Goal: Contribute content: Contribute content

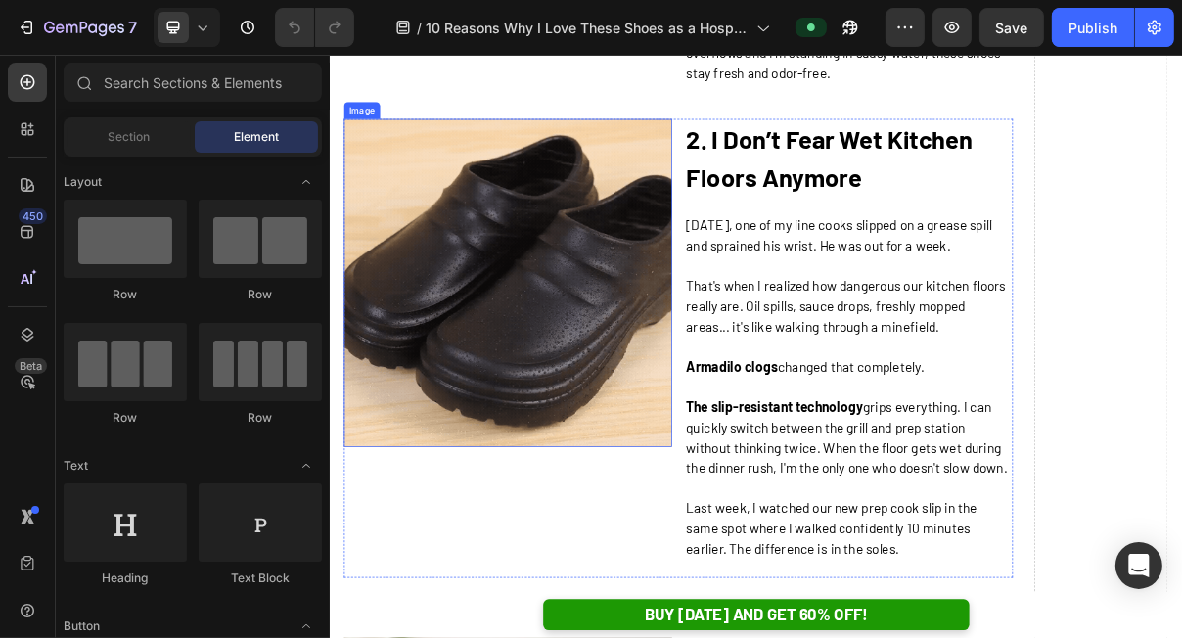
scroll to position [1793, 0]
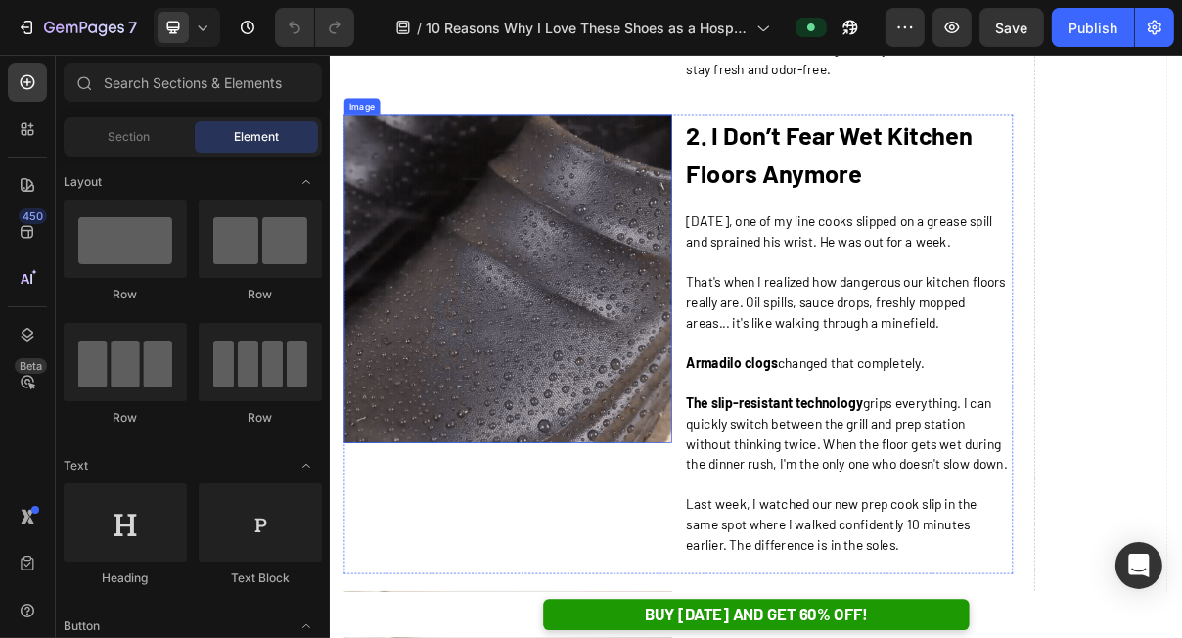
click at [516, 403] on img at bounding box center [574, 364] width 452 height 452
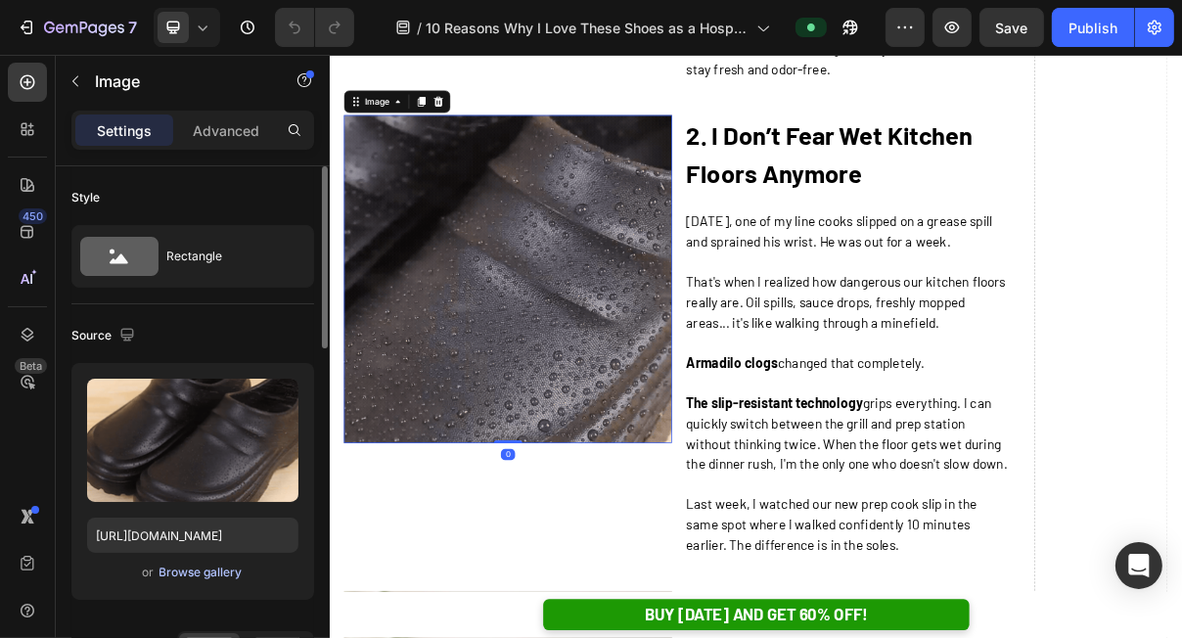
click at [195, 578] on div "Browse gallery" at bounding box center [200, 572] width 83 height 18
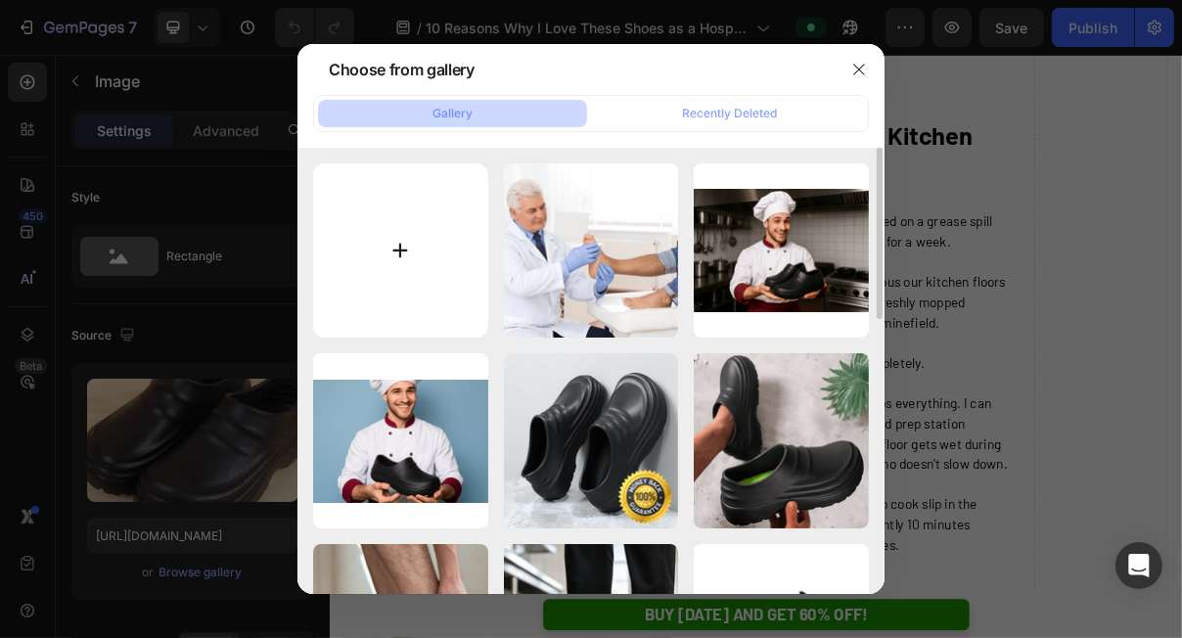
click at [371, 327] on input "file" at bounding box center [400, 250] width 175 height 175
click at [396, 285] on input "file" at bounding box center [400, 250] width 175 height 175
click at [345, 264] on input "file" at bounding box center [400, 250] width 175 height 175
type input "C:\fakepath\ezgif-4003e202495e64.gif"
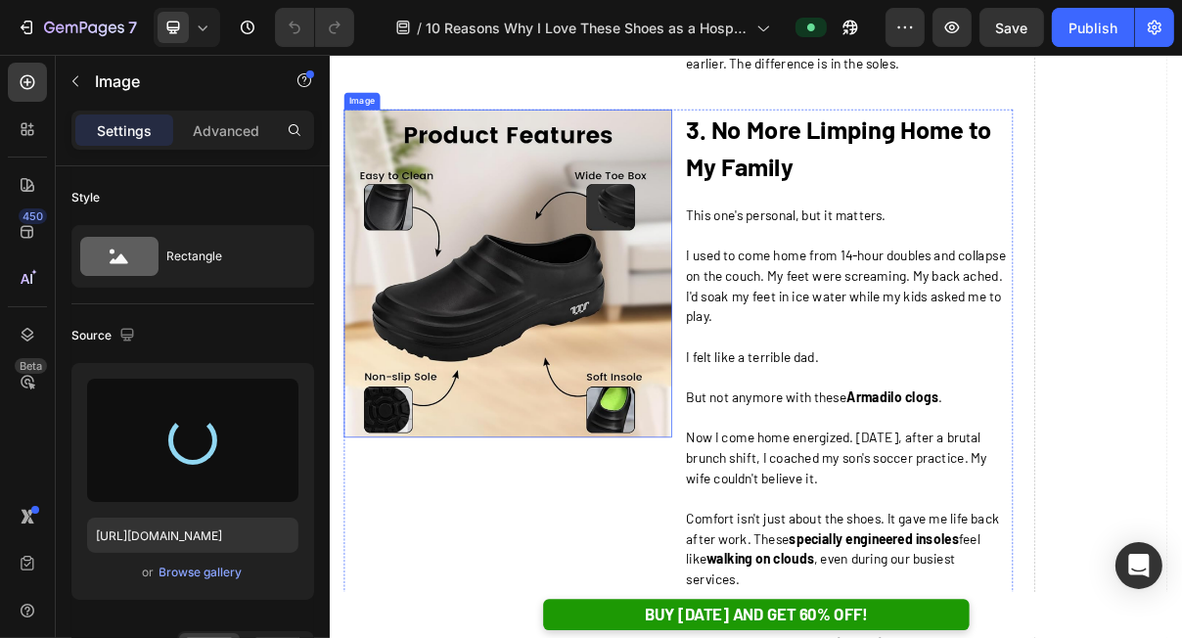
scroll to position [2474, 0]
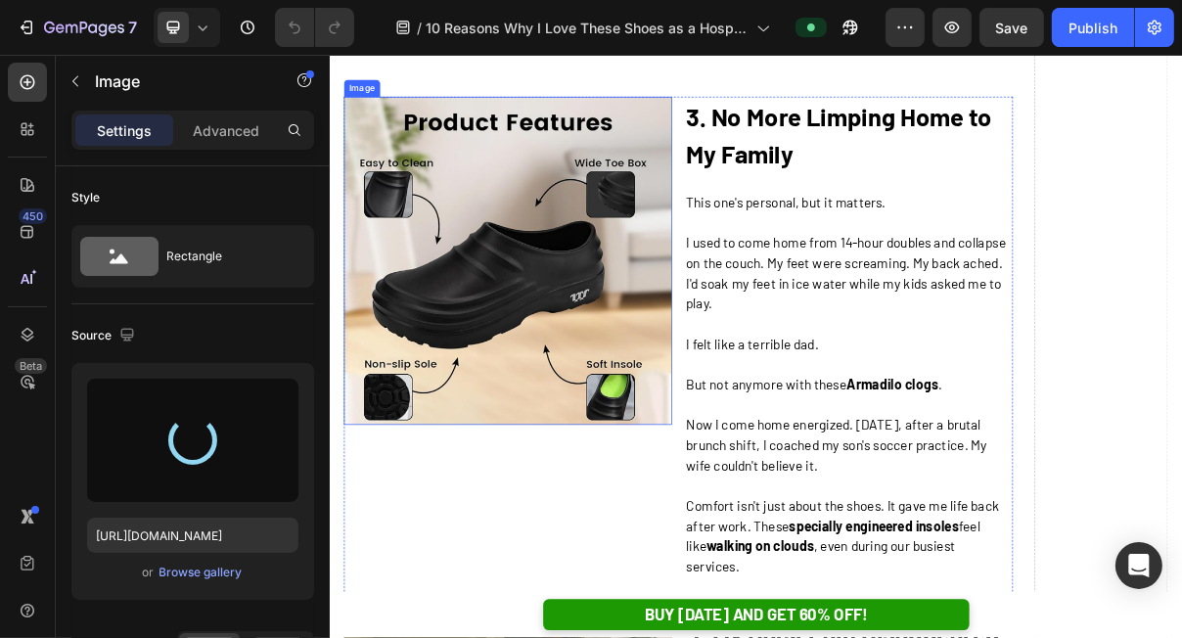
type input "[URL][DOMAIN_NAME]"
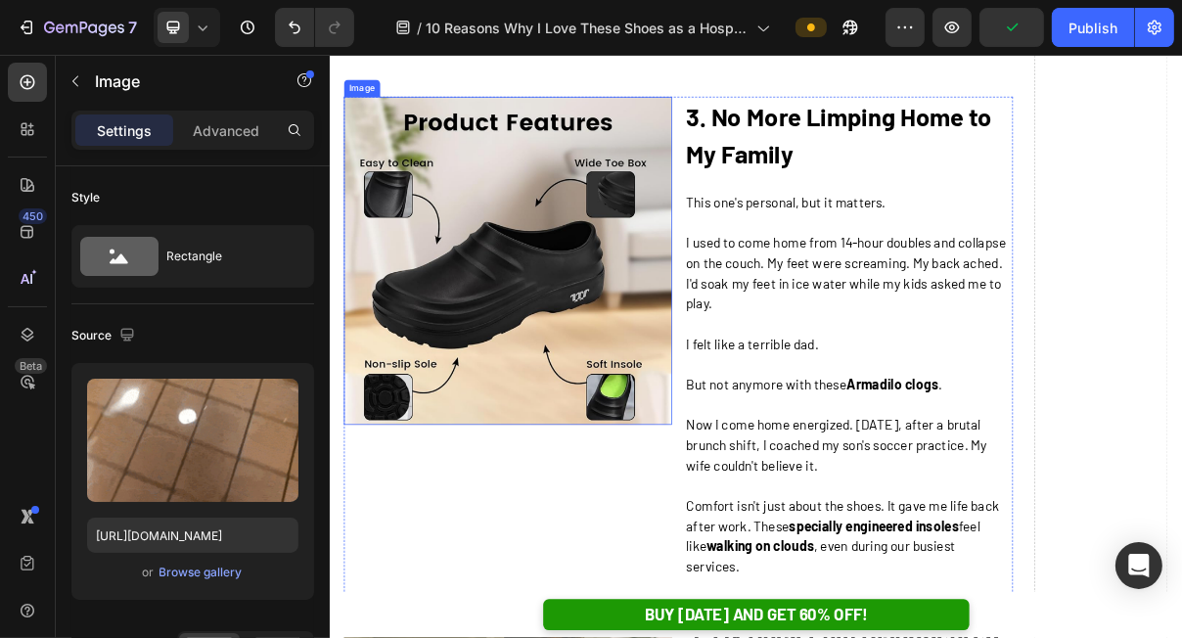
click at [652, 441] on img at bounding box center [574, 339] width 452 height 452
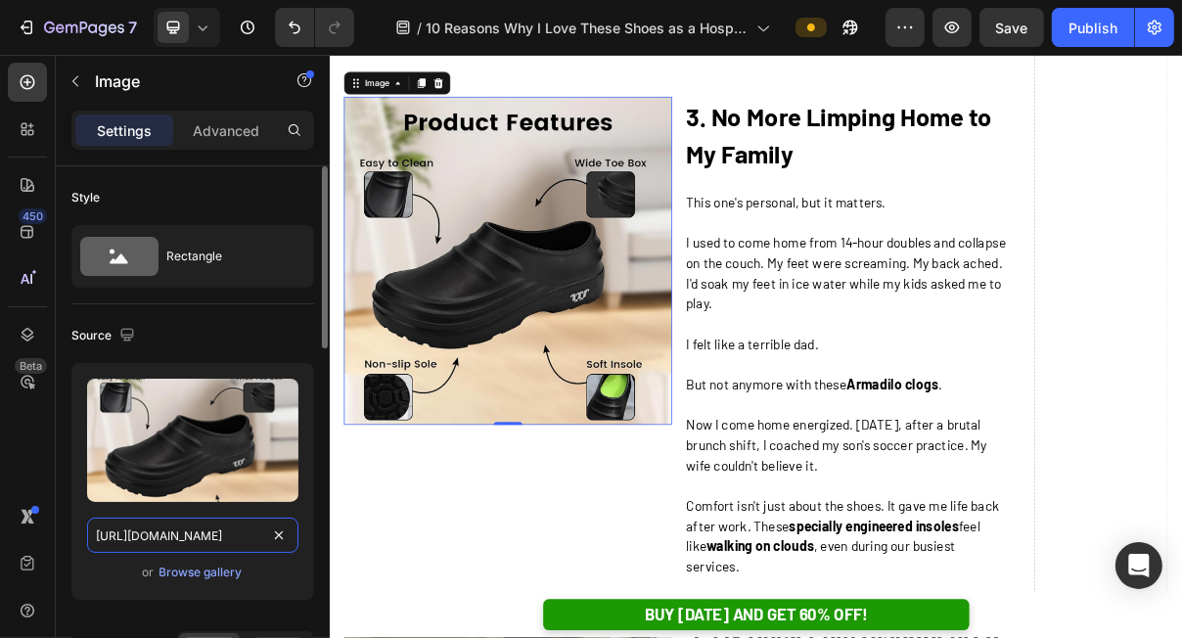
click at [216, 535] on input "[URL][DOMAIN_NAME]" at bounding box center [192, 535] width 211 height 35
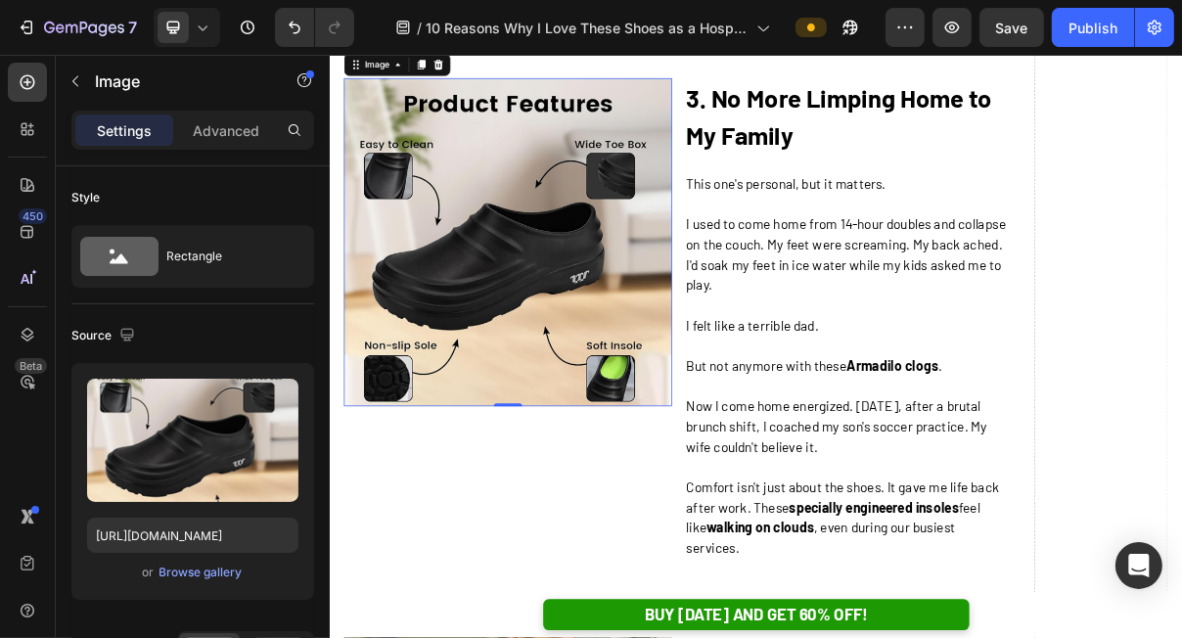
scroll to position [2525, 0]
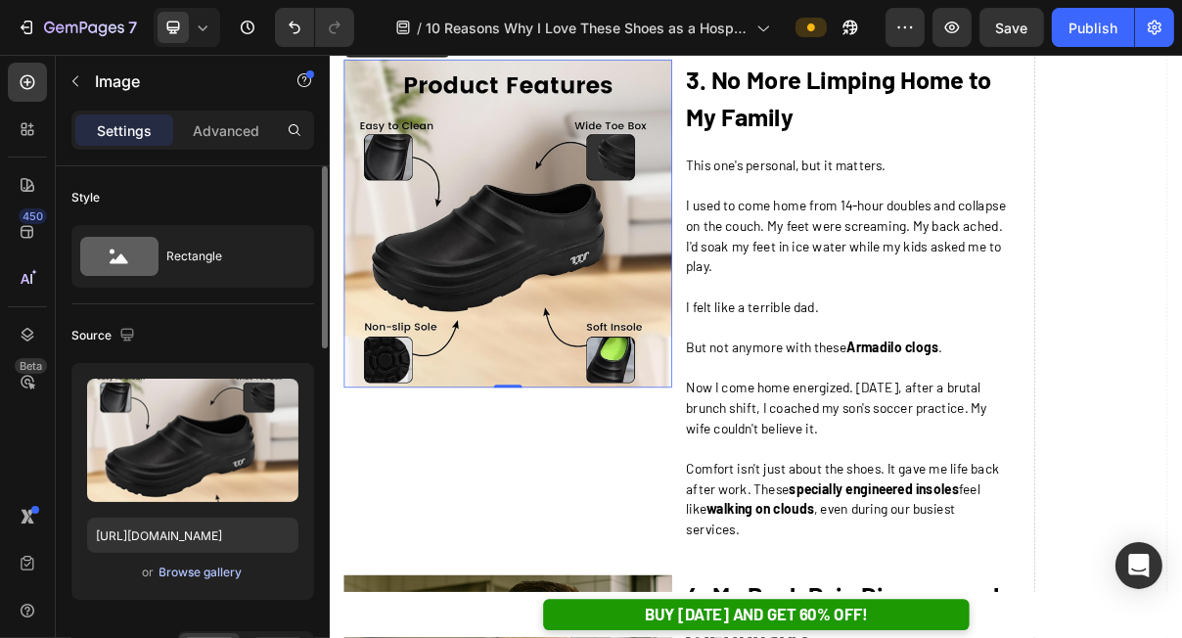
click at [167, 569] on div "Browse gallery" at bounding box center [200, 572] width 83 height 18
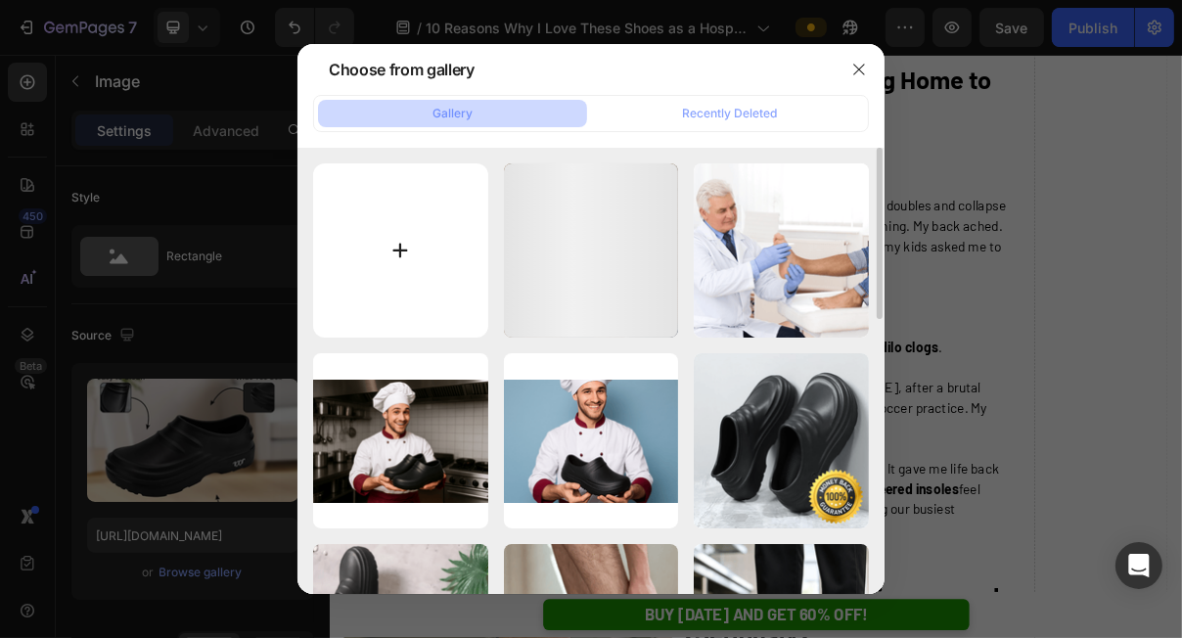
click at [374, 308] on input "file" at bounding box center [400, 250] width 175 height 175
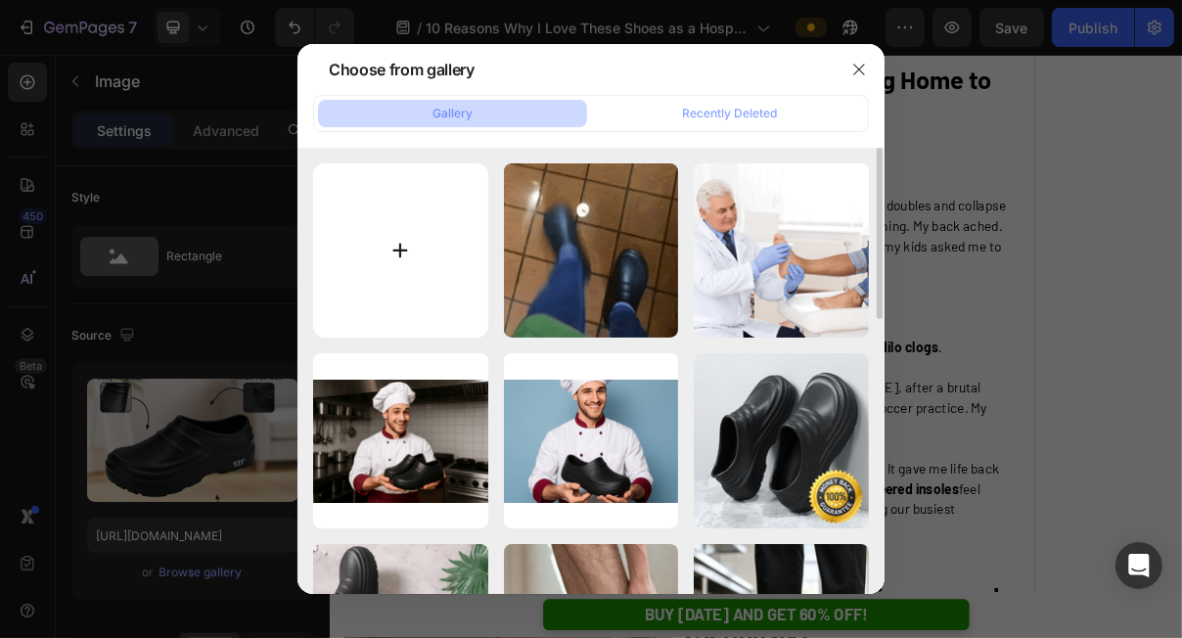
click at [383, 306] on input "file" at bounding box center [400, 250] width 175 height 175
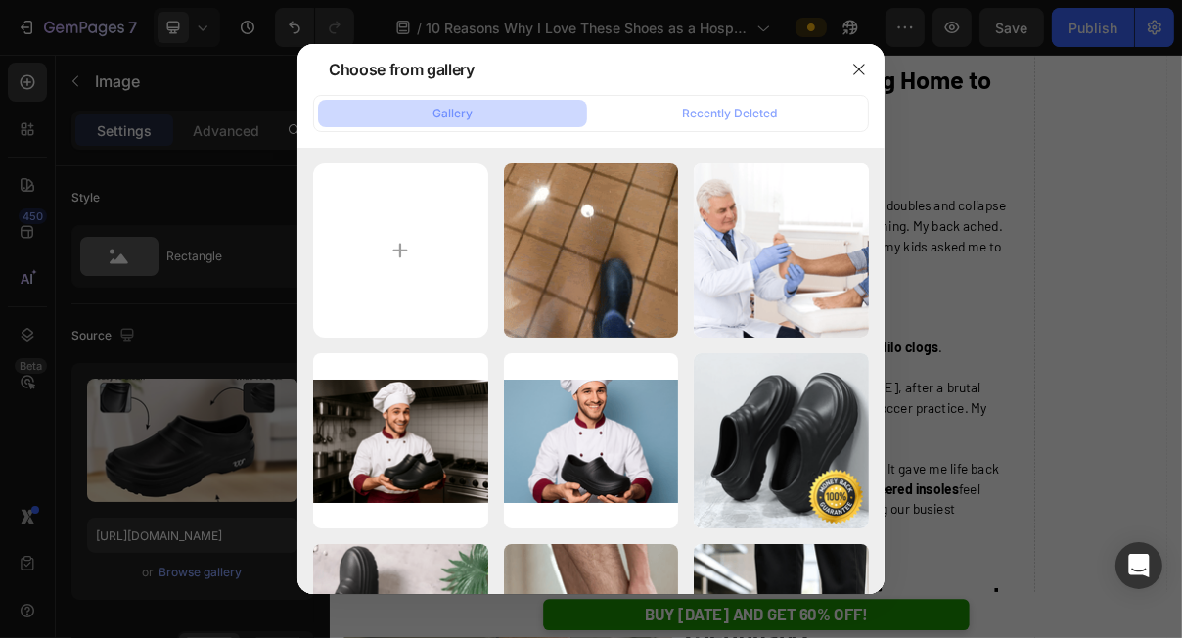
type input "C:\fakepath\happy-min.png"
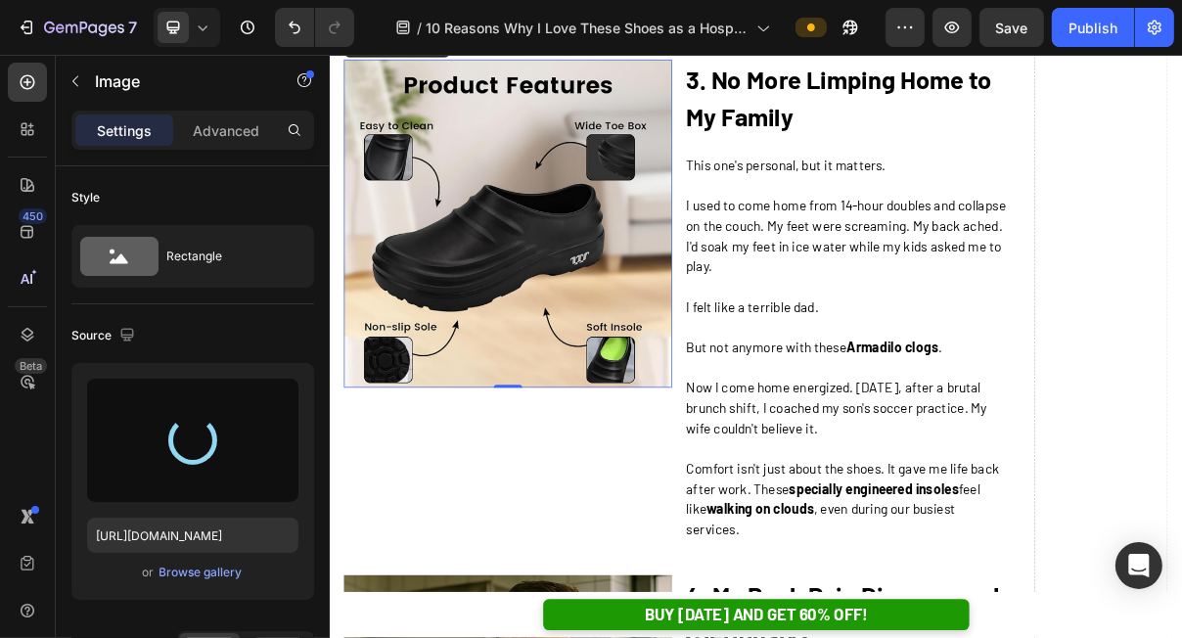
type input "[URL][DOMAIN_NAME]"
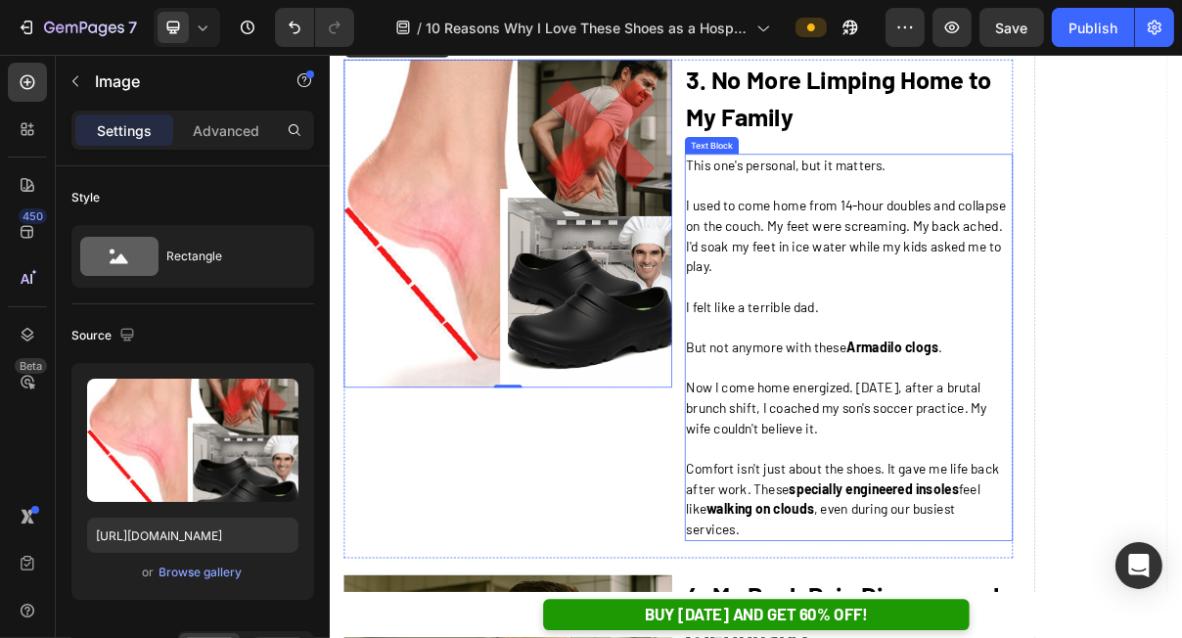
click at [998, 501] on p at bounding box center [1044, 487] width 448 height 28
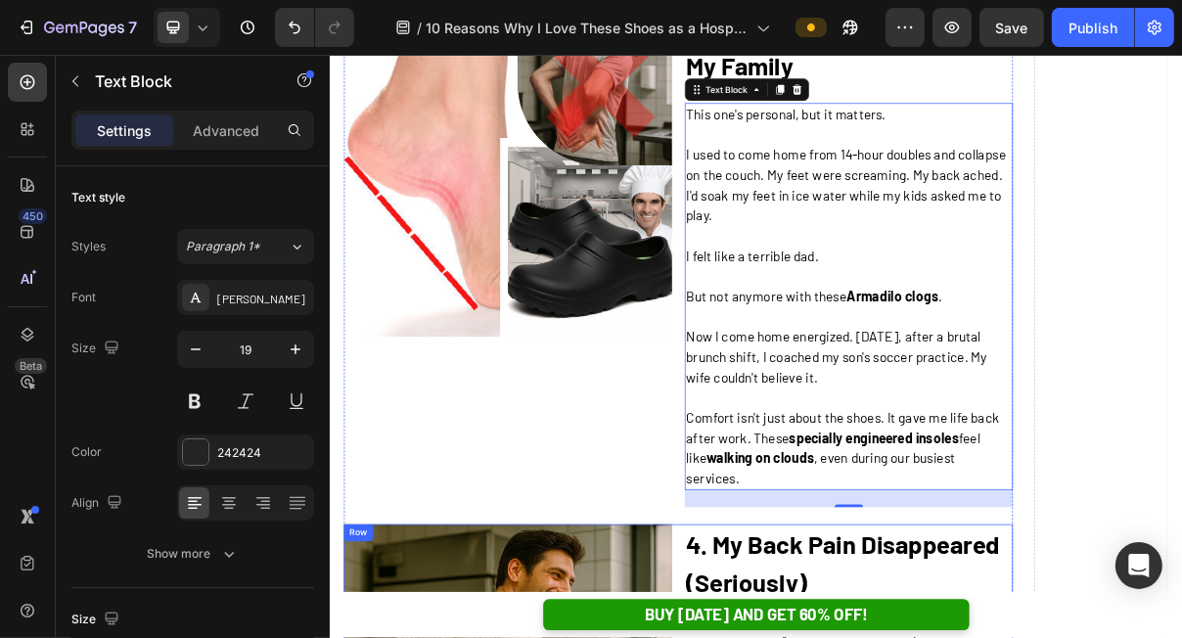
scroll to position [2592, 0]
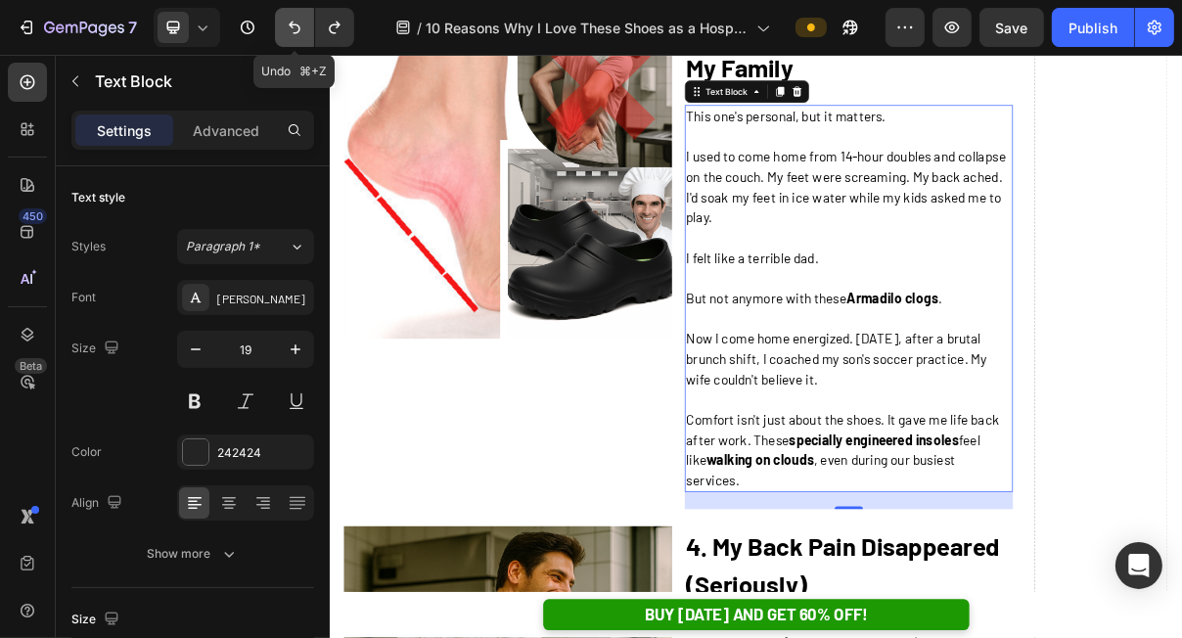
click at [304, 29] on button "Undo/Redo" at bounding box center [294, 27] width 39 height 39
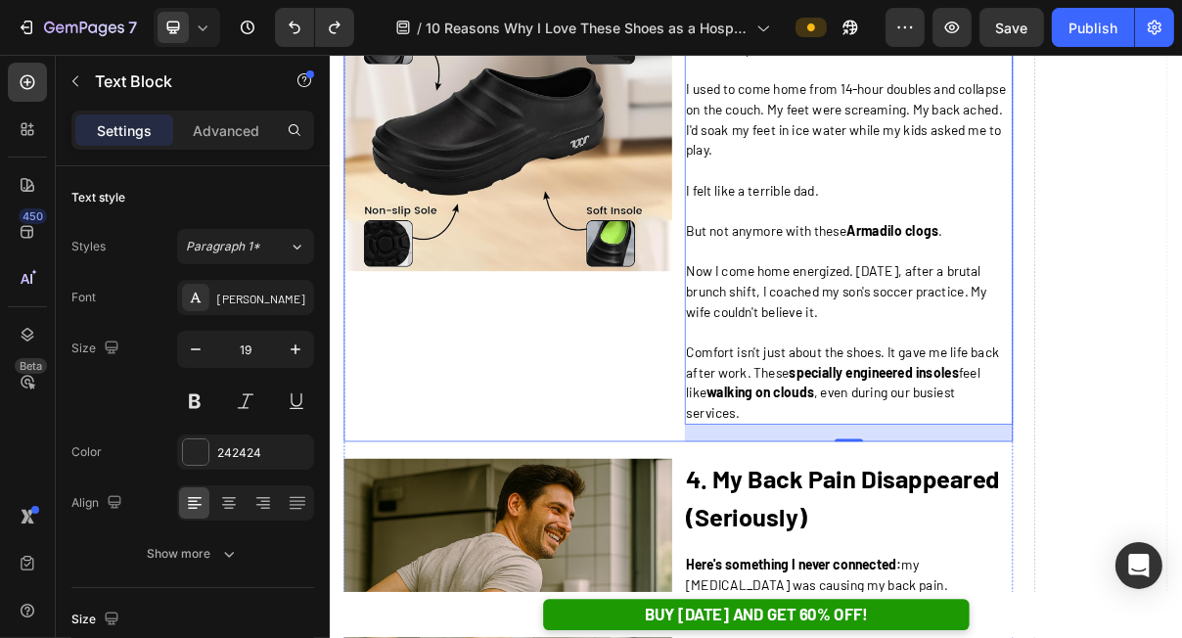
scroll to position [3025, 0]
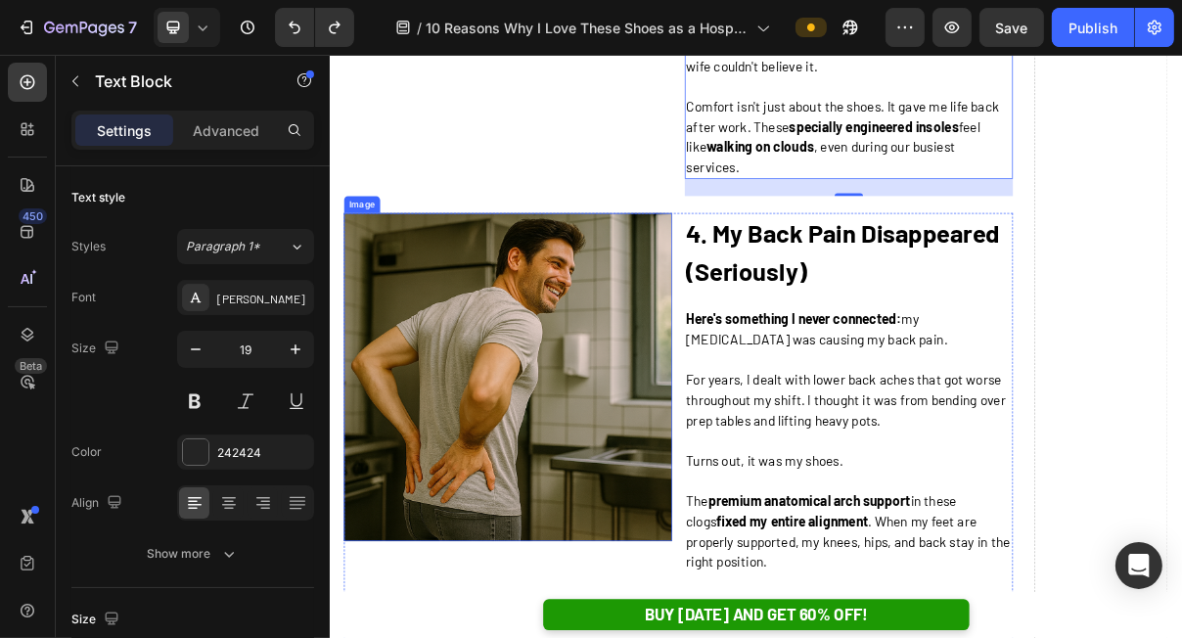
click at [630, 554] on img at bounding box center [574, 498] width 452 height 452
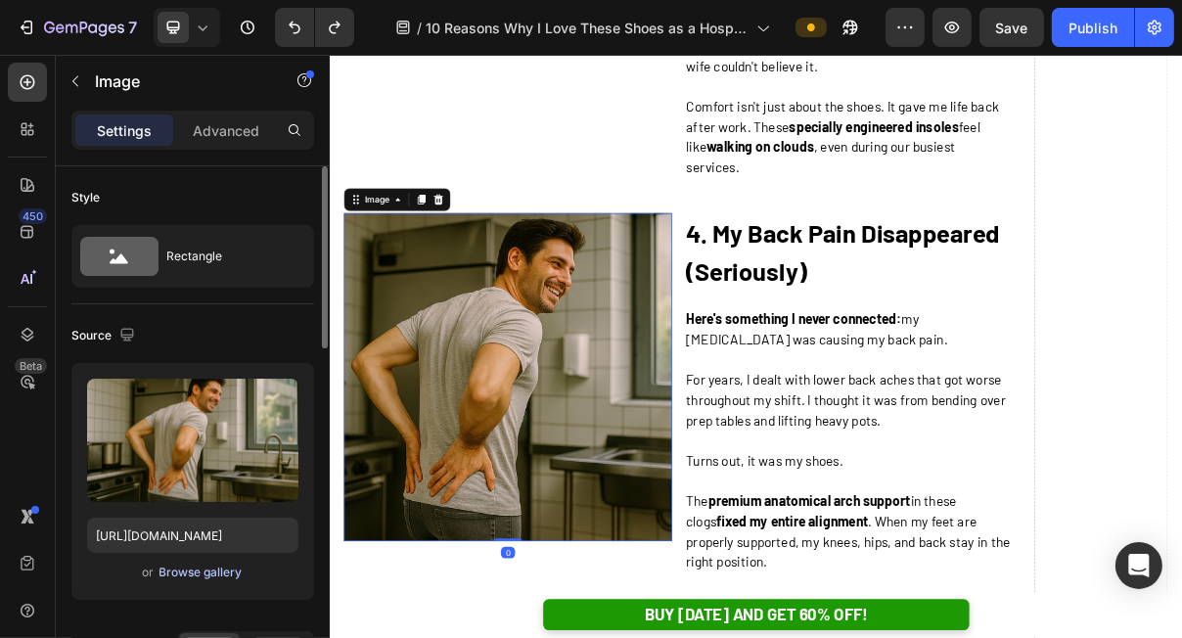
click at [204, 567] on div "Browse gallery" at bounding box center [200, 572] width 83 height 18
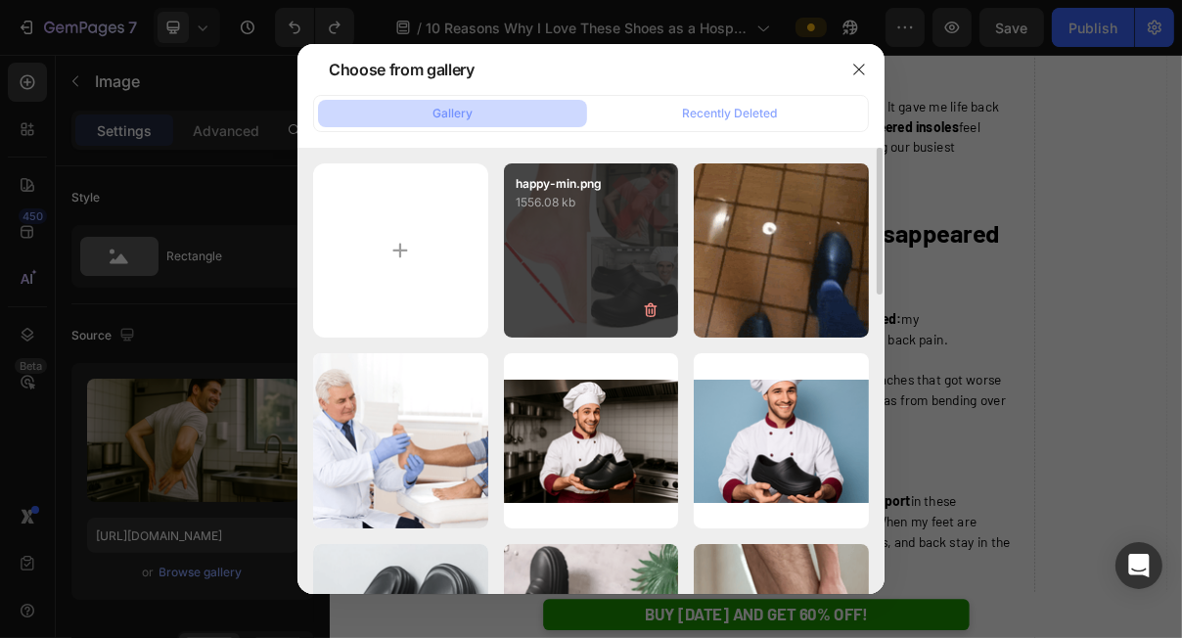
click at [551, 281] on div "happy-min.png 1556.08 kb" at bounding box center [591, 250] width 175 height 175
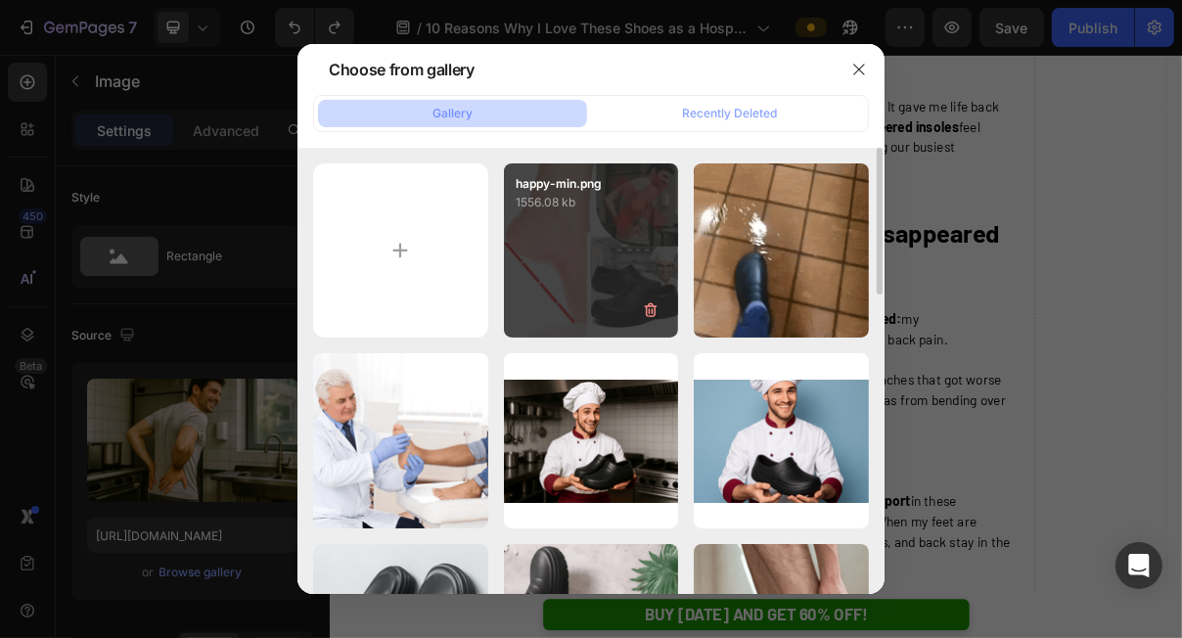
type input "[URL][DOMAIN_NAME]"
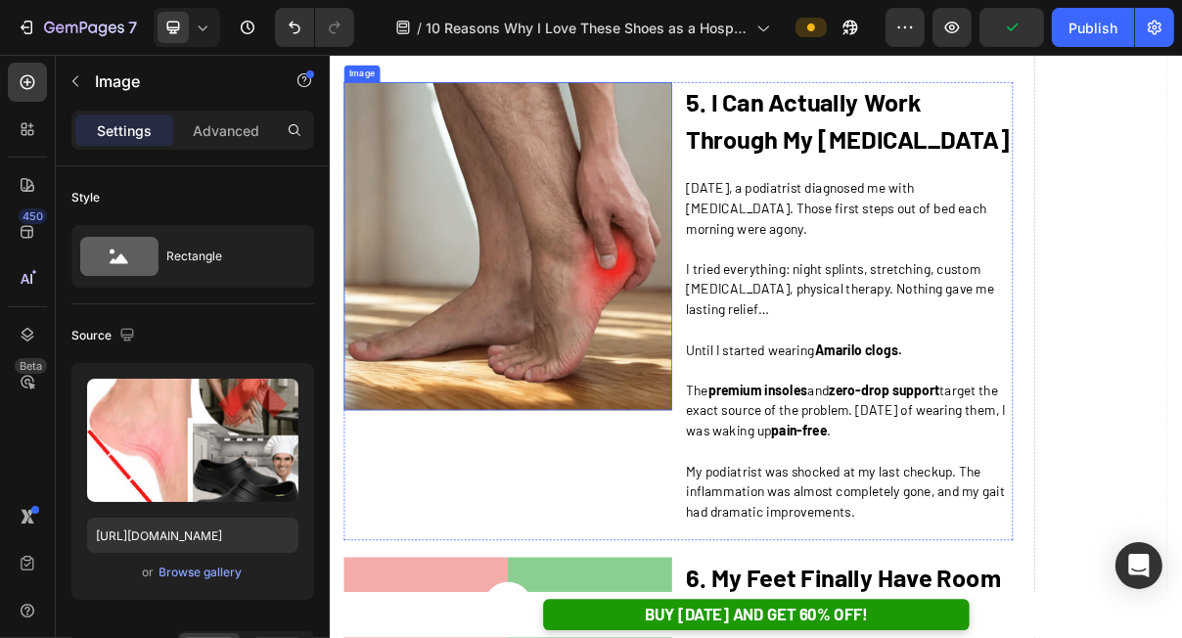
scroll to position [3894, 0]
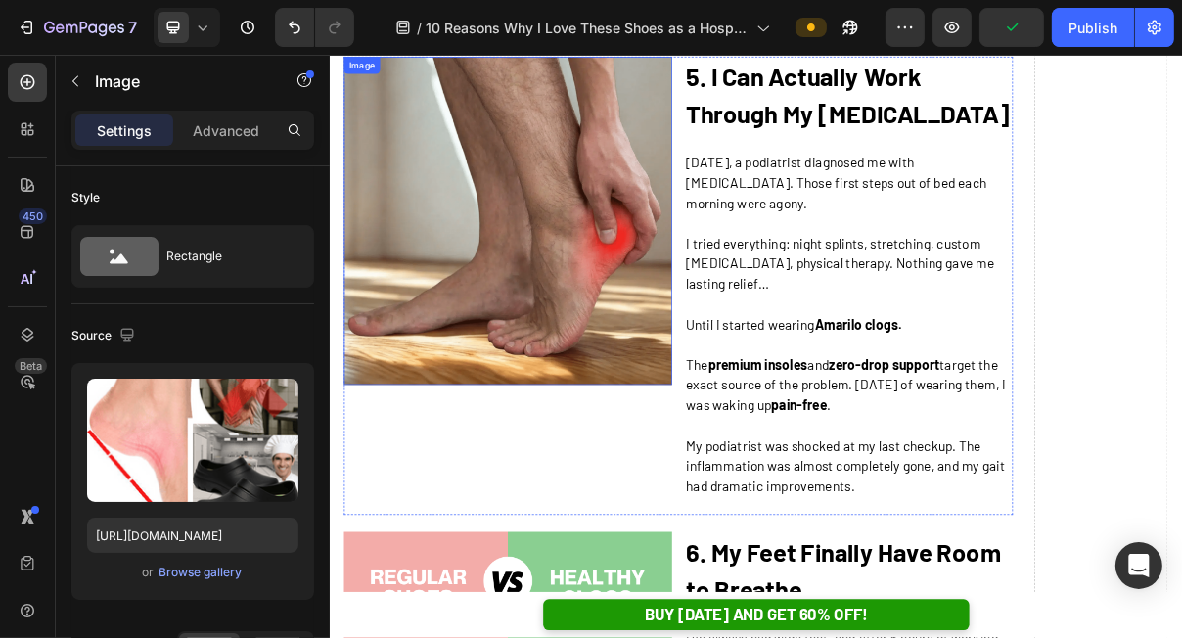
click at [651, 359] on img at bounding box center [574, 284] width 452 height 452
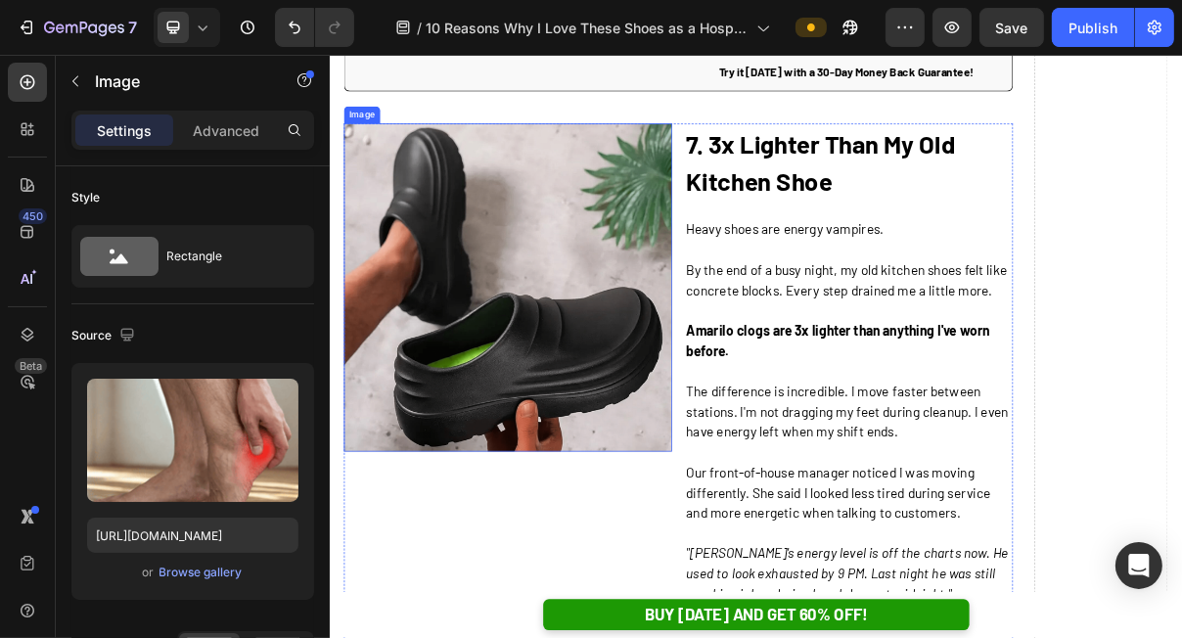
scroll to position [5916, 0]
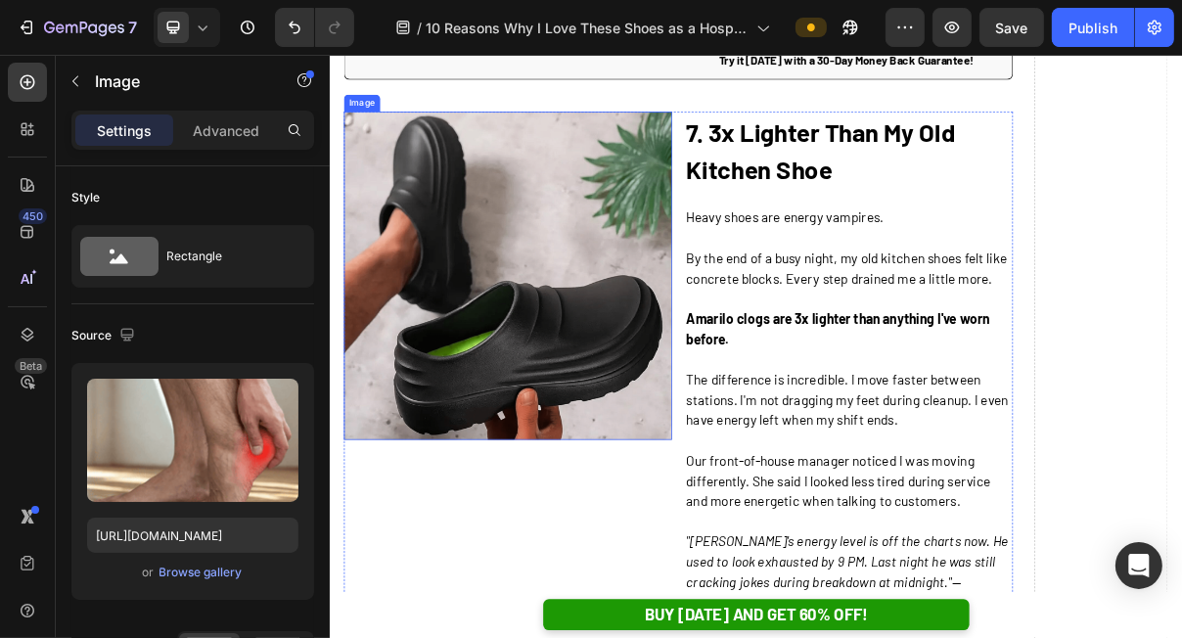
click at [599, 477] on img at bounding box center [574, 359] width 452 height 452
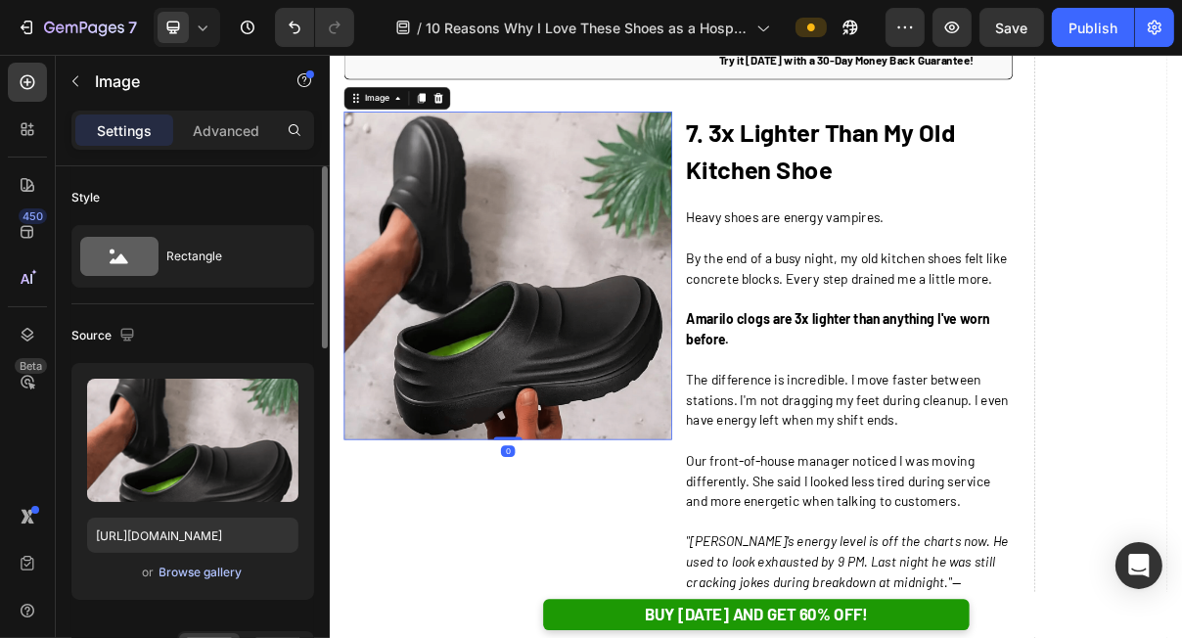
click at [196, 569] on div "Browse gallery" at bounding box center [200, 572] width 83 height 18
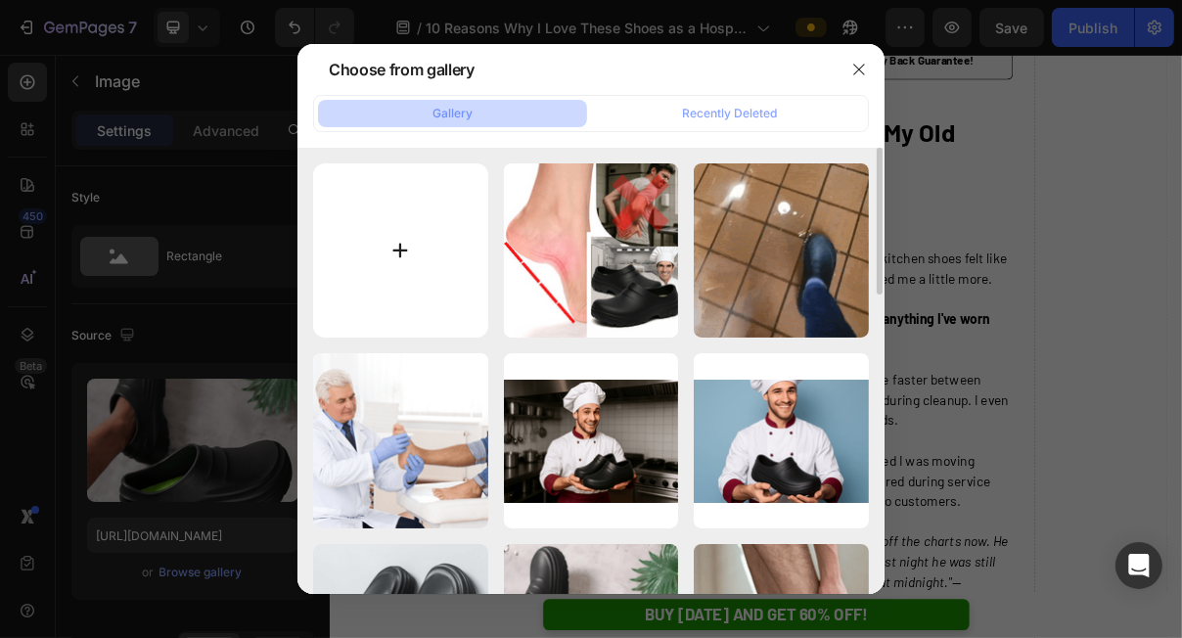
click at [457, 255] on input "file" at bounding box center [400, 250] width 175 height 175
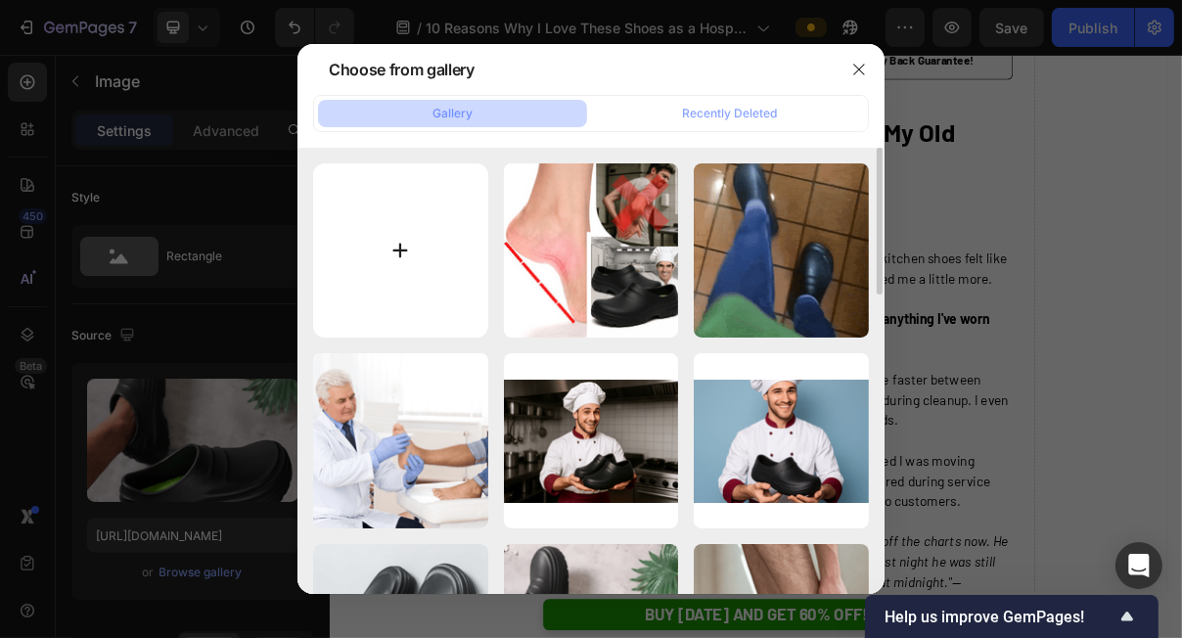
click at [437, 253] on input "file" at bounding box center [400, 250] width 175 height 175
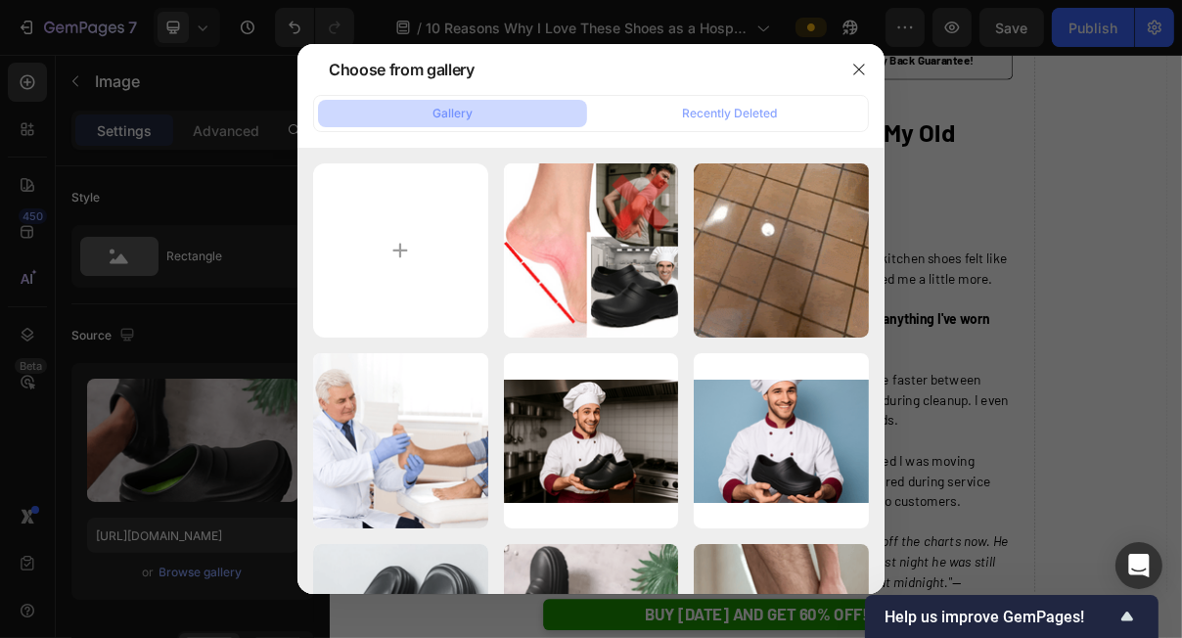
type input "C:\fakepath\3-min.png"
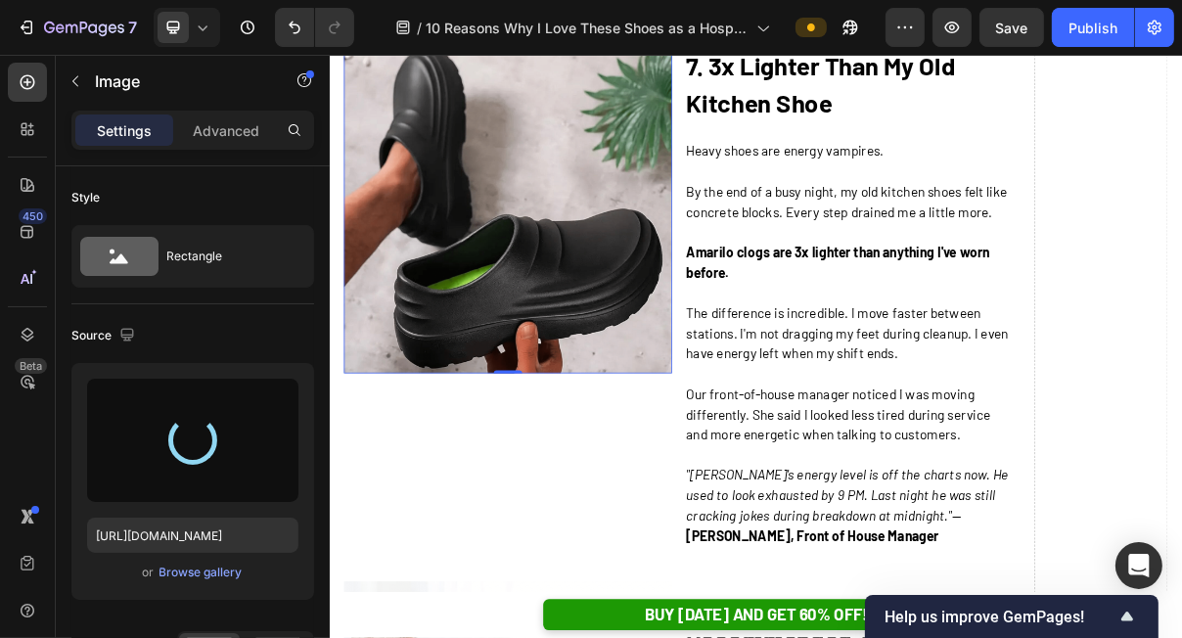
scroll to position [6024, 0]
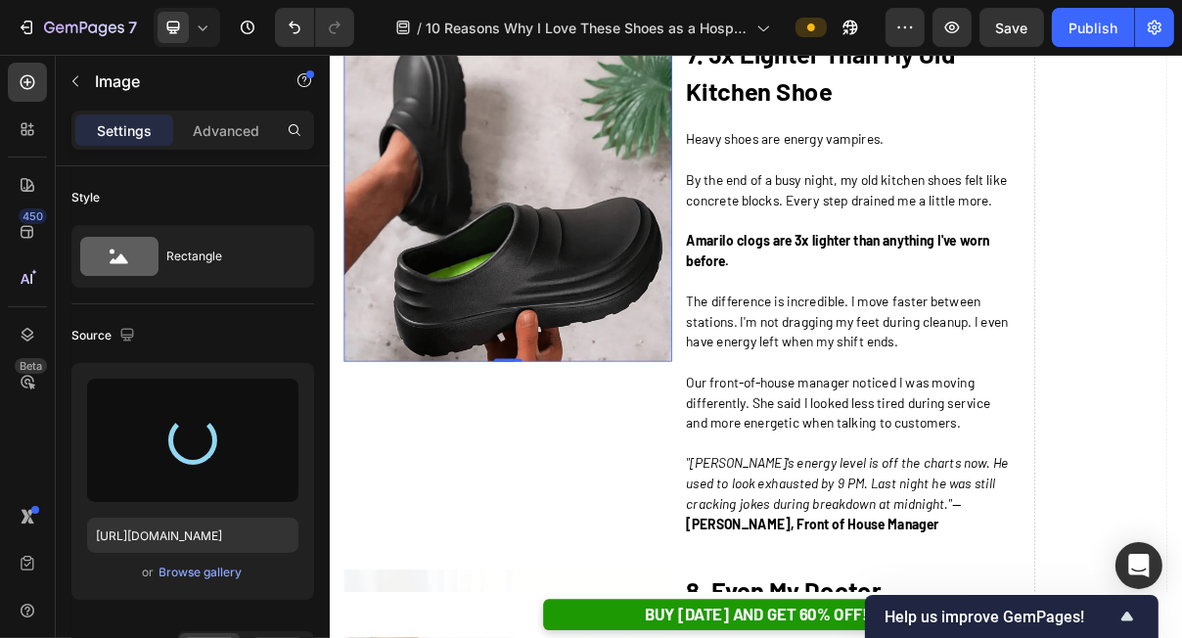
type input "[URL][DOMAIN_NAME]"
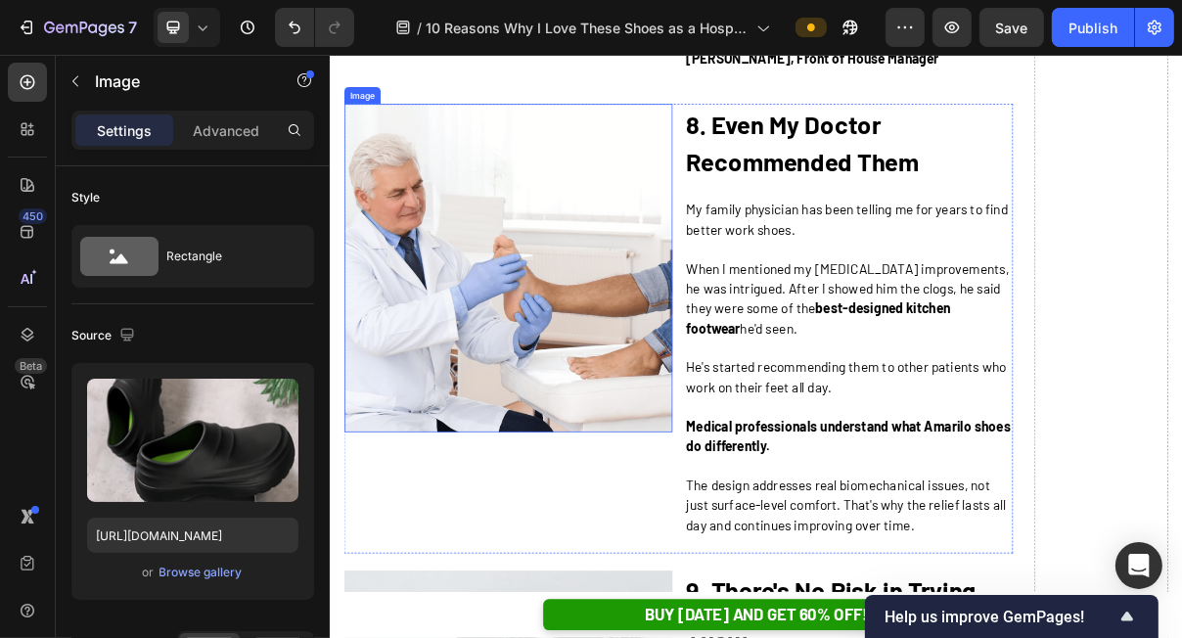
scroll to position [6693, 0]
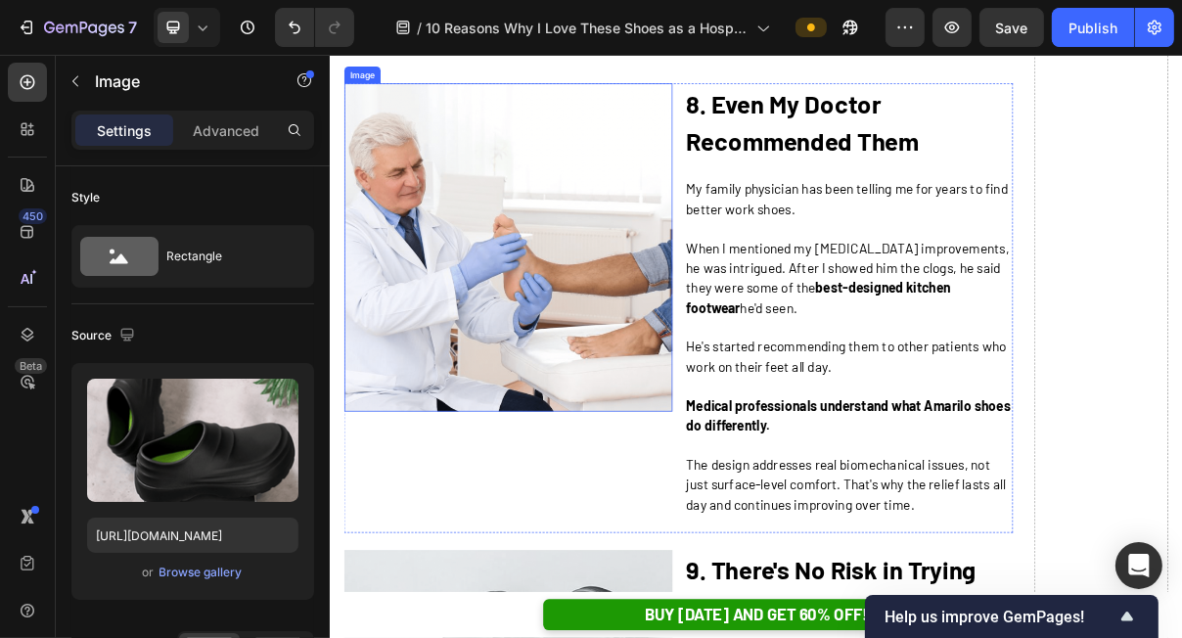
click at [663, 388] on img at bounding box center [574, 320] width 452 height 452
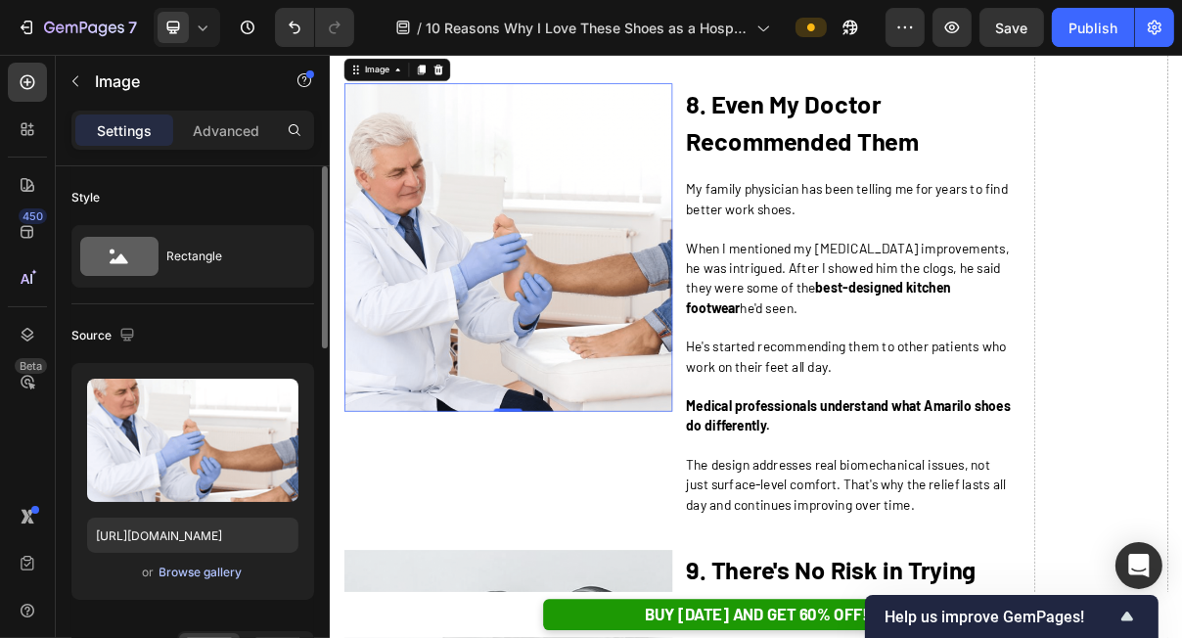
click at [197, 573] on div "Browse gallery" at bounding box center [200, 572] width 83 height 18
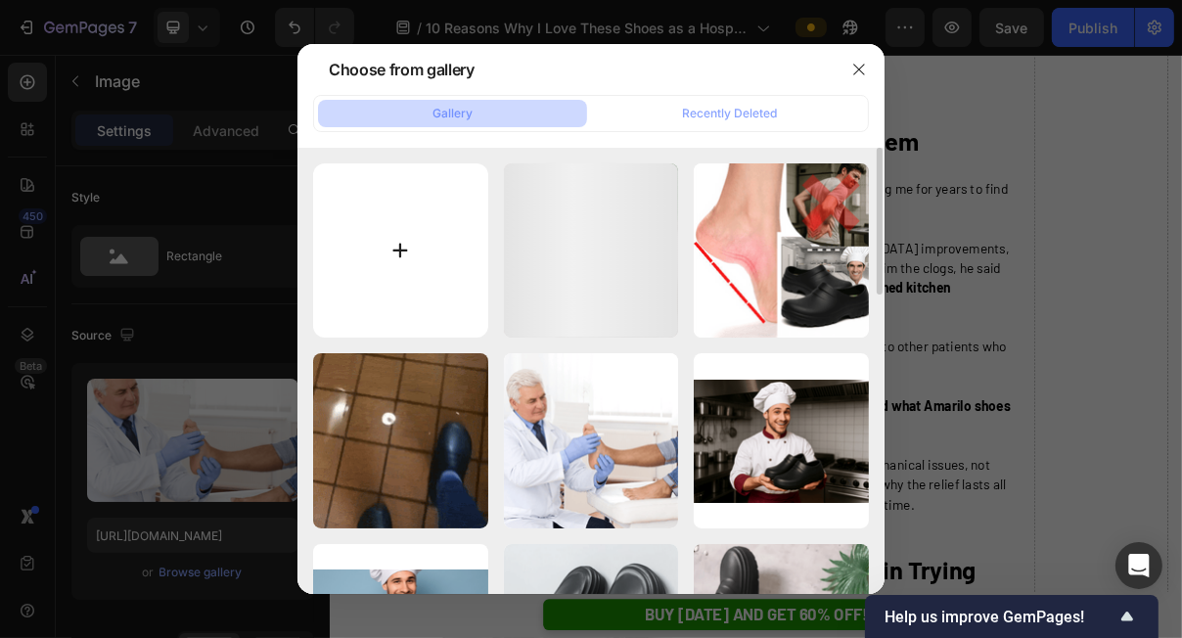
click at [376, 281] on input "file" at bounding box center [400, 250] width 175 height 175
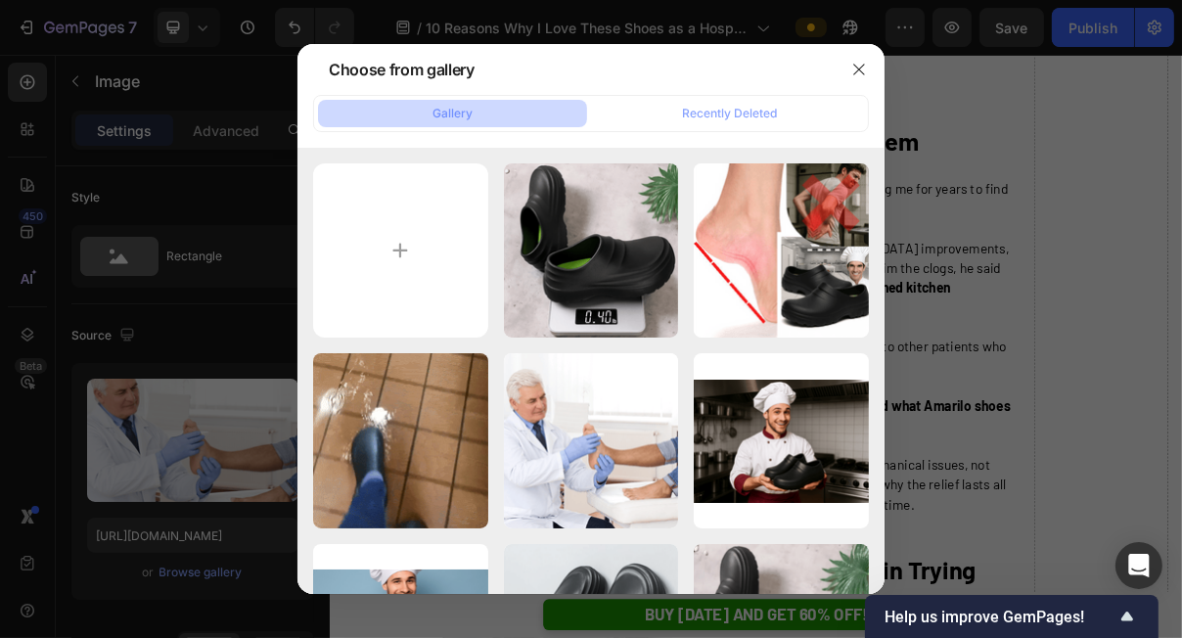
type input "C:\fakepath\torrey-min.png"
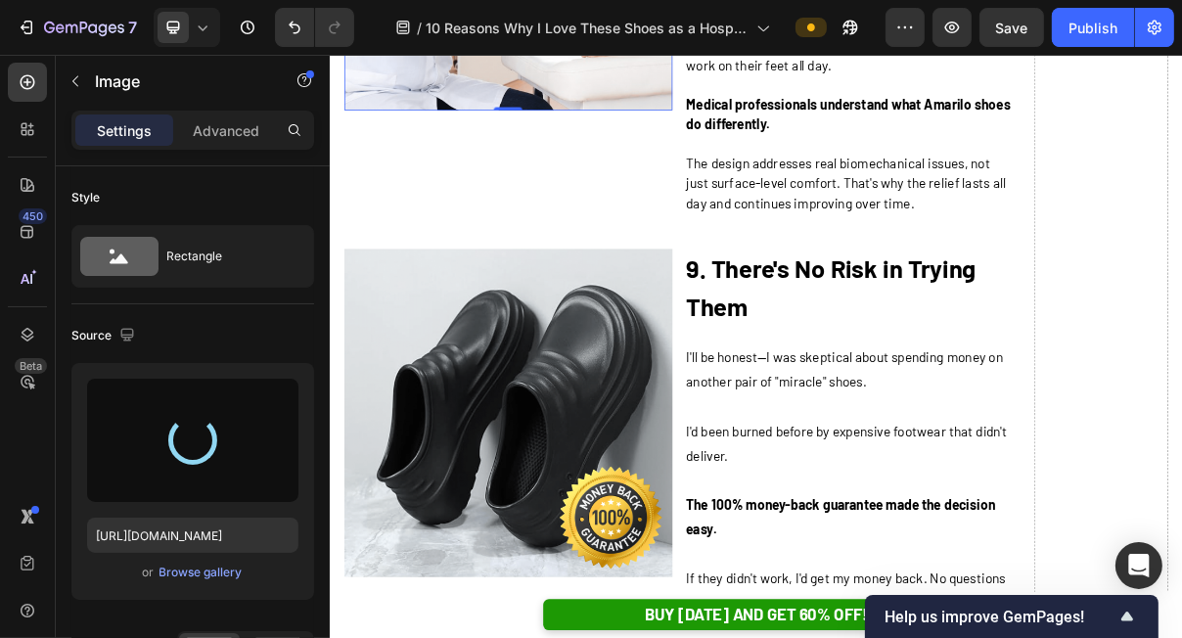
scroll to position [7311, 0]
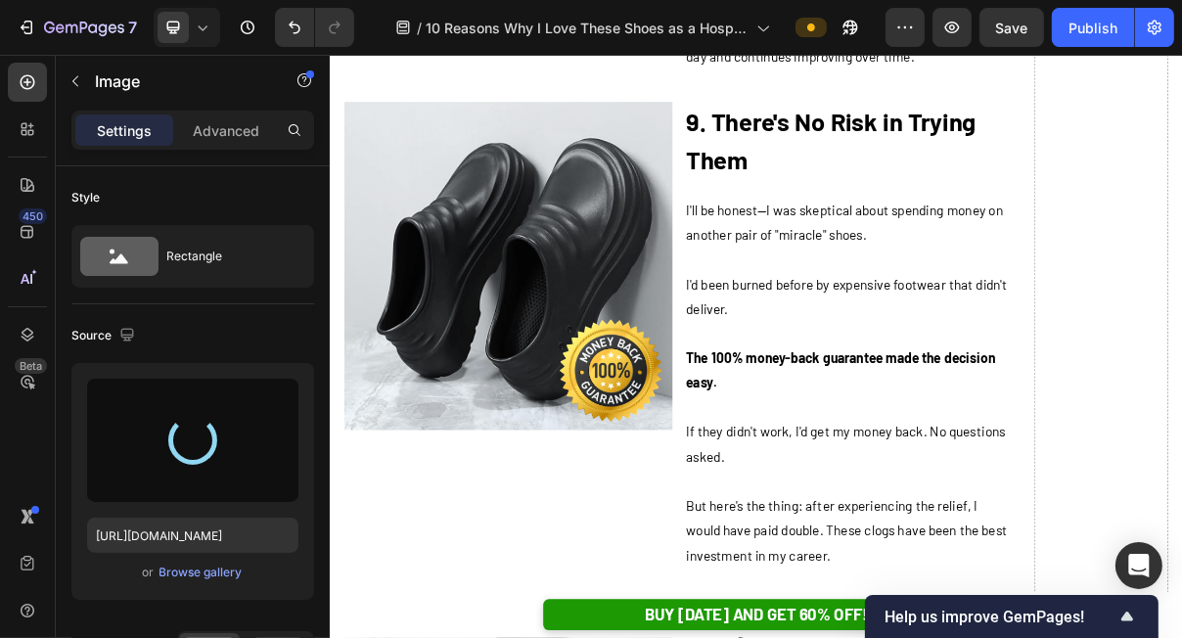
type input "[URL][DOMAIN_NAME]"
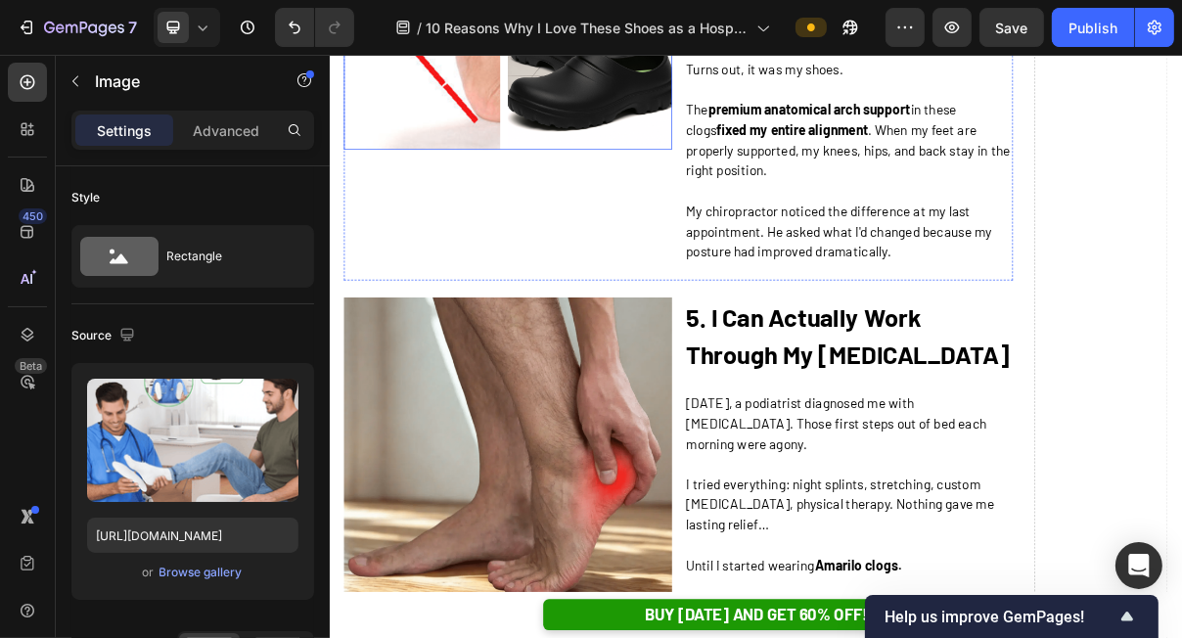
scroll to position [3562, 0]
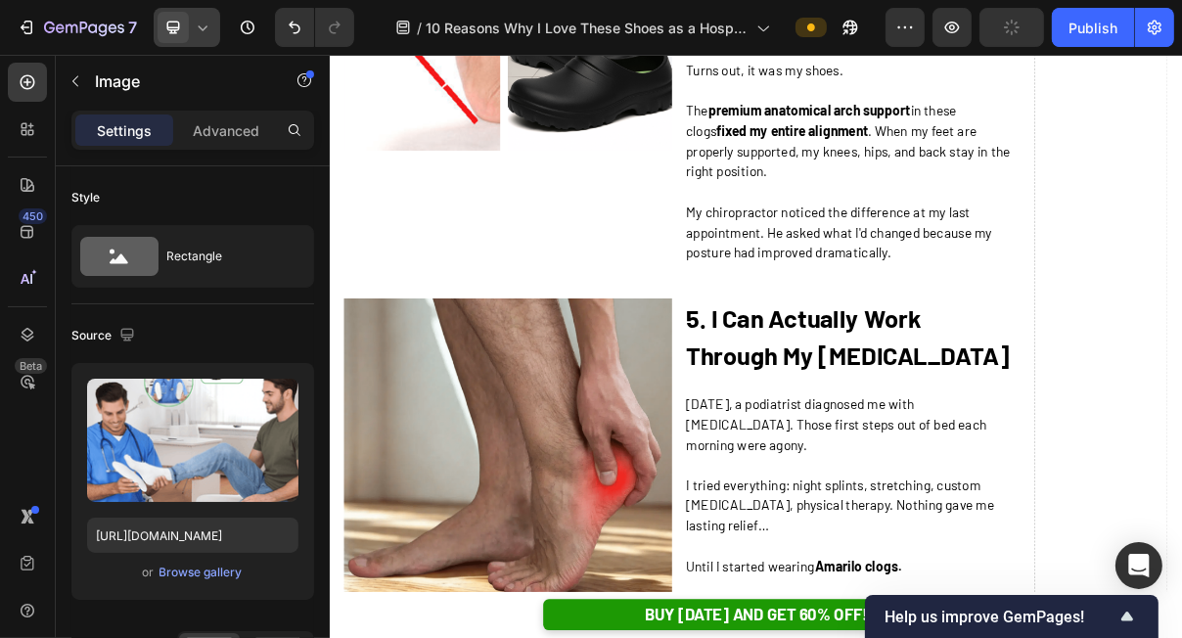
click at [206, 33] on icon at bounding box center [203, 28] width 20 height 20
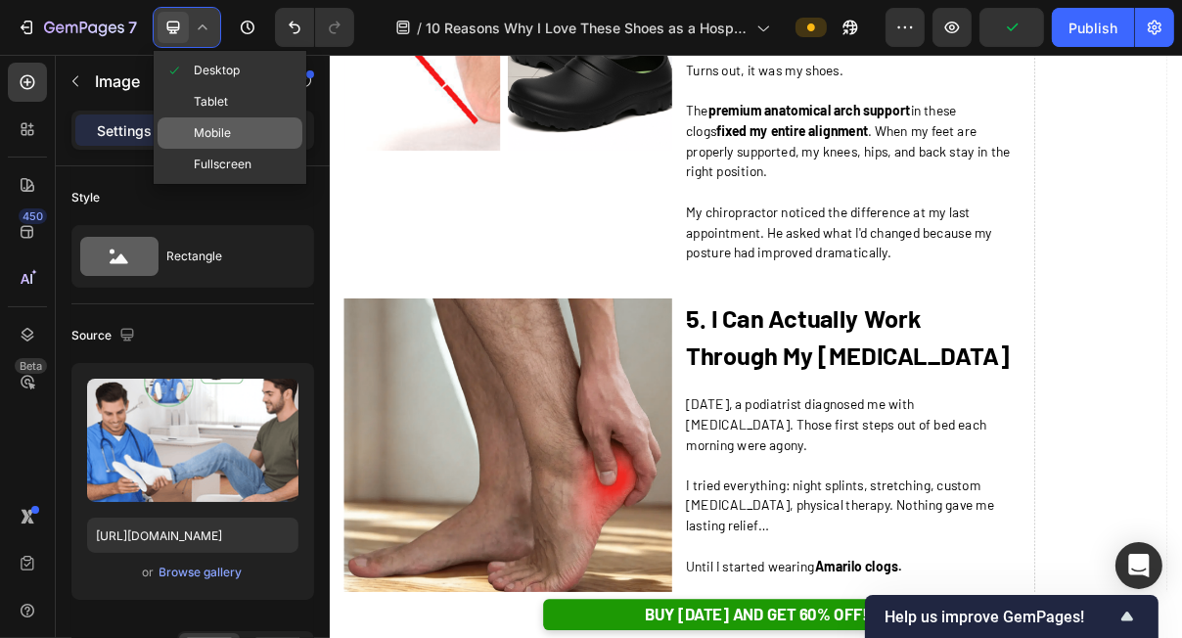
click at [240, 141] on div "Mobile" at bounding box center [230, 132] width 145 height 31
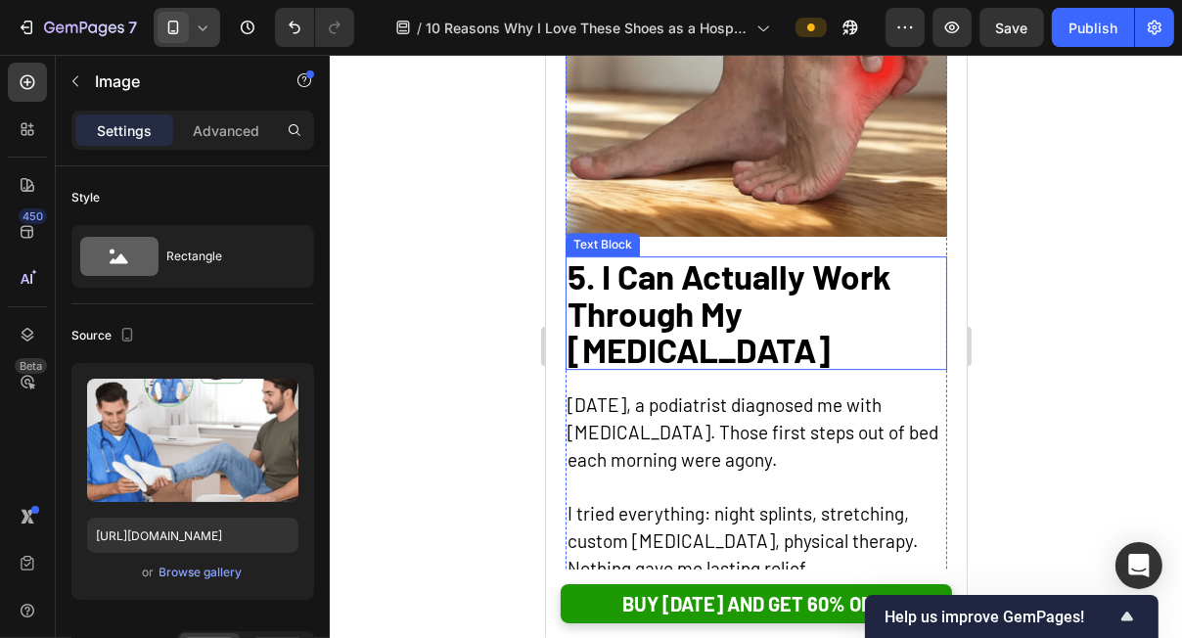
scroll to position [5619, 0]
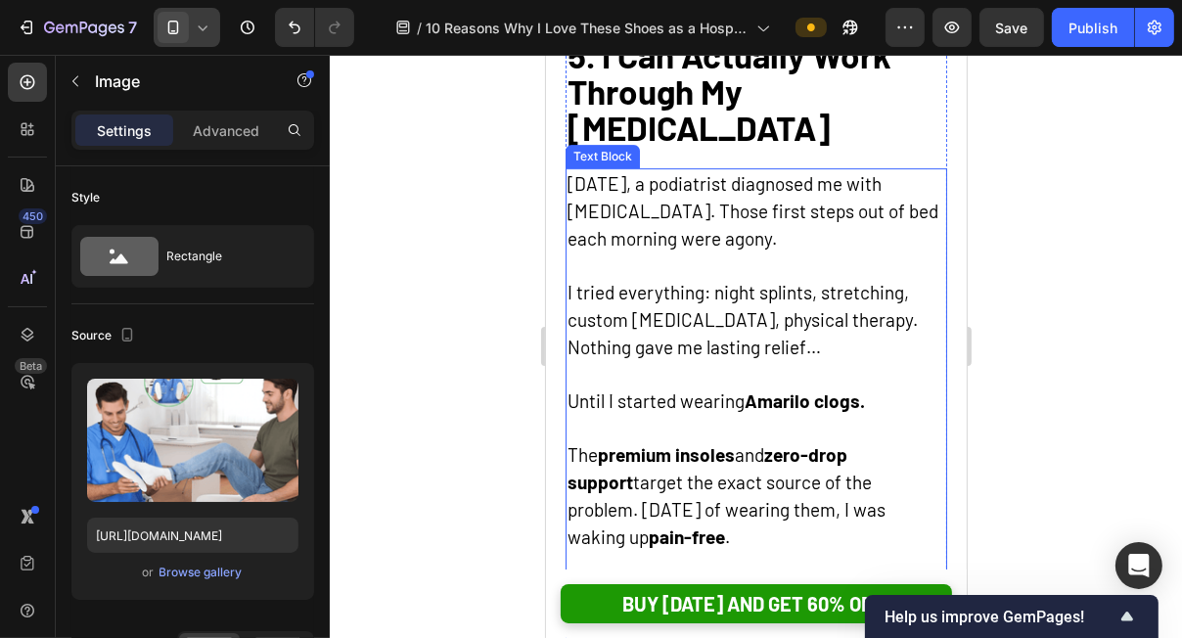
click at [715, 327] on span "I tried everything: night splints, stretching, custom [MEDICAL_DATA], physical …" at bounding box center [741, 318] width 350 height 77
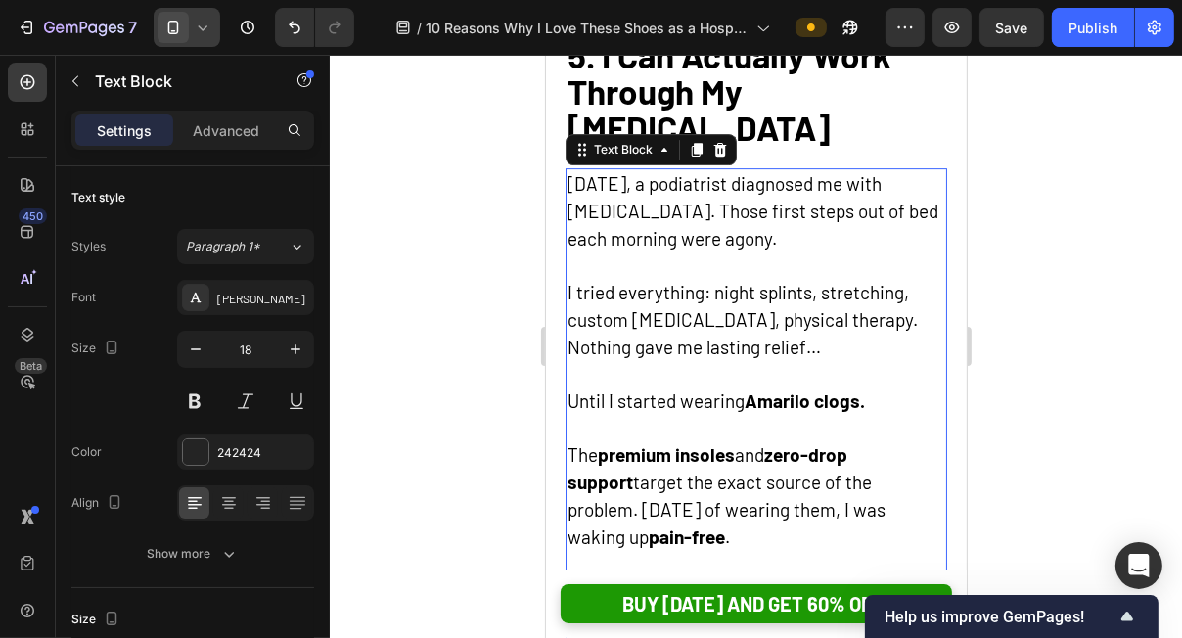
click at [733, 290] on span "I tried everything: night splints, stretching, custom [MEDICAL_DATA], physical …" at bounding box center [741, 318] width 350 height 77
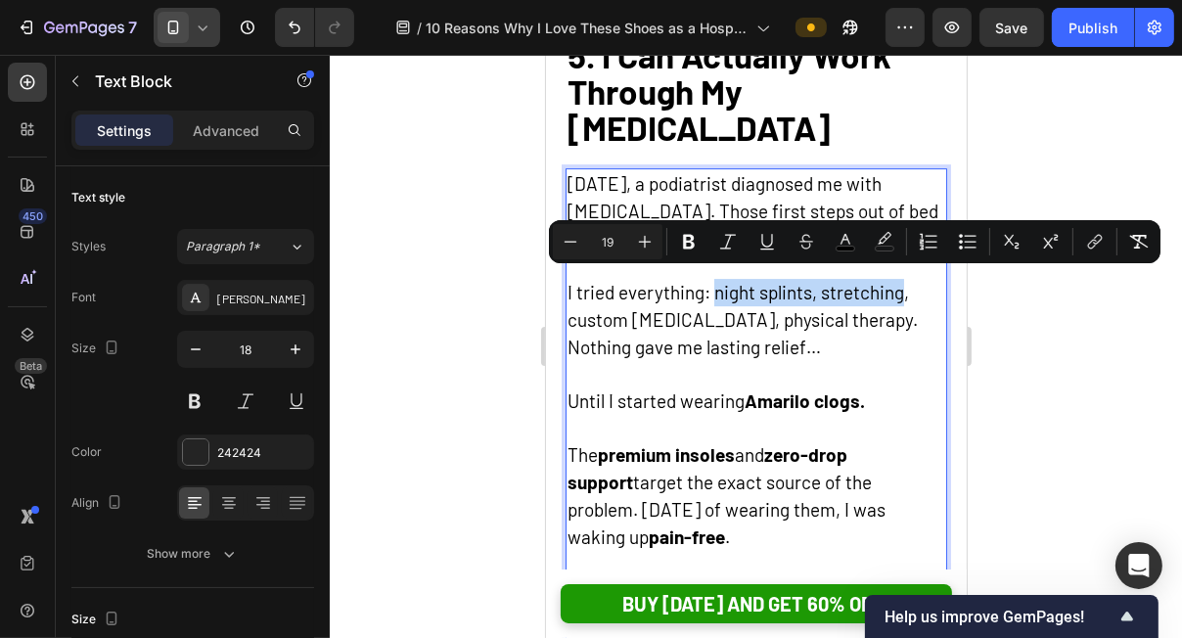
drag, startPoint x: 712, startPoint y: 283, endPoint x: 899, endPoint y: 292, distance: 187.1
click at [899, 292] on span "I tried everything: night splints, stretching, custom [MEDICAL_DATA], physical …" at bounding box center [741, 318] width 350 height 77
copy span "night splints, stretching"
click at [780, 302] on span "I tried everything: night splints, stretching, custom [MEDICAL_DATA], physical …" at bounding box center [741, 318] width 350 height 77
drag, startPoint x: 811, startPoint y: 286, endPoint x: 716, endPoint y: 286, distance: 94.9
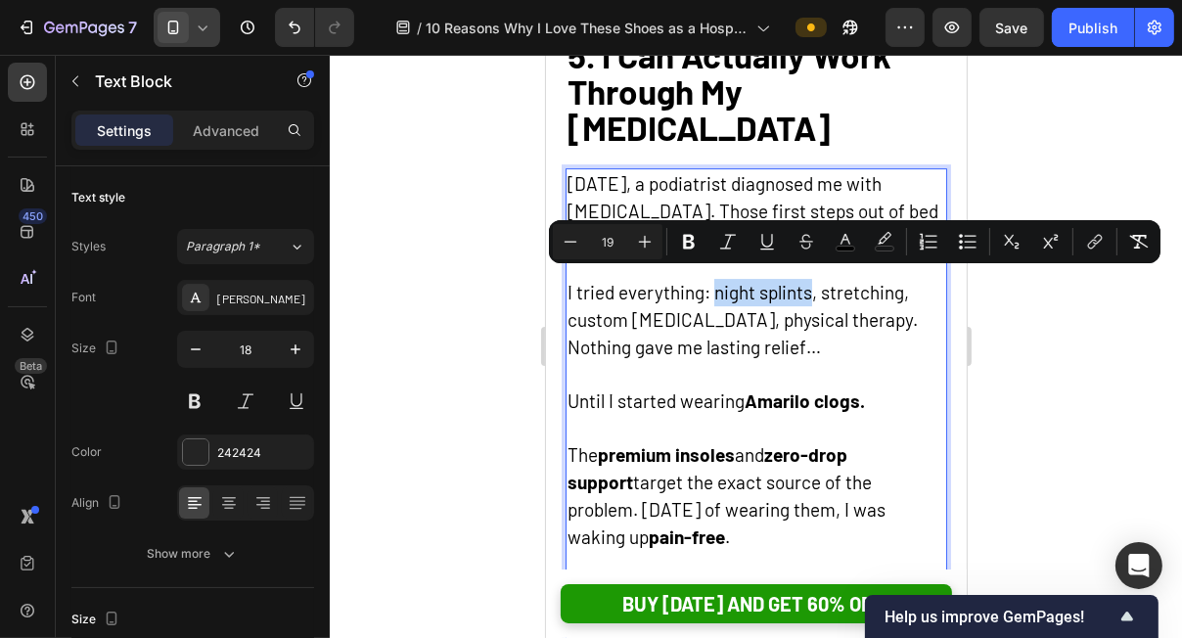
click at [716, 286] on span "I tried everything: night splints, stretching, custom [MEDICAL_DATA], physical …" at bounding box center [741, 318] width 350 height 77
copy span "night splints"
click at [195, 29] on icon at bounding box center [203, 28] width 20 height 20
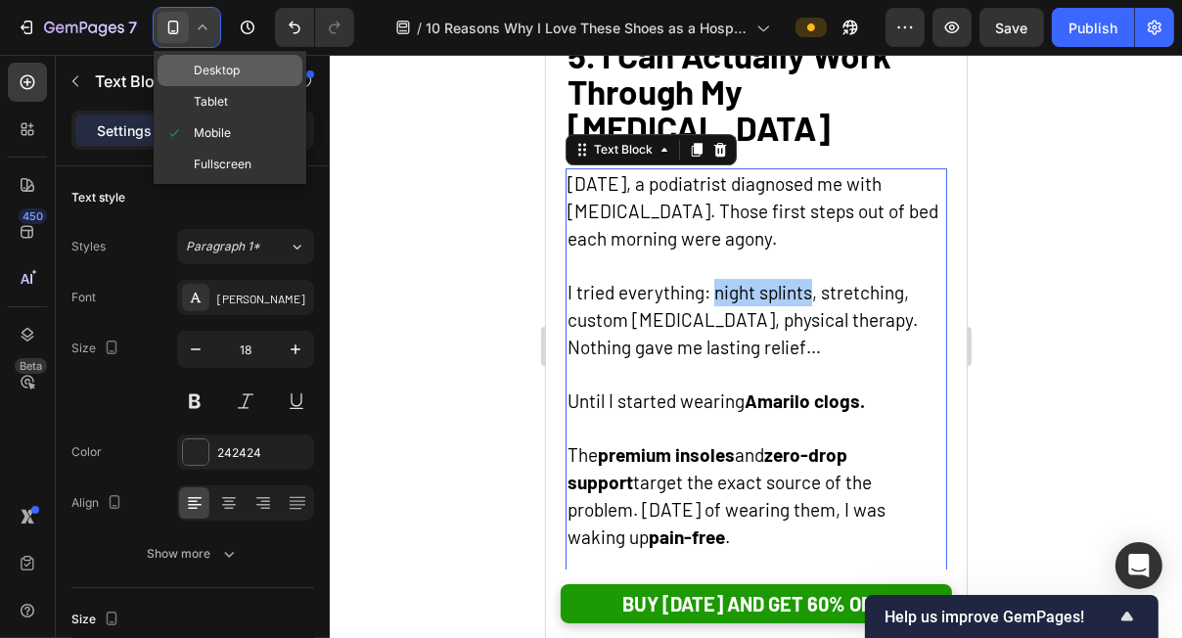
click at [206, 59] on div "Desktop" at bounding box center [230, 70] width 145 height 31
type input "19"
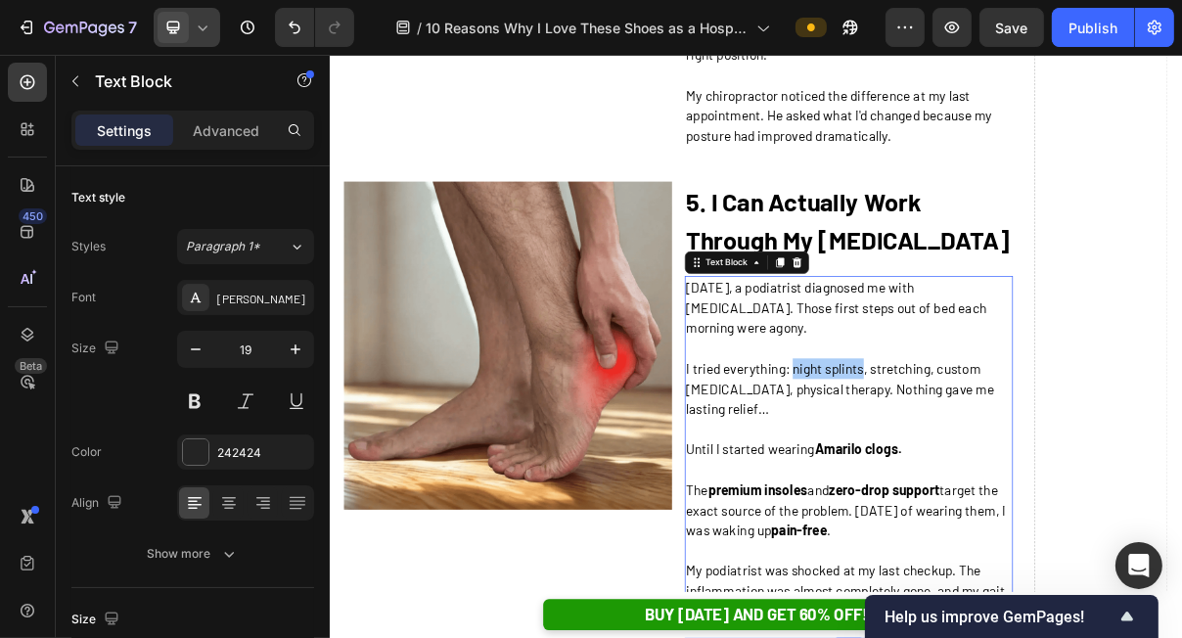
scroll to position [3574, 0]
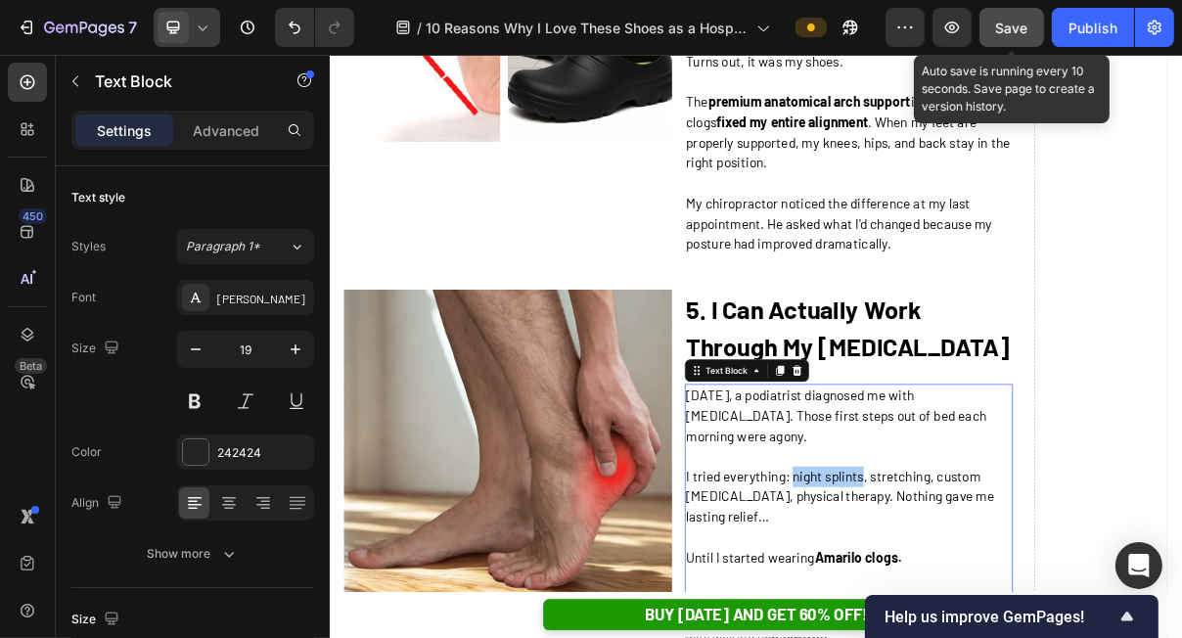
click at [1013, 23] on span "Save" at bounding box center [1012, 28] width 32 height 17
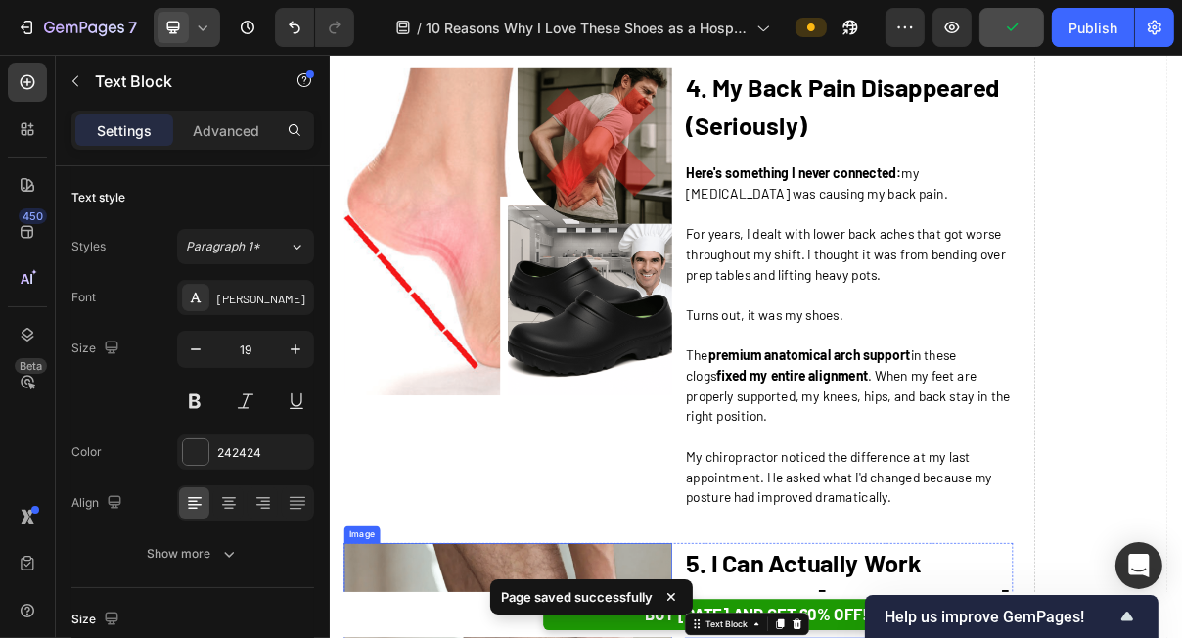
scroll to position [2966, 0]
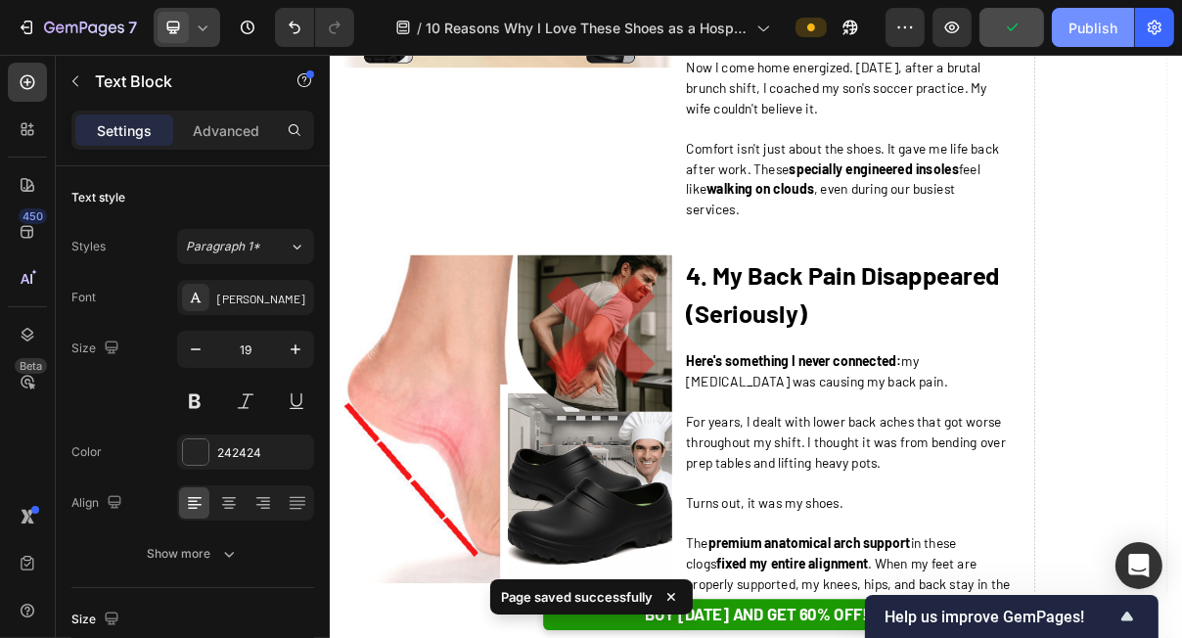
click at [1108, 30] on div "Publish" at bounding box center [1092, 28] width 49 height 21
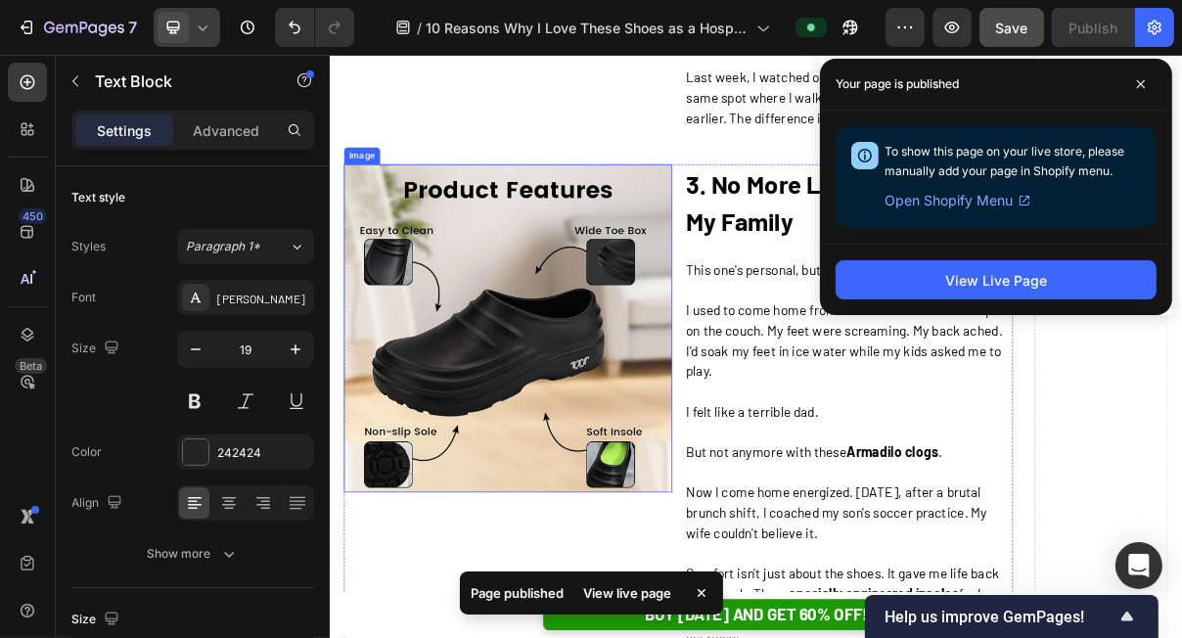
scroll to position [2409, 0]
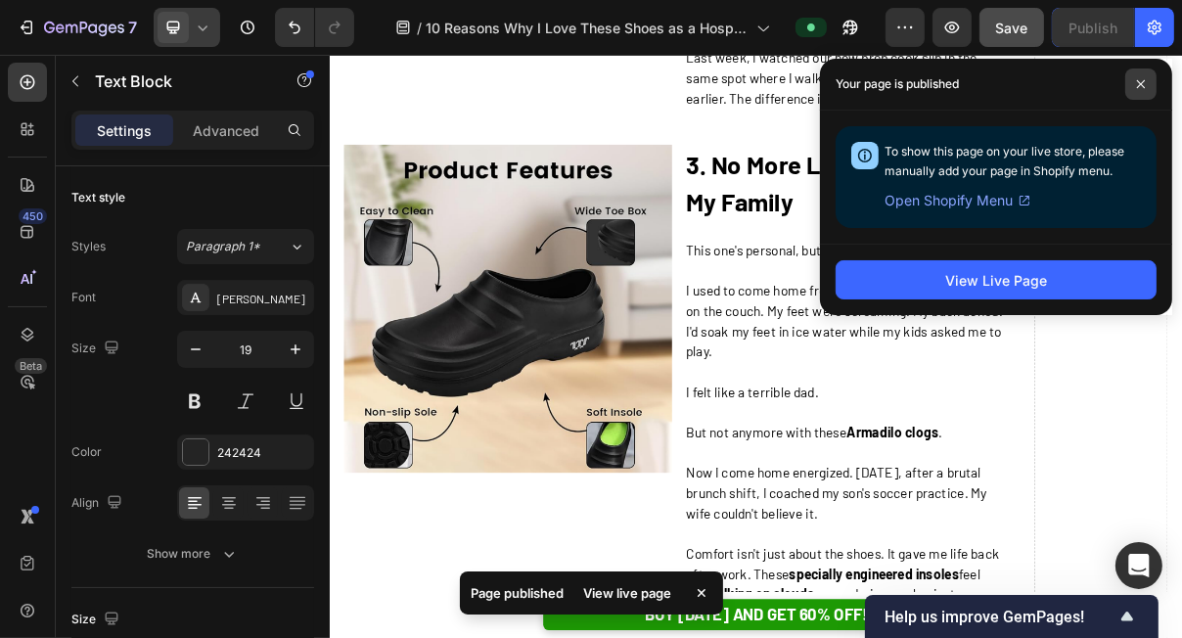
click at [1145, 86] on icon at bounding box center [1141, 84] width 10 height 10
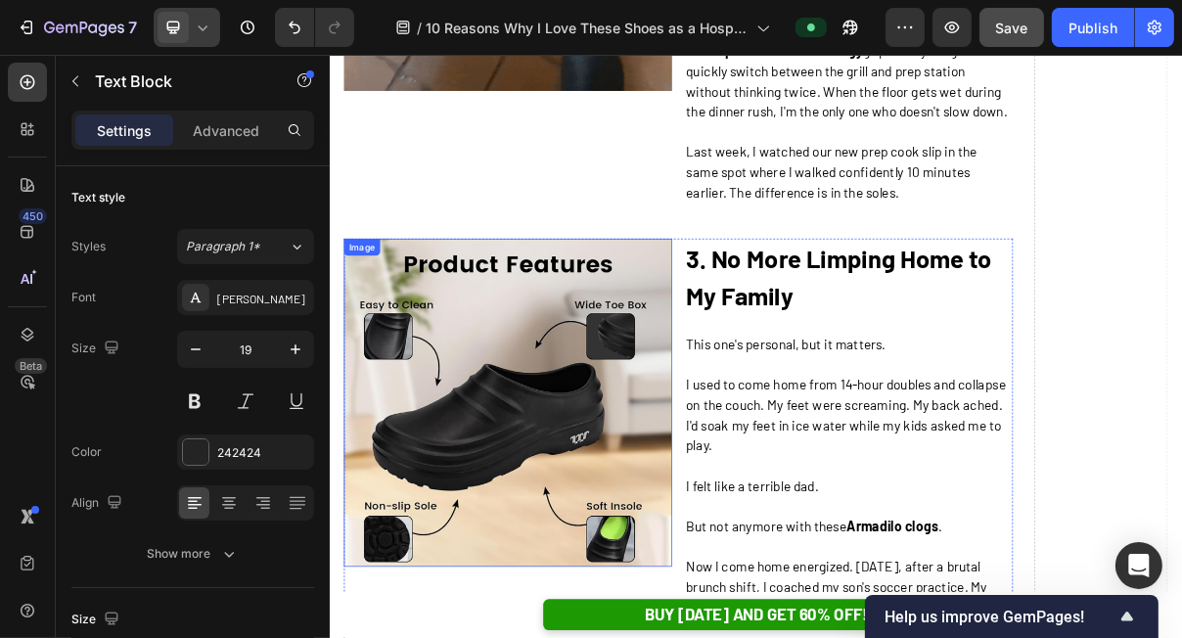
scroll to position [2299, 0]
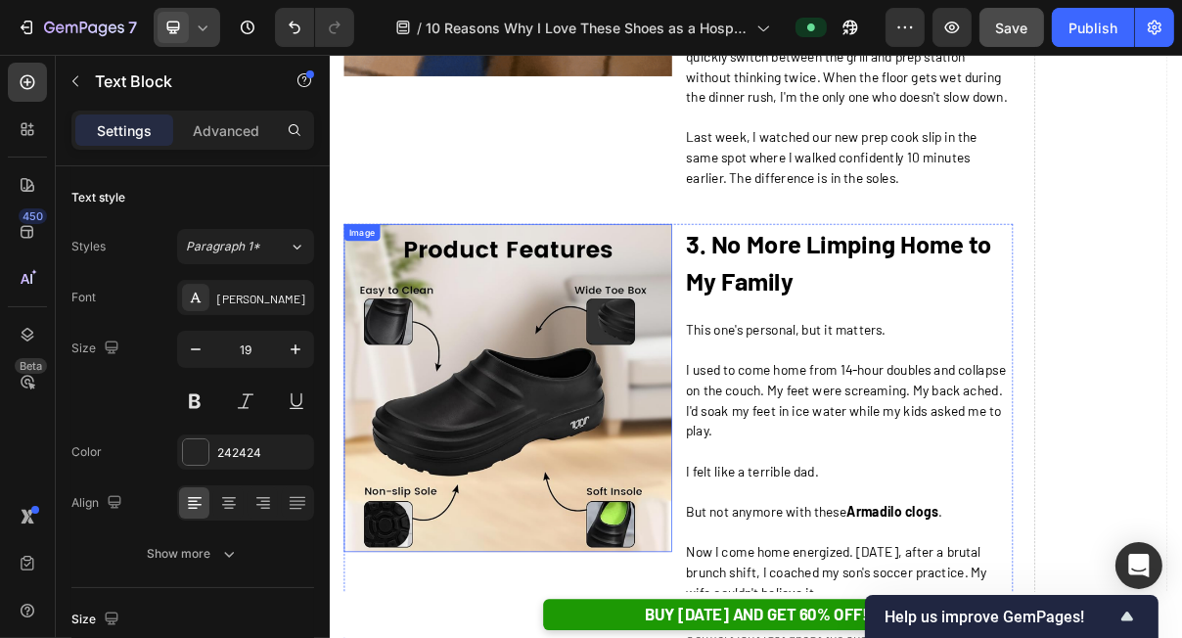
click at [614, 519] on img at bounding box center [574, 514] width 452 height 452
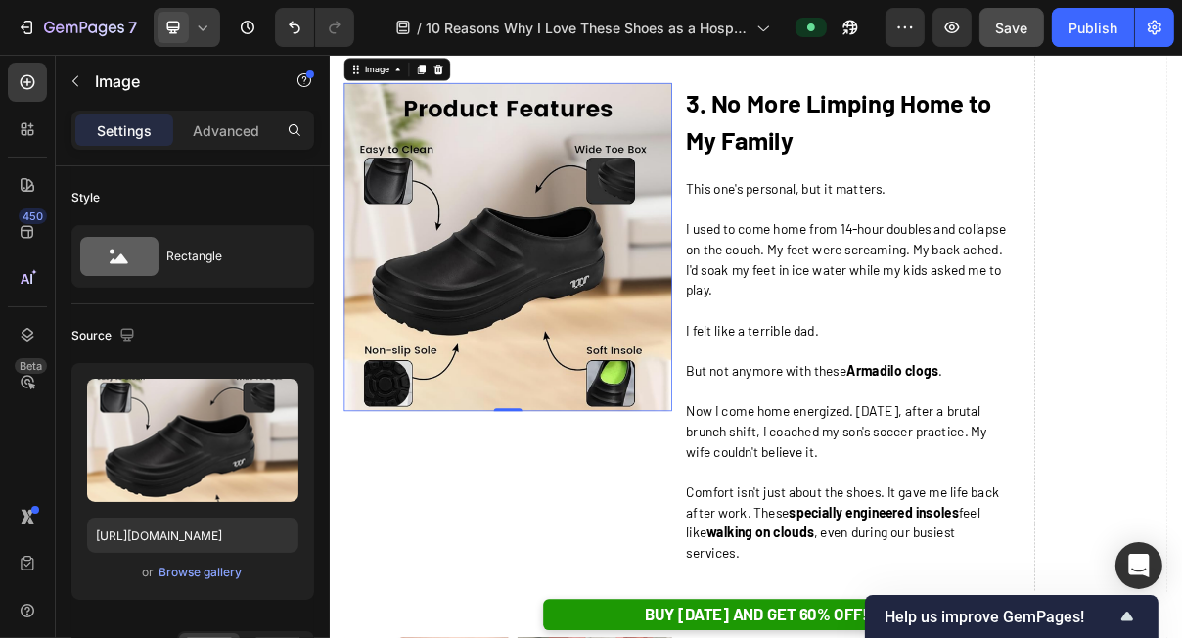
scroll to position [2508, 0]
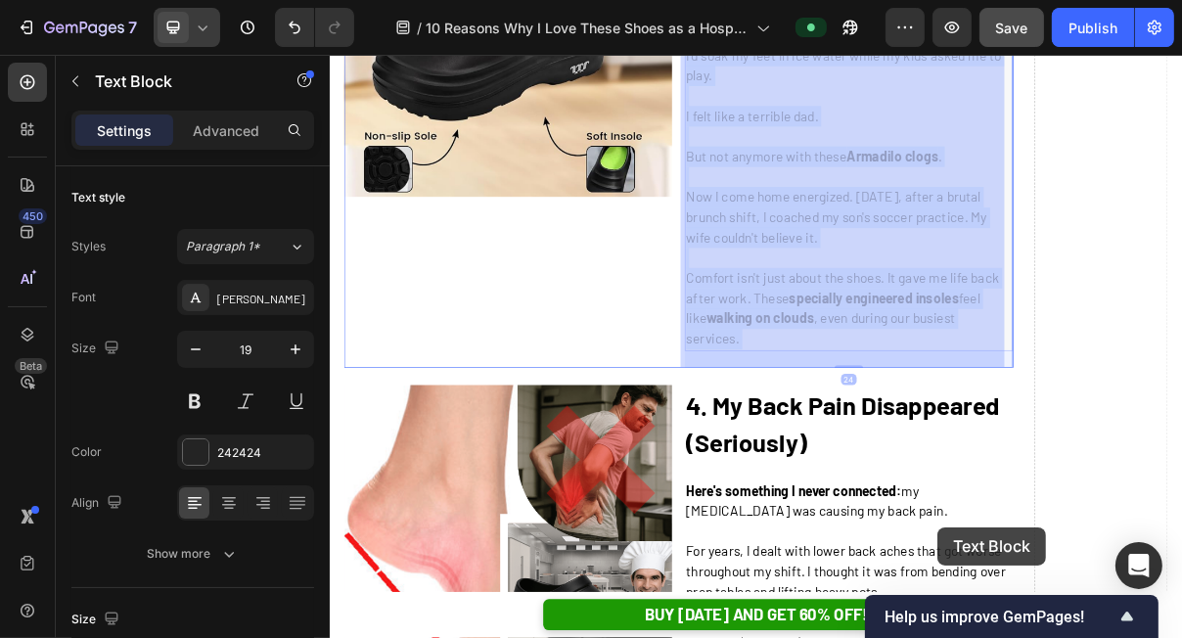
drag, startPoint x: 961, startPoint y: 698, endPoint x: 1161, endPoint y: 704, distance: 200.6
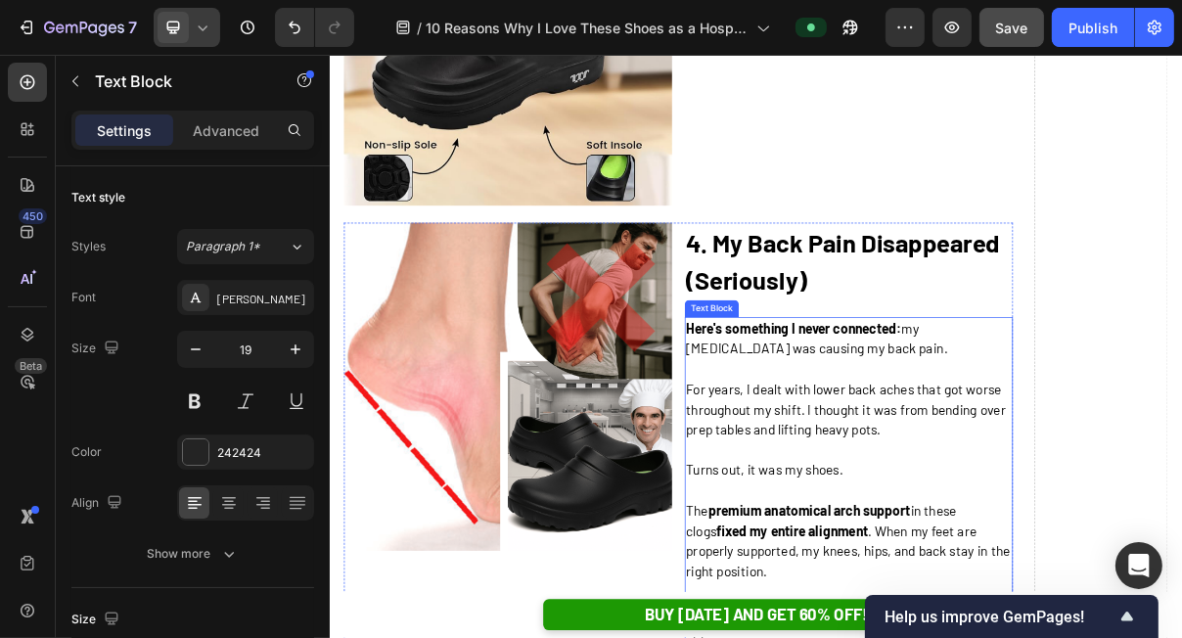
scroll to position [2749, 0]
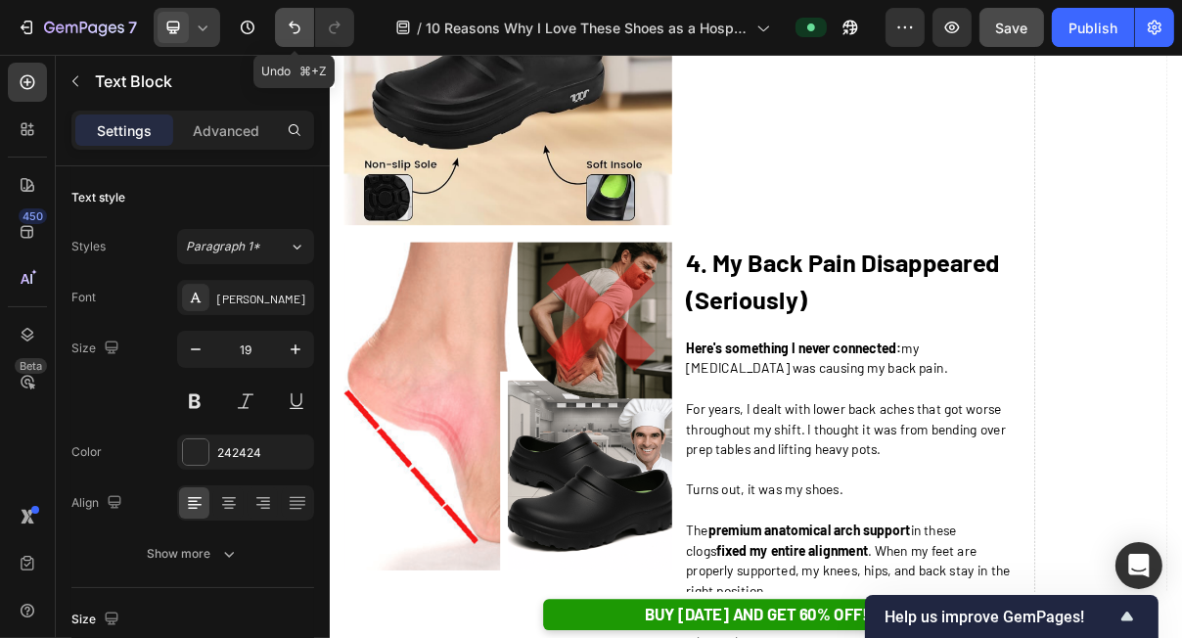
click at [310, 27] on button "Undo/Redo" at bounding box center [294, 27] width 39 height 39
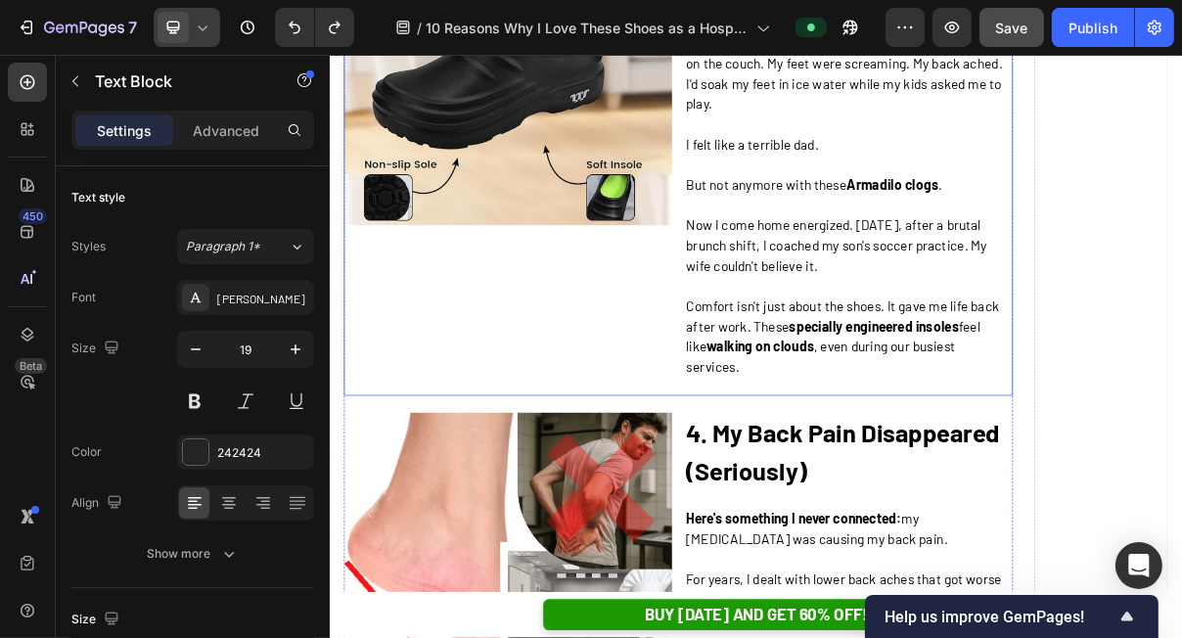
scroll to position [2439, 0]
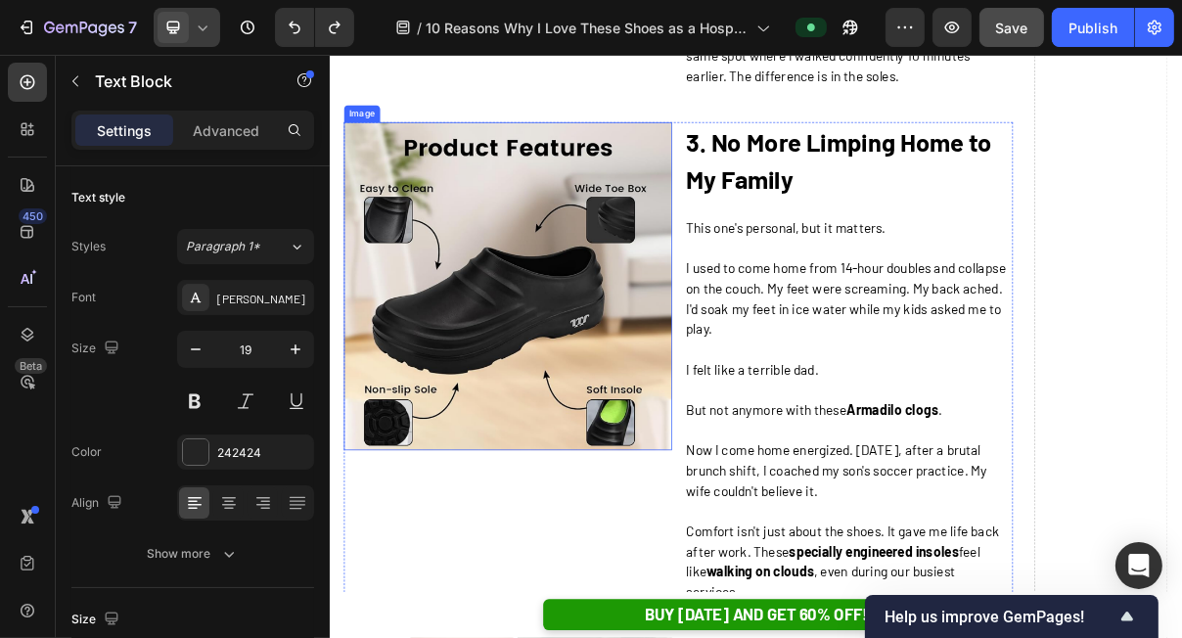
click at [557, 534] on img at bounding box center [574, 374] width 452 height 452
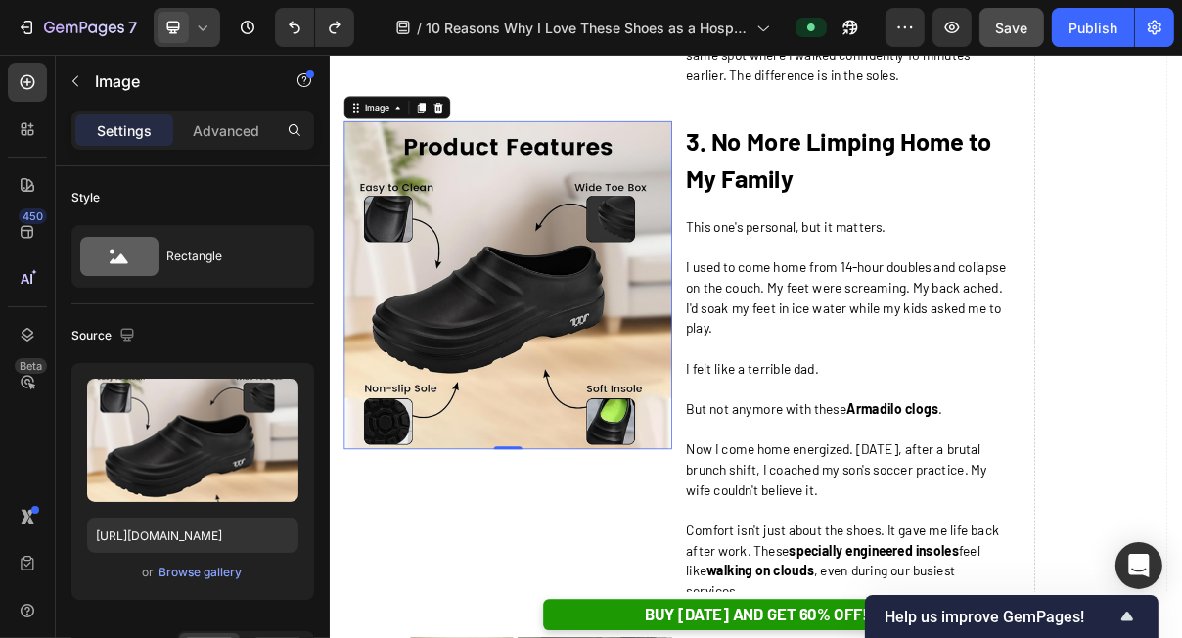
scroll to position [2470, 0]
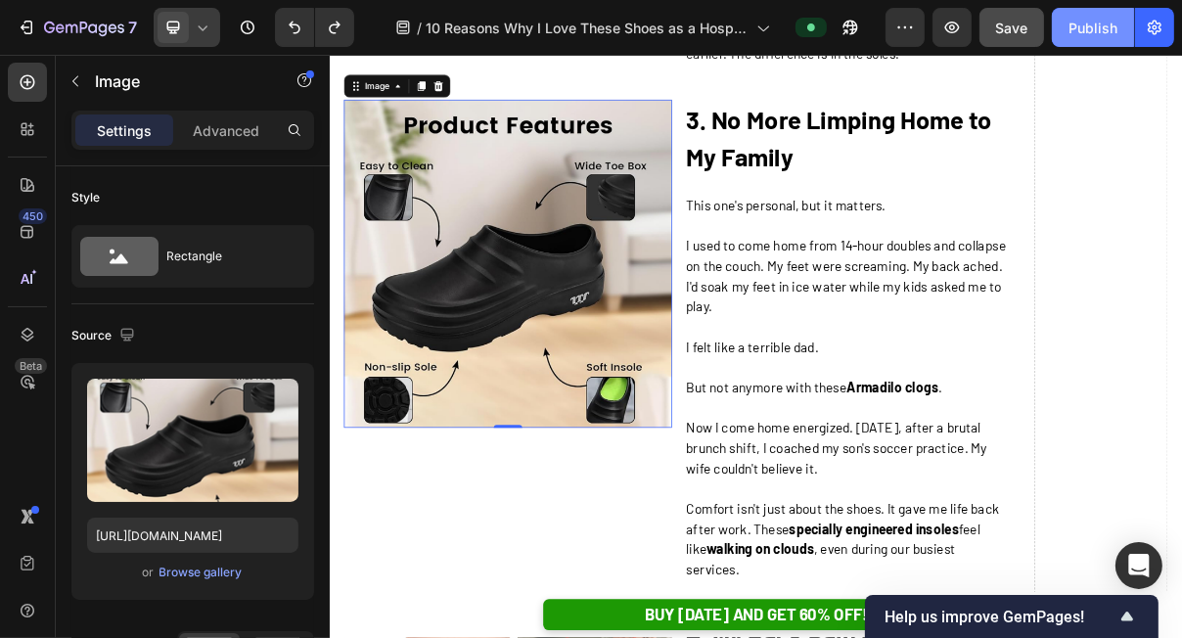
click at [1100, 37] on button "Publish" at bounding box center [1093, 27] width 82 height 39
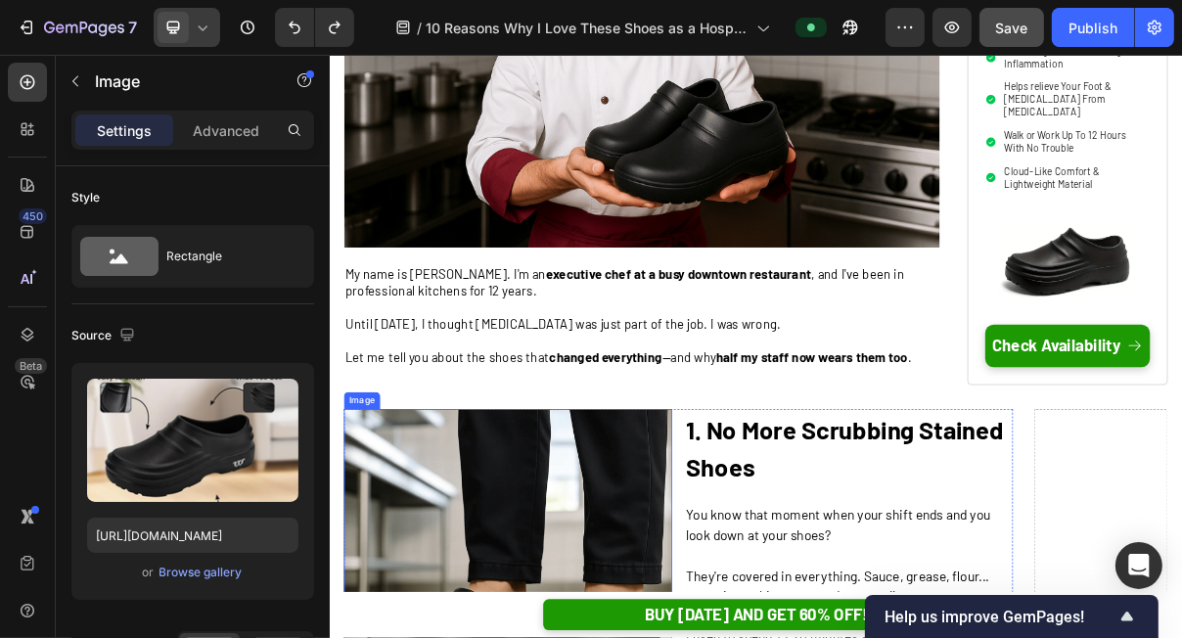
scroll to position [0, 0]
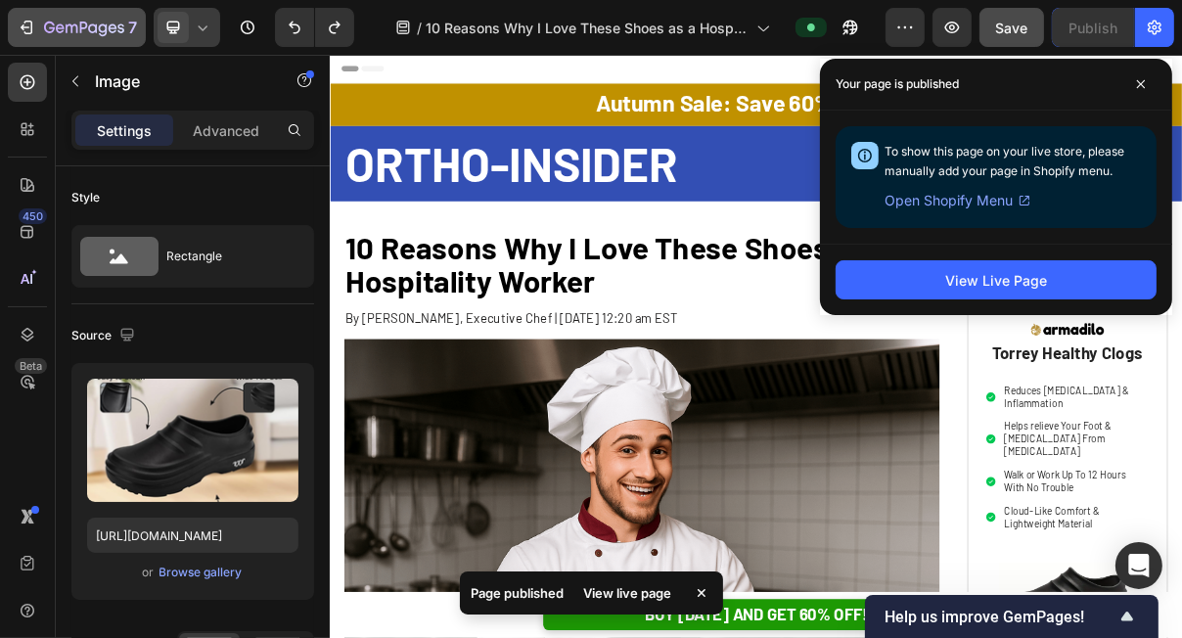
click at [29, 31] on icon "button" at bounding box center [27, 28] width 20 height 20
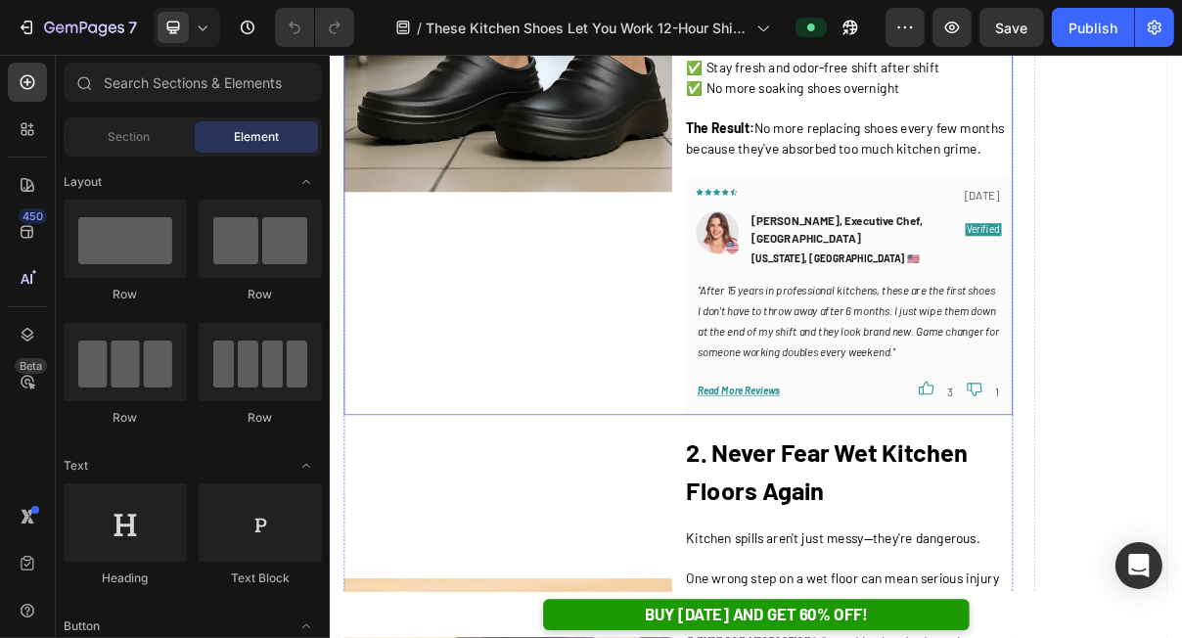
scroll to position [2518, 0]
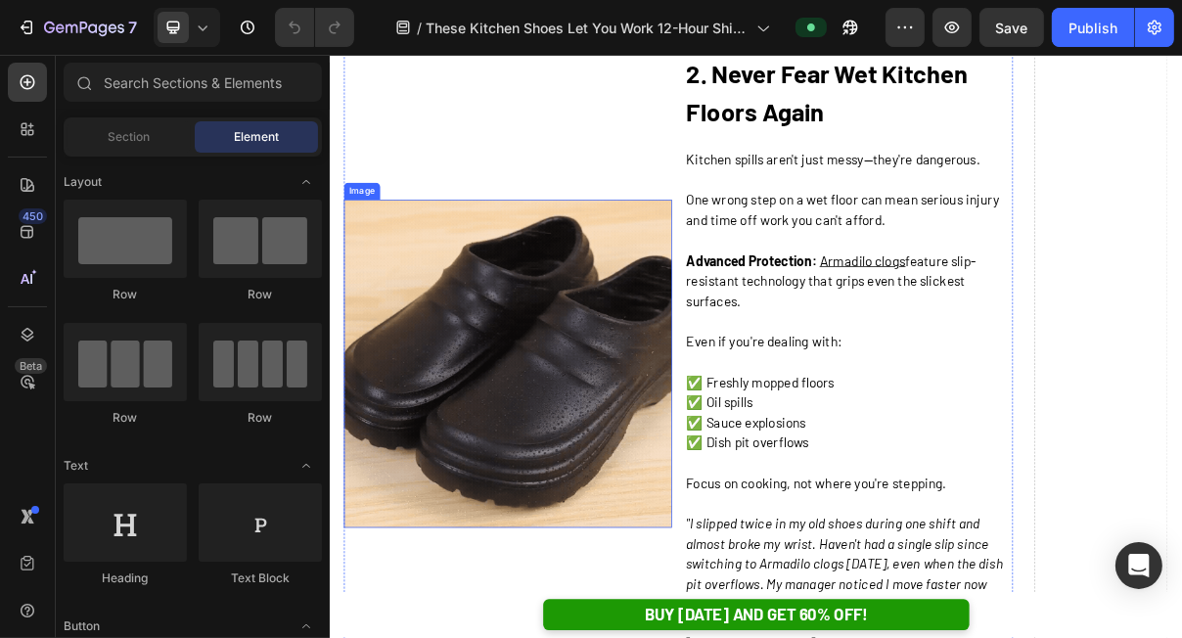
click at [563, 533] on img at bounding box center [574, 479] width 452 height 452
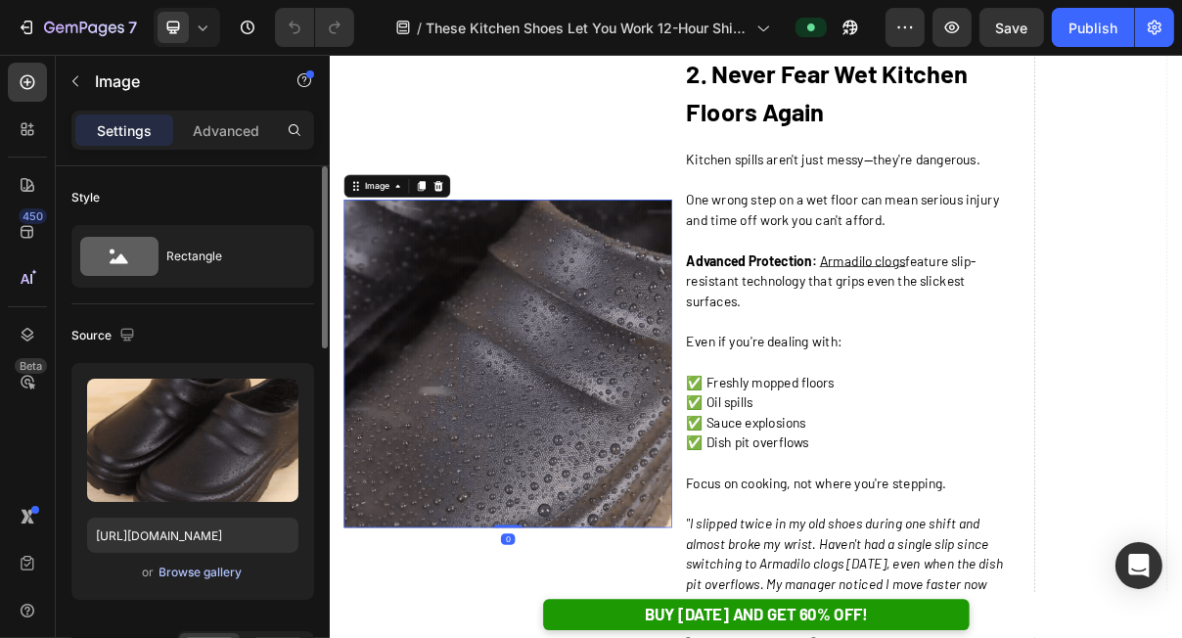
click at [177, 570] on div "Browse gallery" at bounding box center [200, 572] width 83 height 18
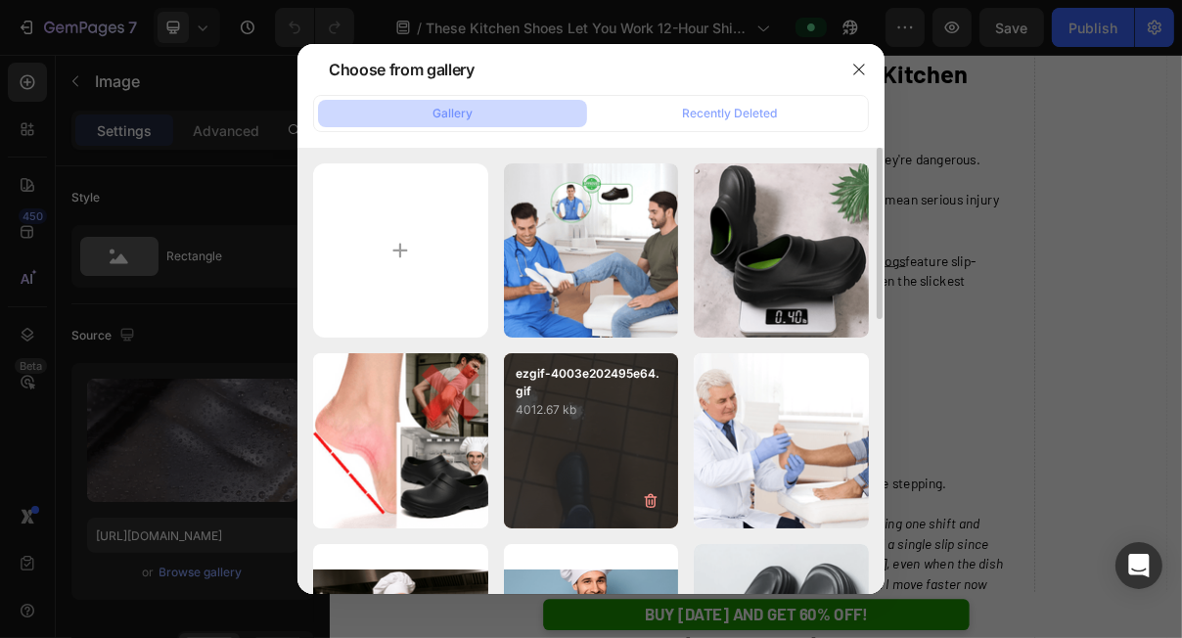
click at [551, 452] on div "ezgif-4003e202495e64.gif 4012.67 kb" at bounding box center [591, 440] width 175 height 175
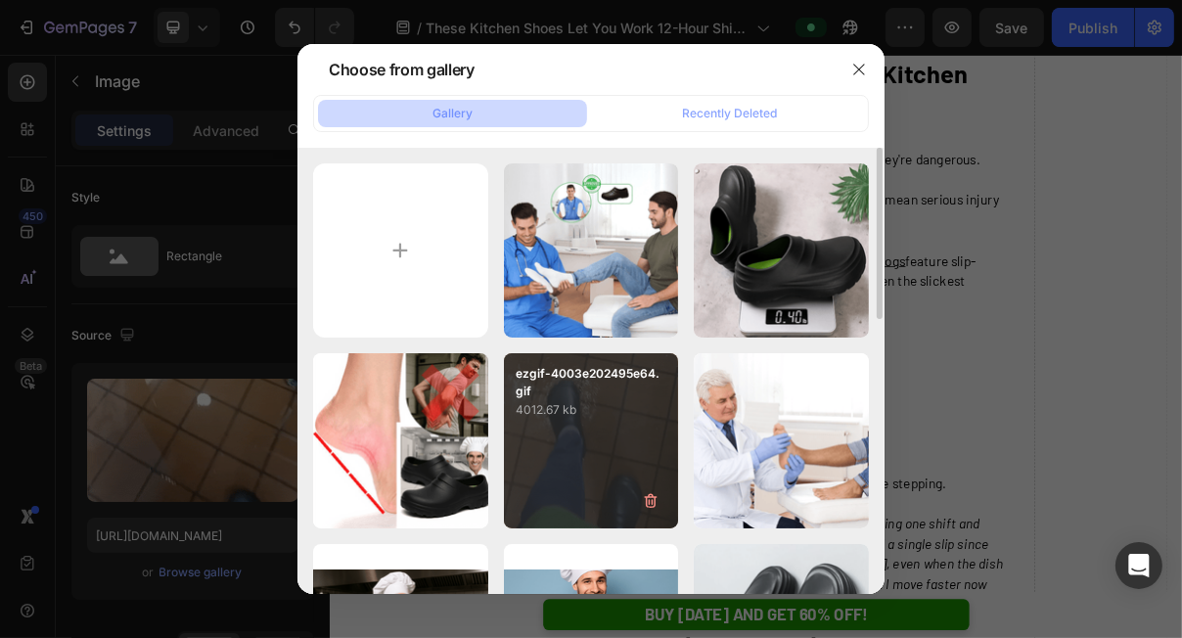
type input "[URL][DOMAIN_NAME]"
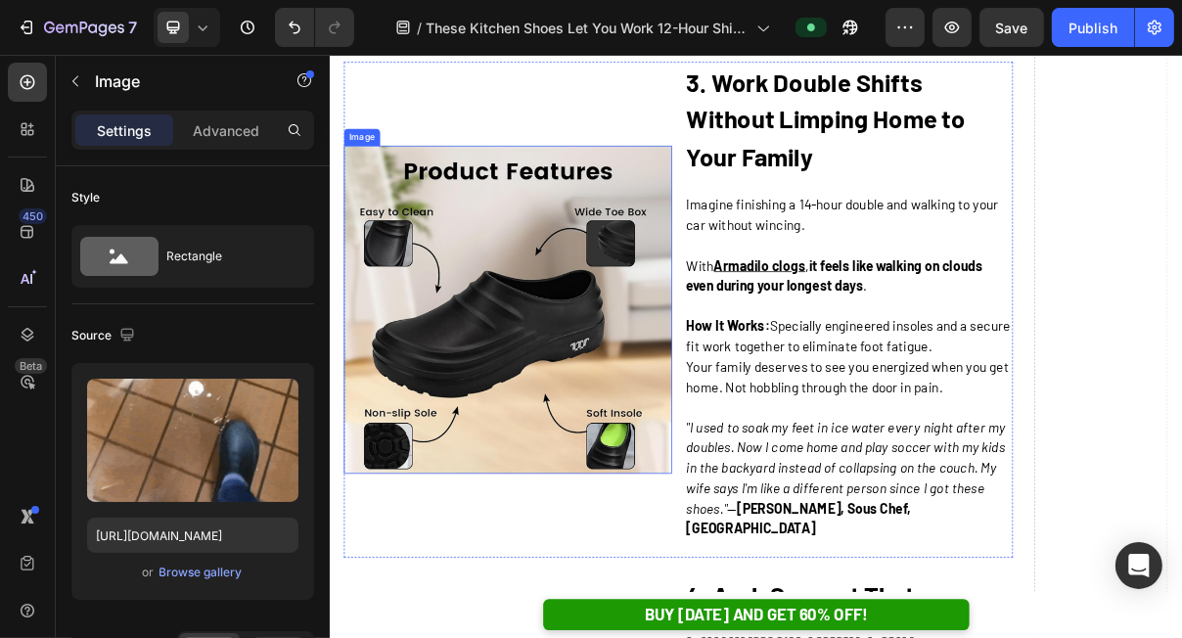
scroll to position [3423, 0]
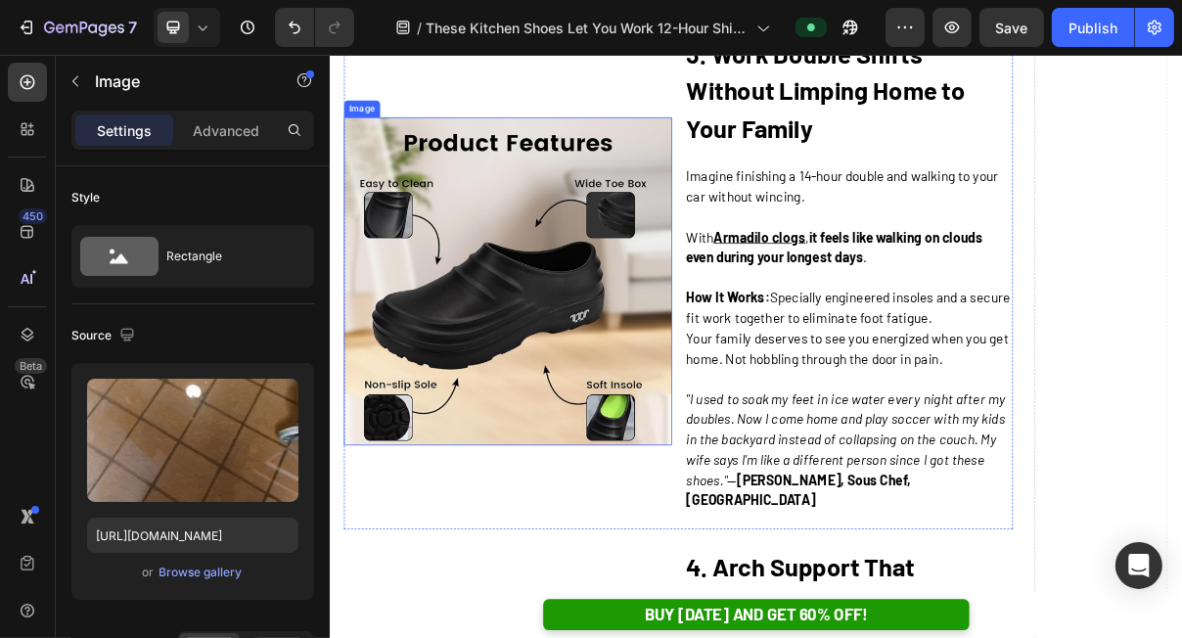
click at [626, 326] on img at bounding box center [574, 367] width 452 height 452
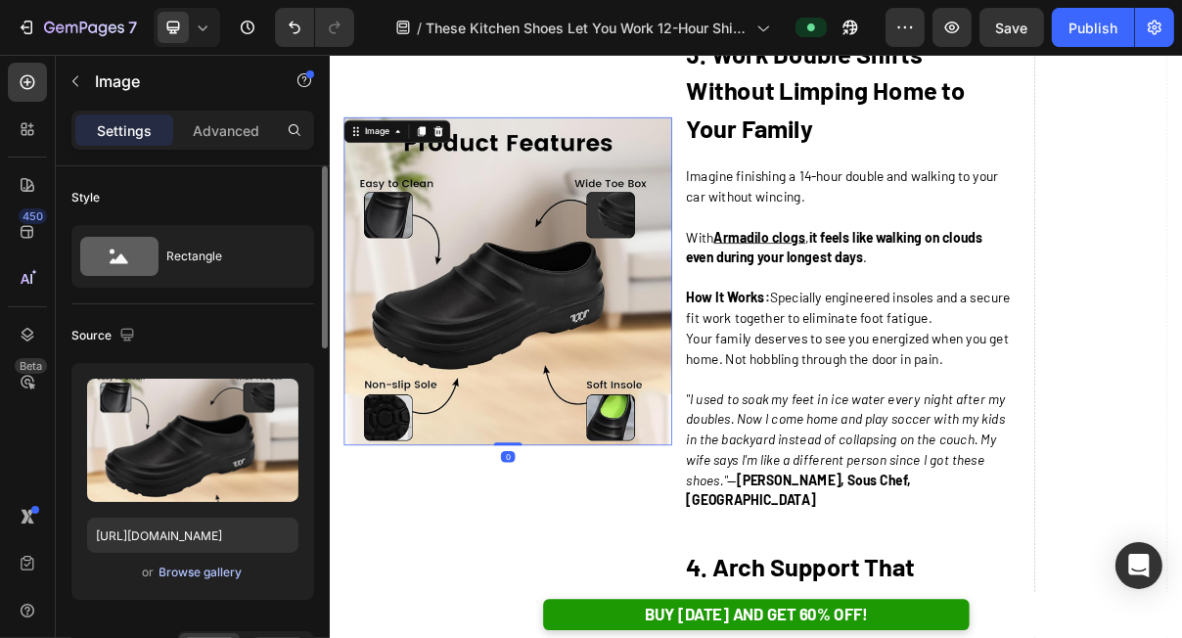
click at [226, 564] on div "Browse gallery" at bounding box center [200, 572] width 83 height 18
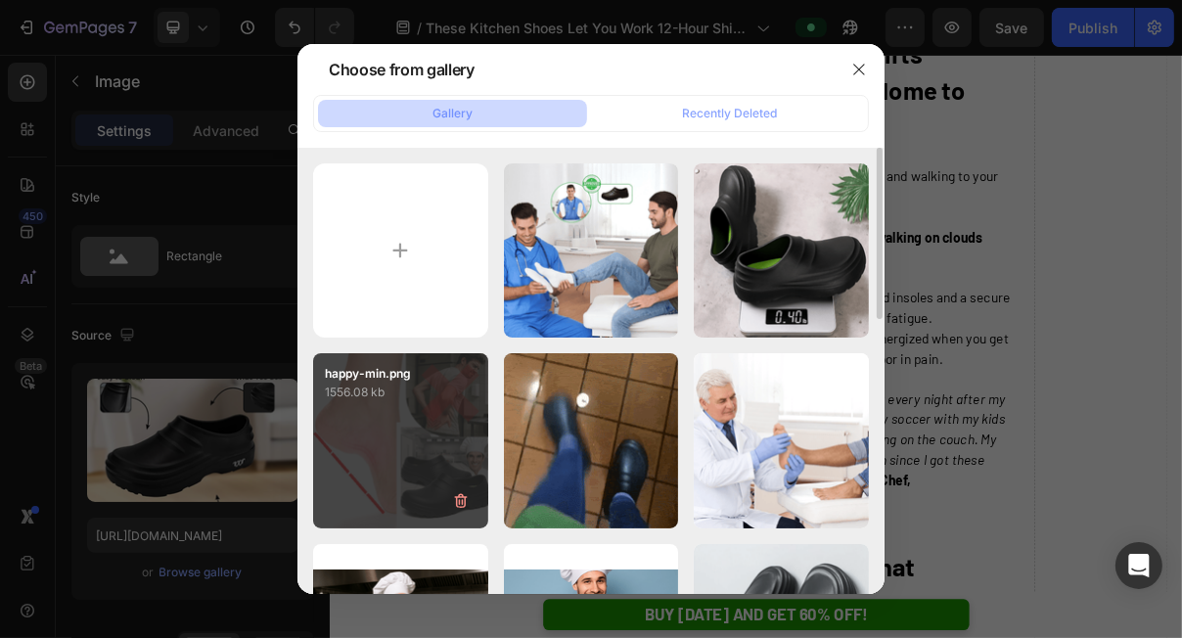
click at [445, 431] on div "happy-min.png 1556.08 kb" at bounding box center [400, 440] width 175 height 175
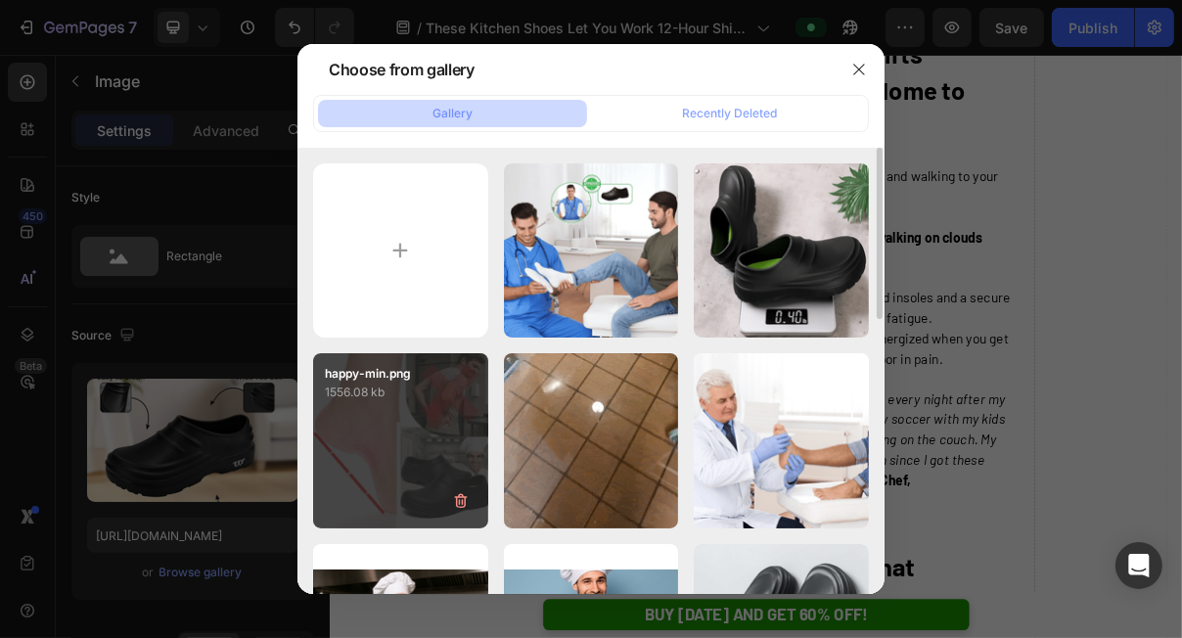
type input "[URL][DOMAIN_NAME]"
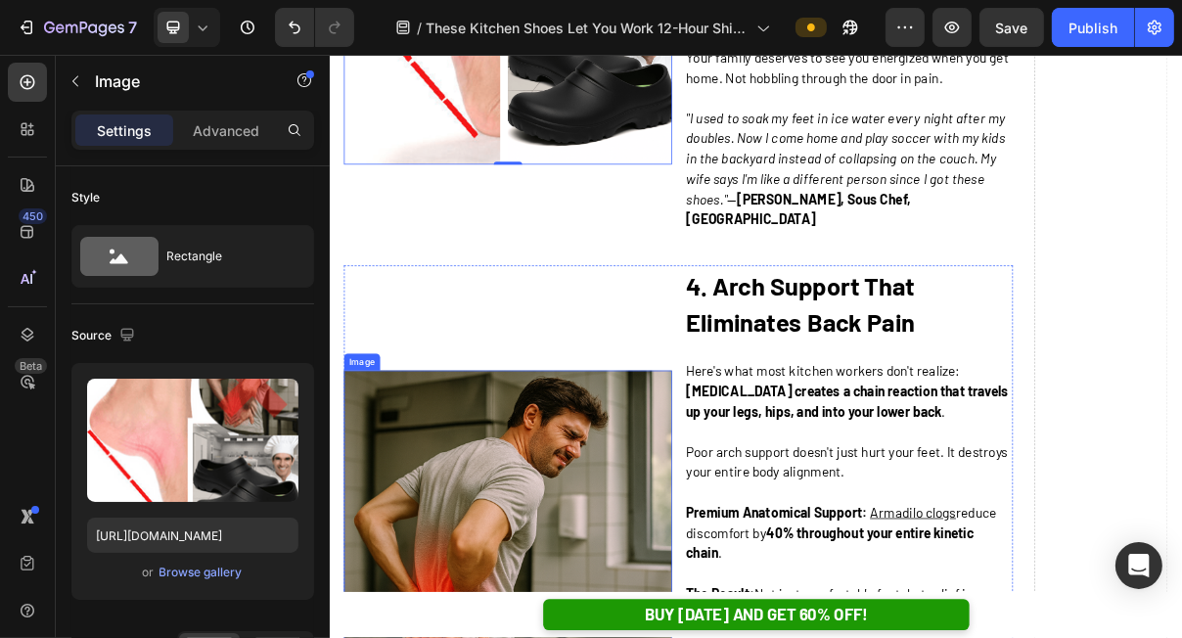
scroll to position [3855, 0]
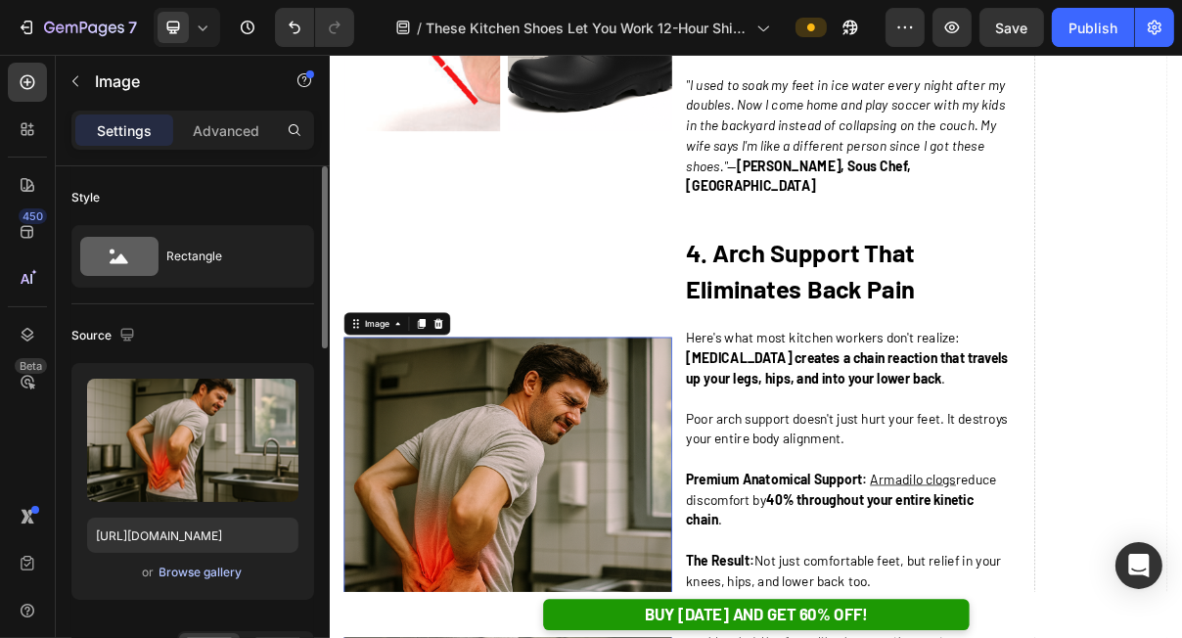
click at [203, 563] on div "Browse gallery" at bounding box center [200, 572] width 83 height 18
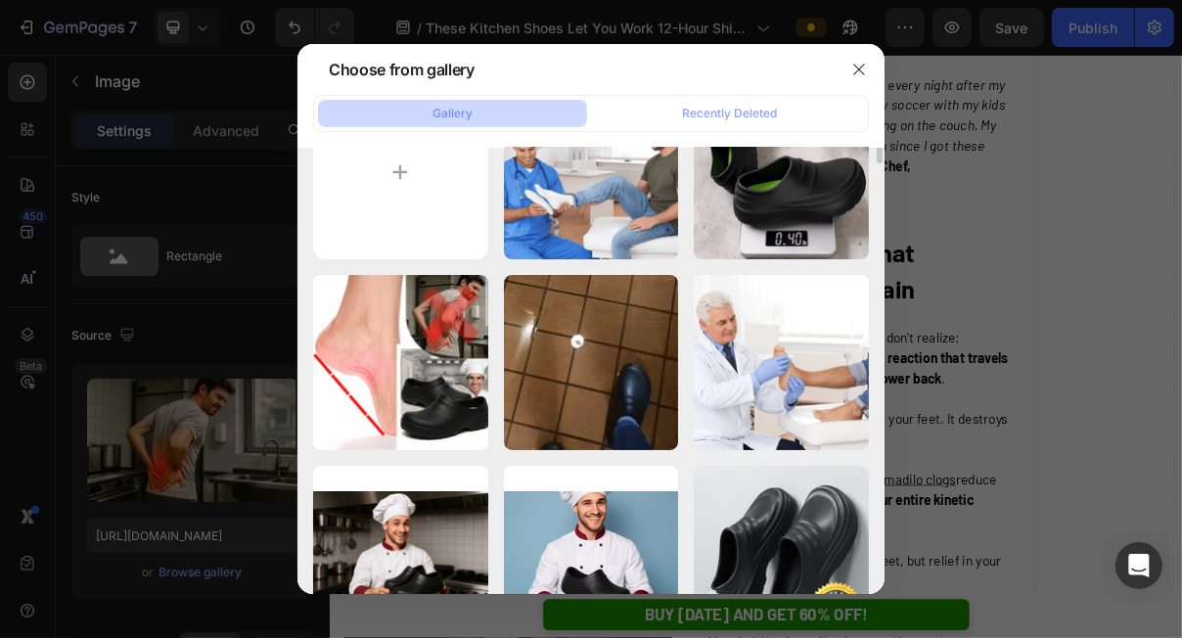
scroll to position [0, 0]
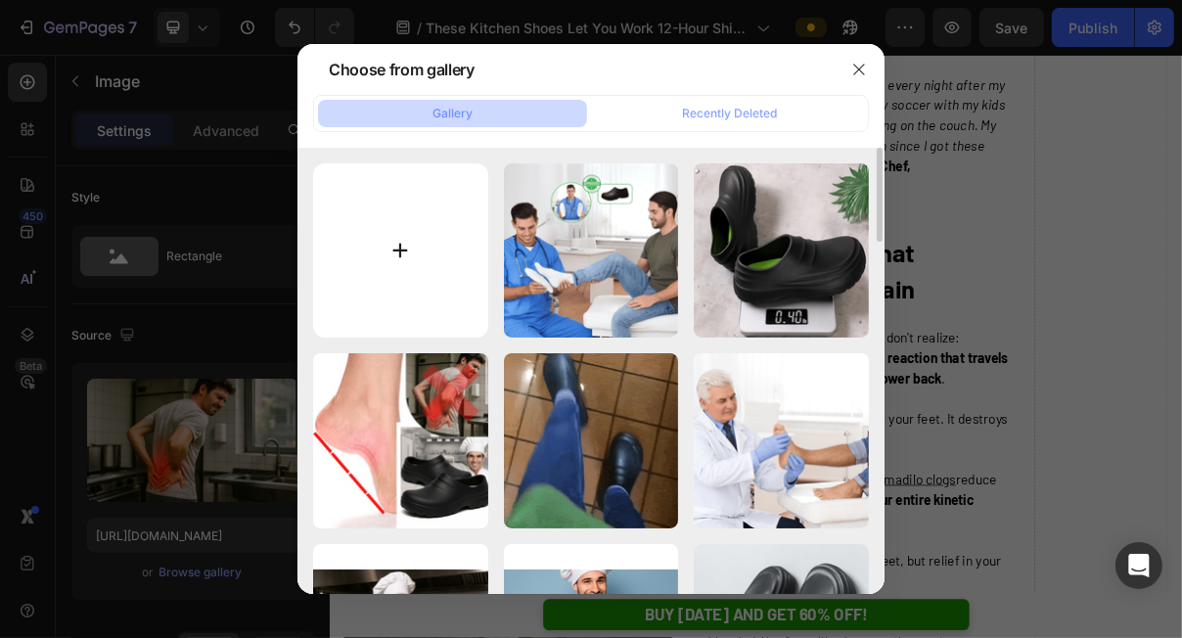
click at [426, 259] on input "file" at bounding box center [400, 250] width 175 height 175
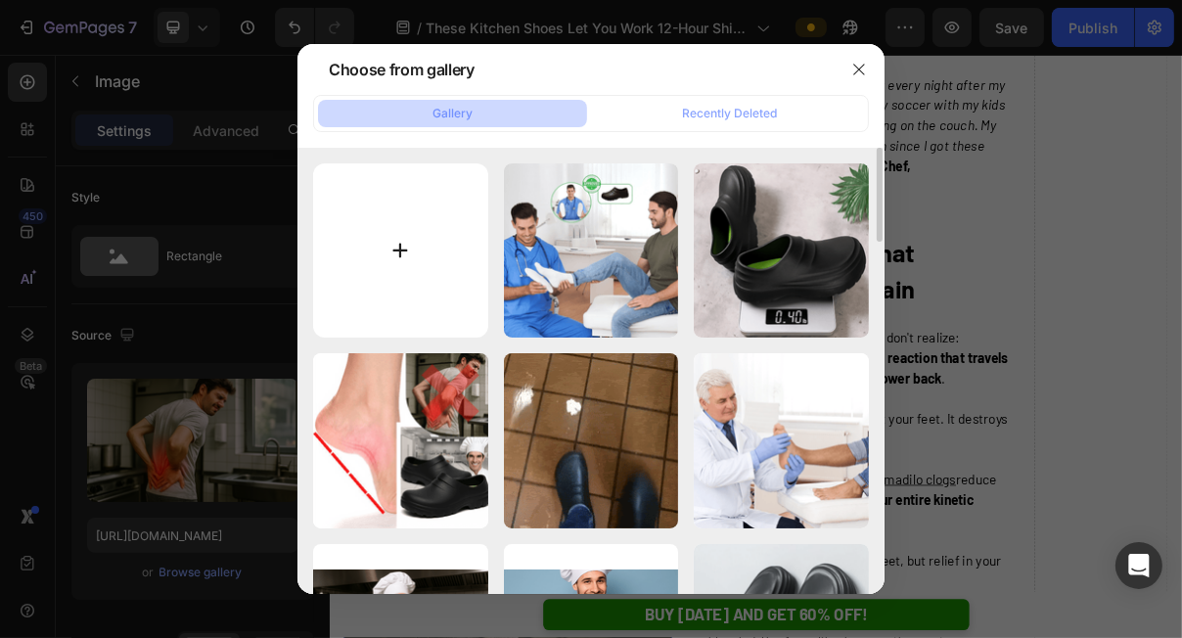
click at [399, 268] on input "file" at bounding box center [400, 250] width 175 height 175
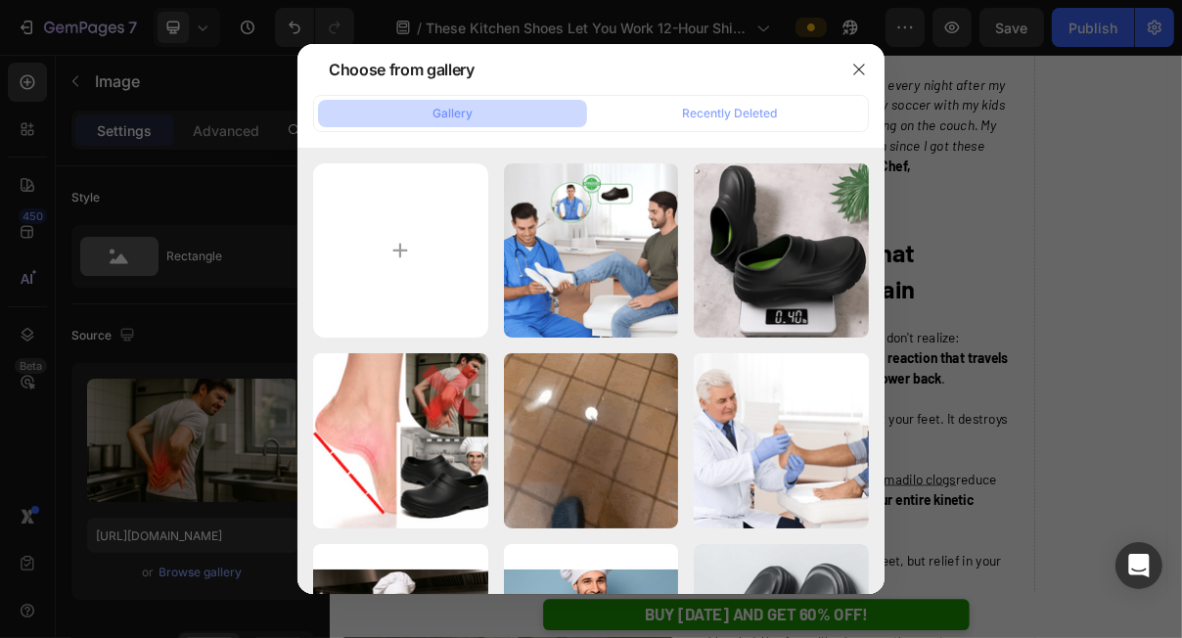
type input "C:\fakepath\Frame 1000003006-min.png"
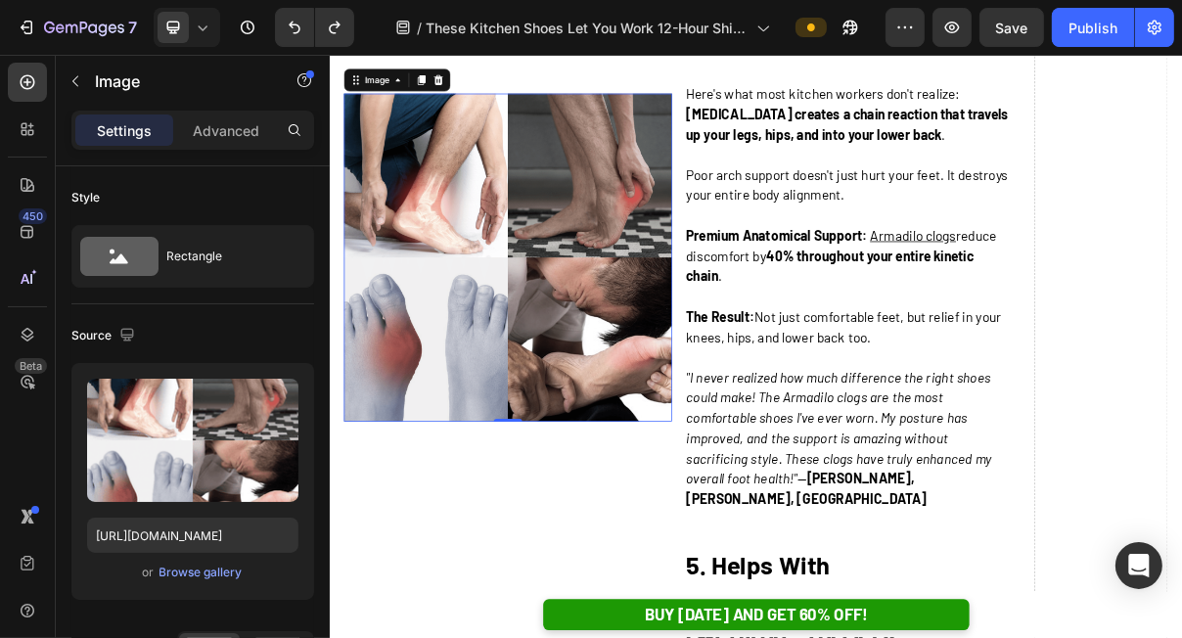
scroll to position [4029, 0]
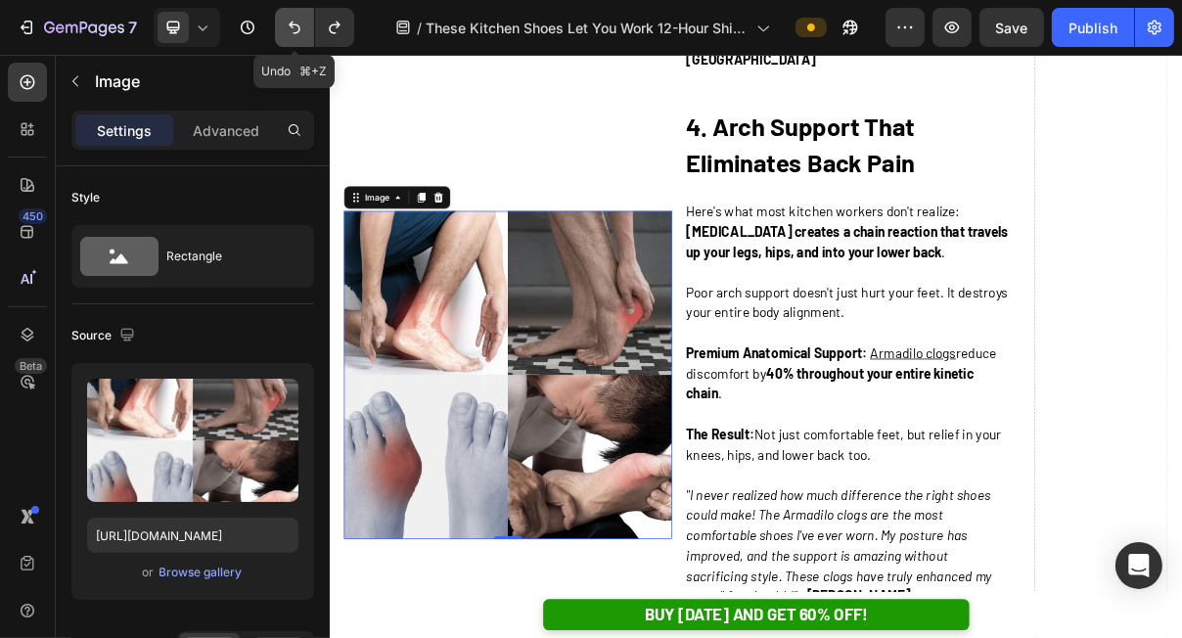
click at [280, 25] on button "Undo/Redo" at bounding box center [294, 27] width 39 height 39
type input "https://cdn.shopify.com/s/files/1/0625/9304/0484/files/gempages_529493087827788…"
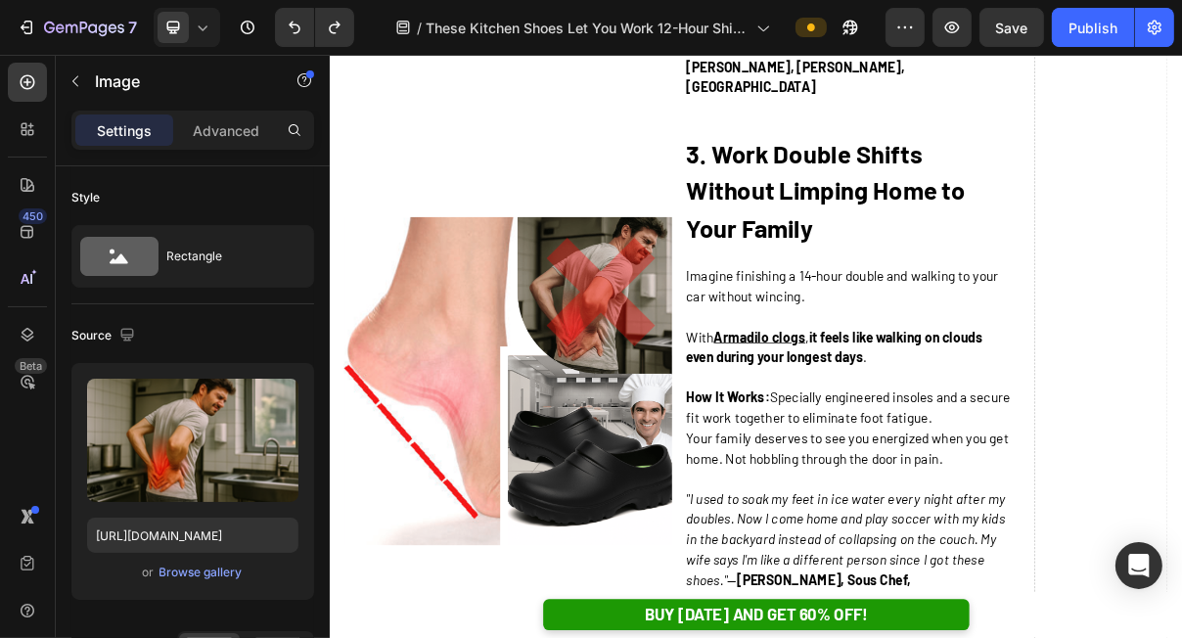
scroll to position [3271, 0]
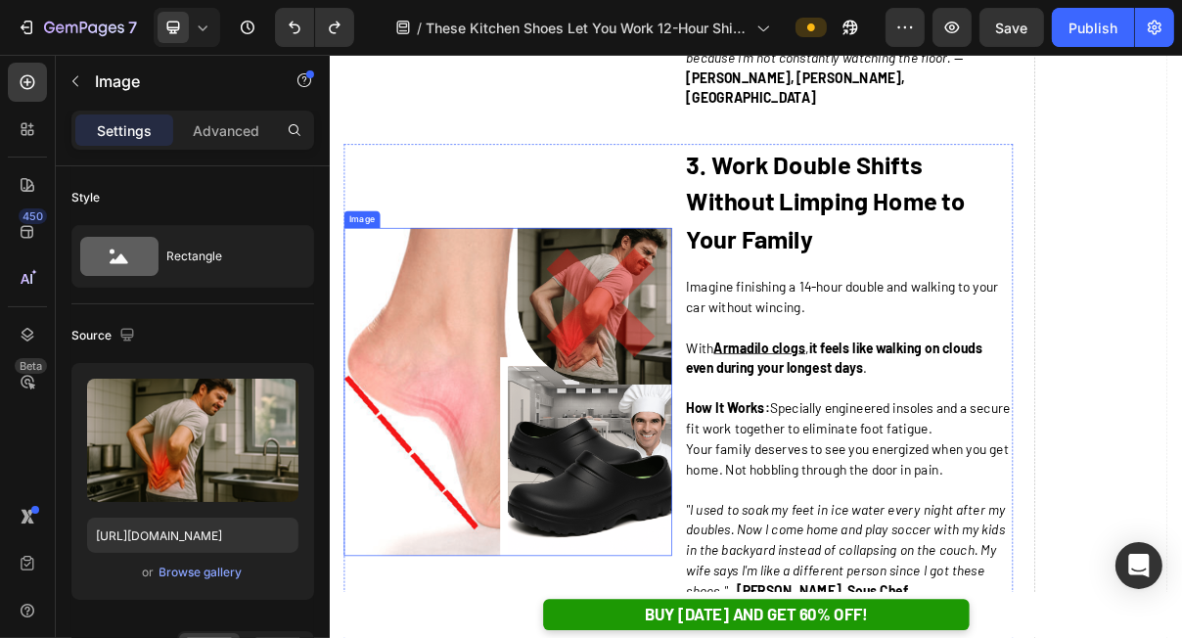
click at [562, 541] on img at bounding box center [574, 519] width 452 height 452
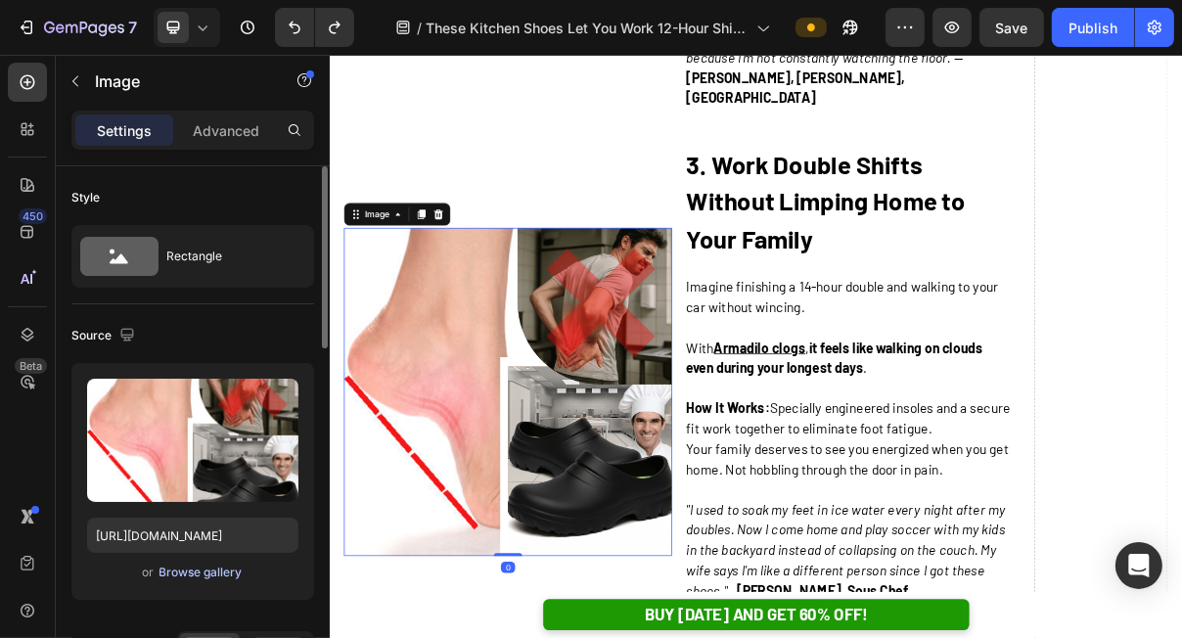
click at [198, 574] on div "Browse gallery" at bounding box center [200, 572] width 83 height 18
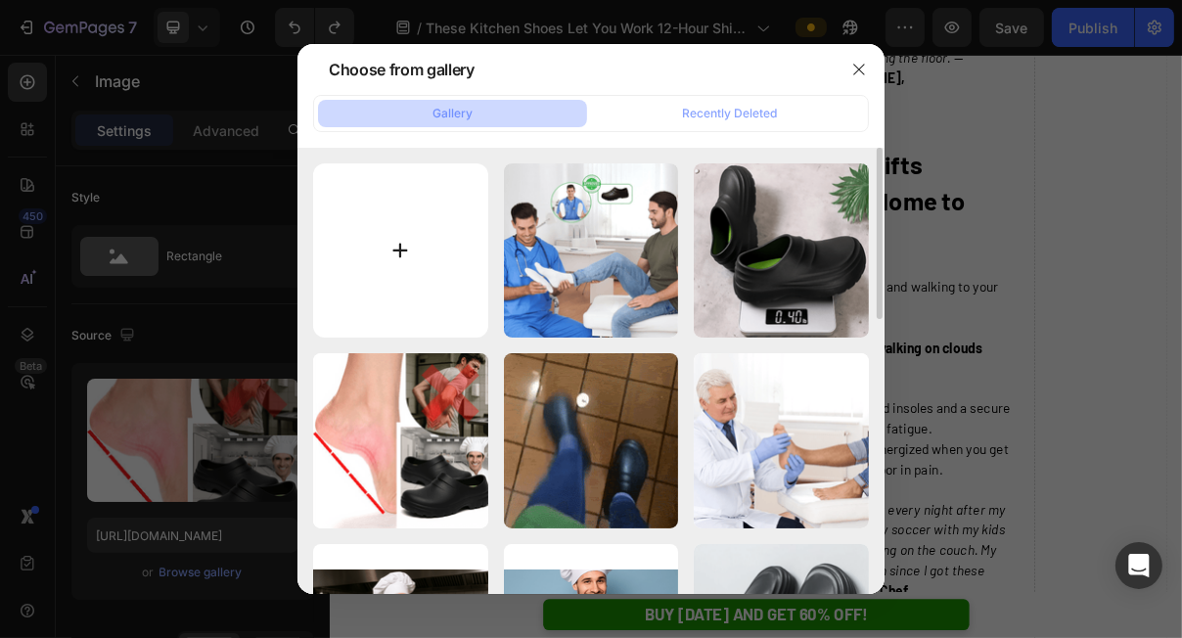
click at [389, 218] on input "file" at bounding box center [400, 250] width 175 height 175
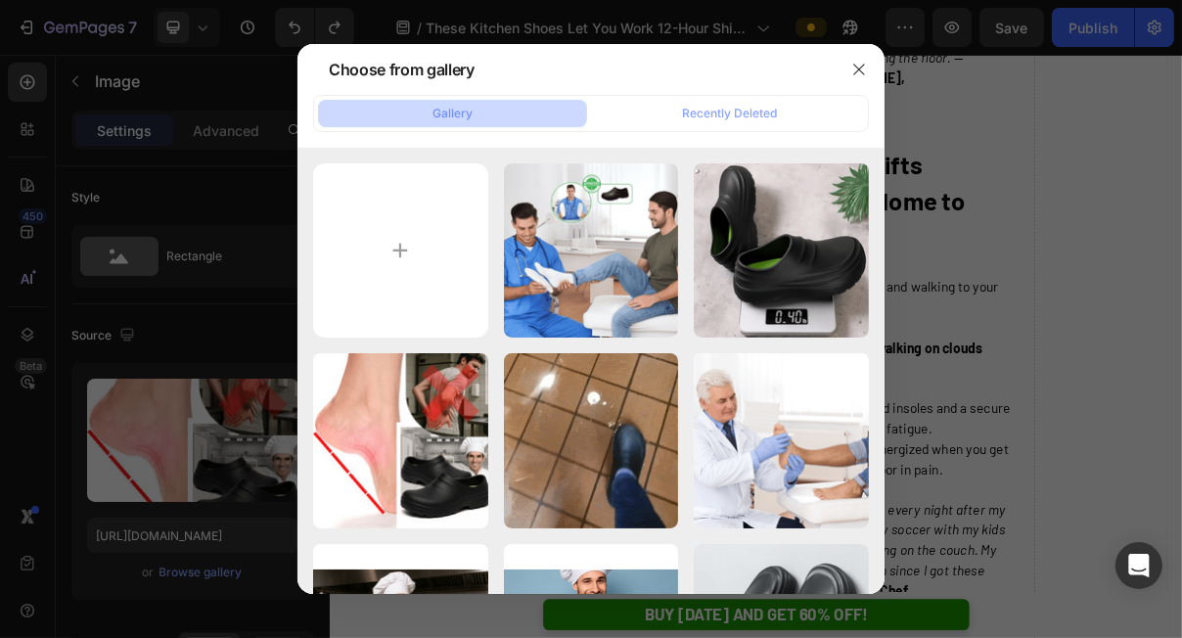
type input "C:\fakepath\1-min.png"
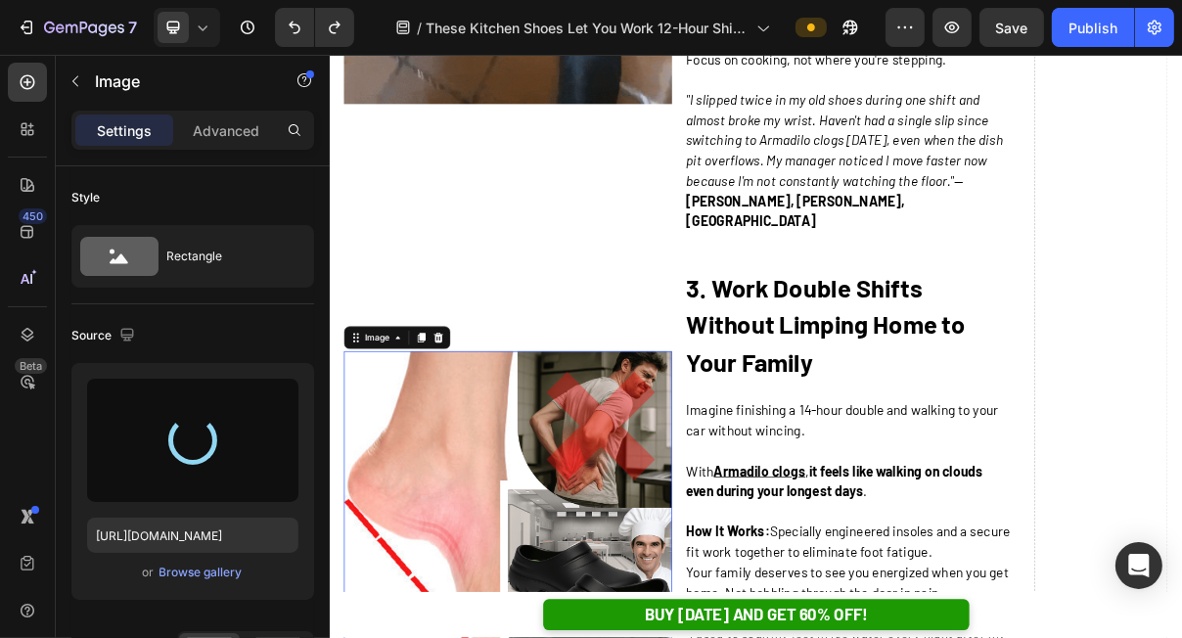
scroll to position [3102, 0]
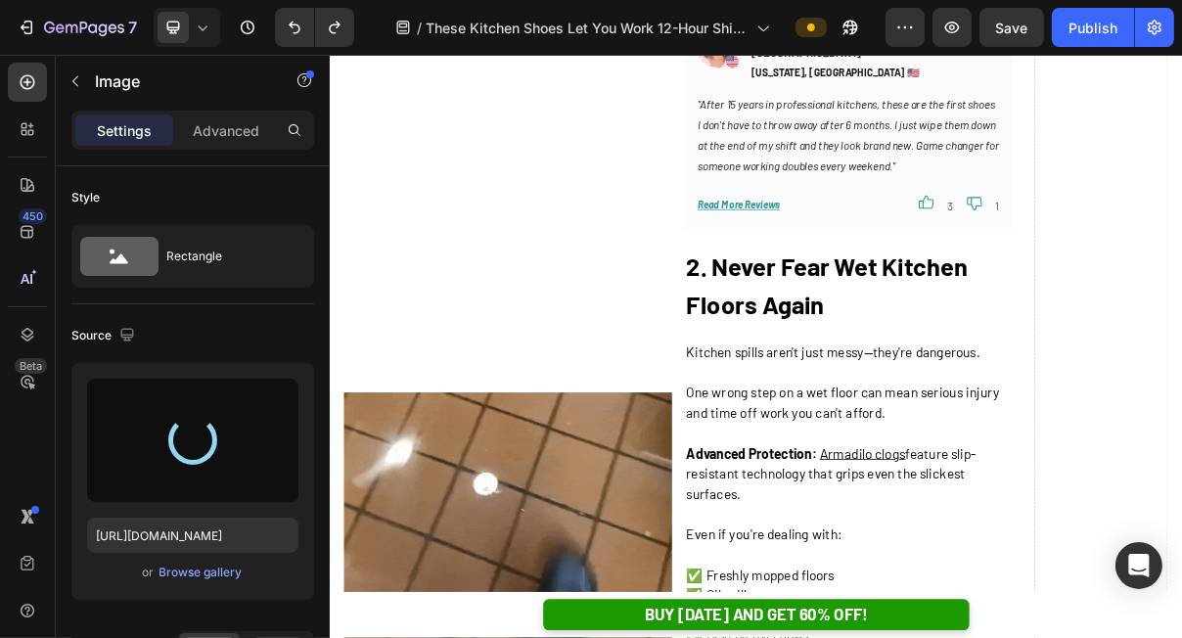
type input "https://cdn.shopify.com/s/files/1/0625/9304/0484/files/gempages_529493087827788…"
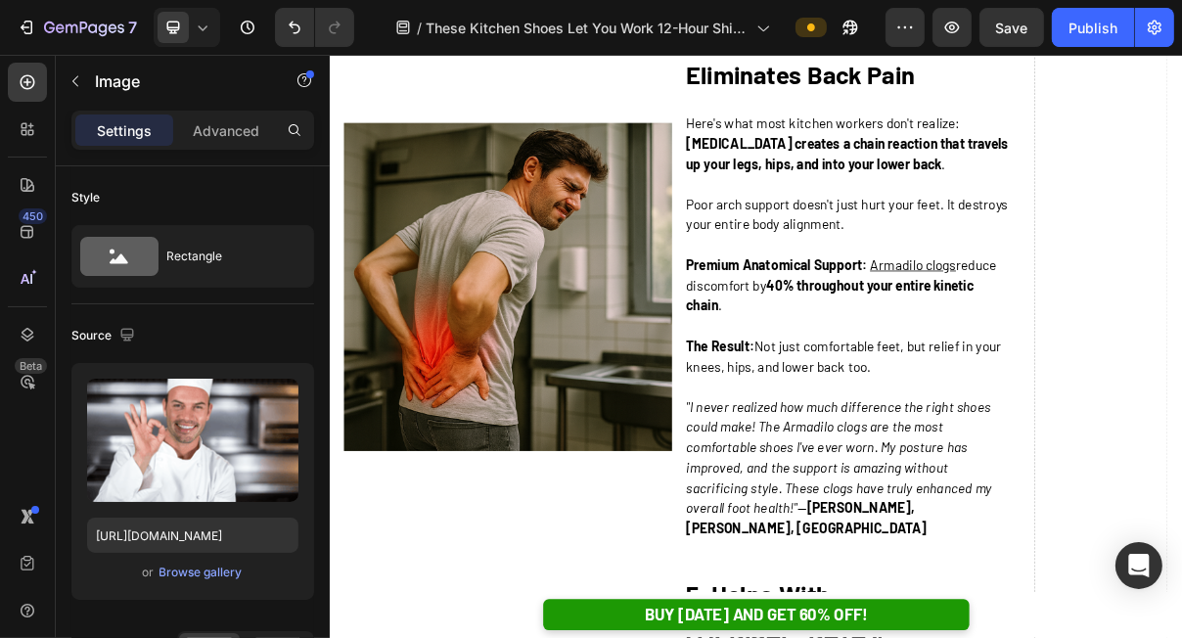
scroll to position [4284, 0]
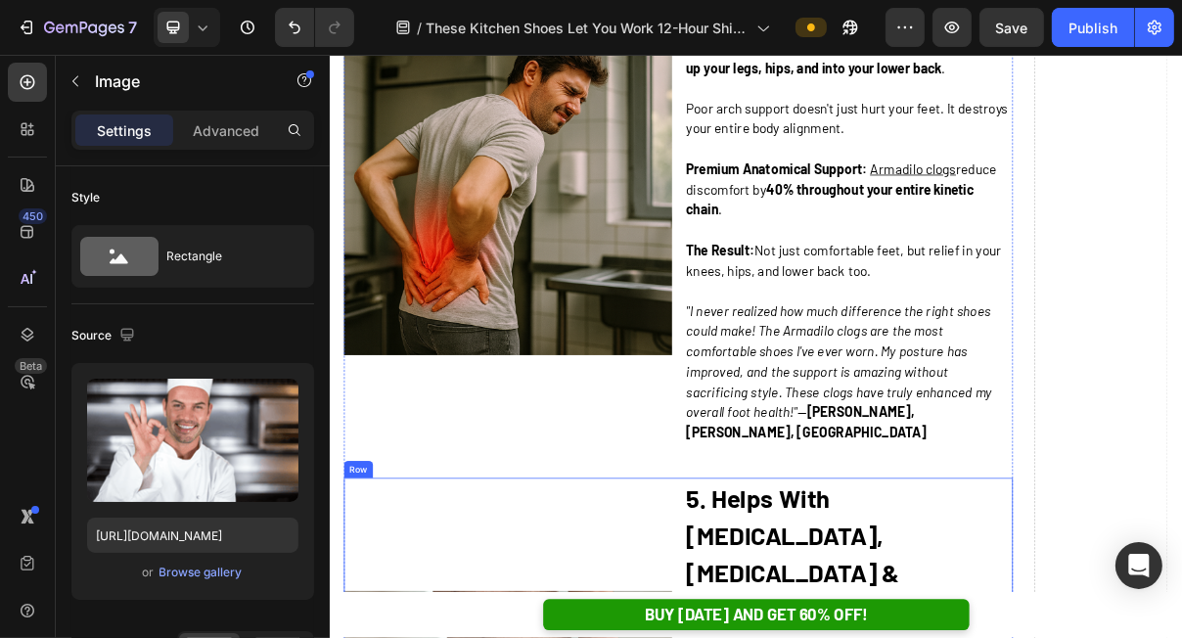
click at [530, 299] on img at bounding box center [574, 242] width 452 height 452
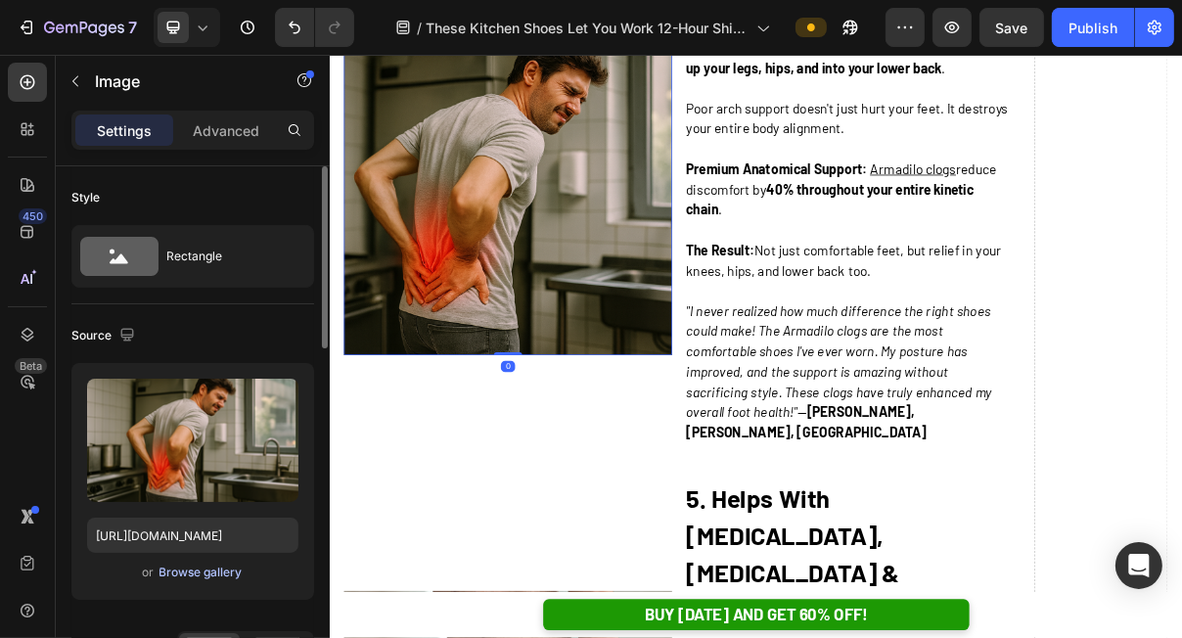
click at [209, 574] on div "Browse gallery" at bounding box center [200, 572] width 83 height 18
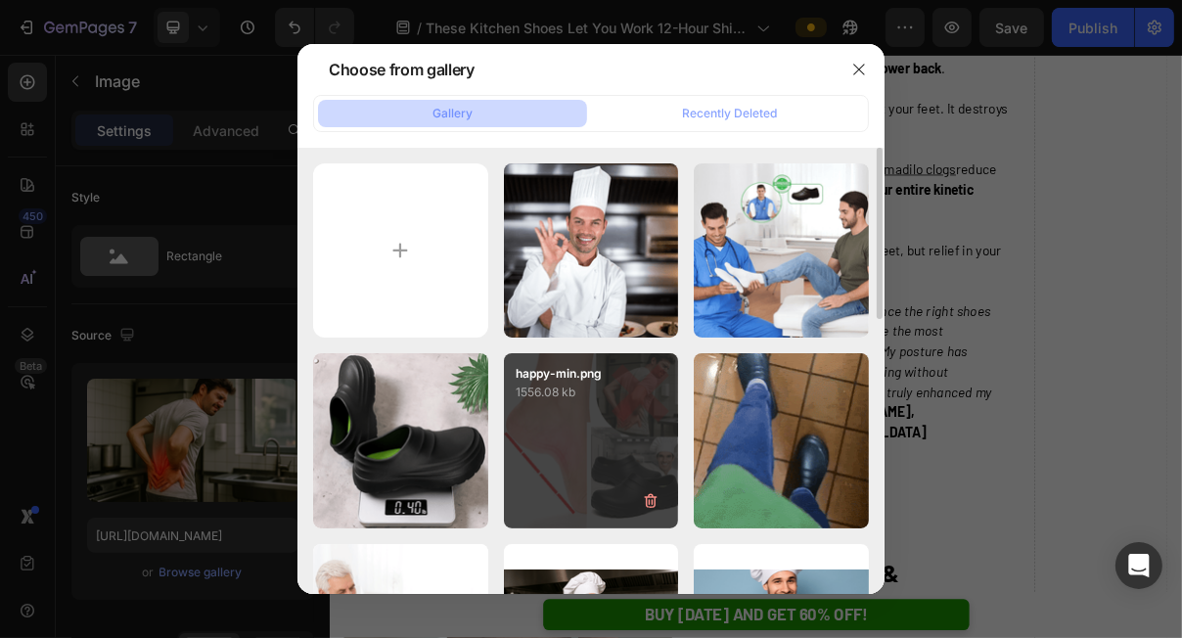
click at [542, 418] on div "happy-min.png 1556.08 kb" at bounding box center [591, 440] width 175 height 175
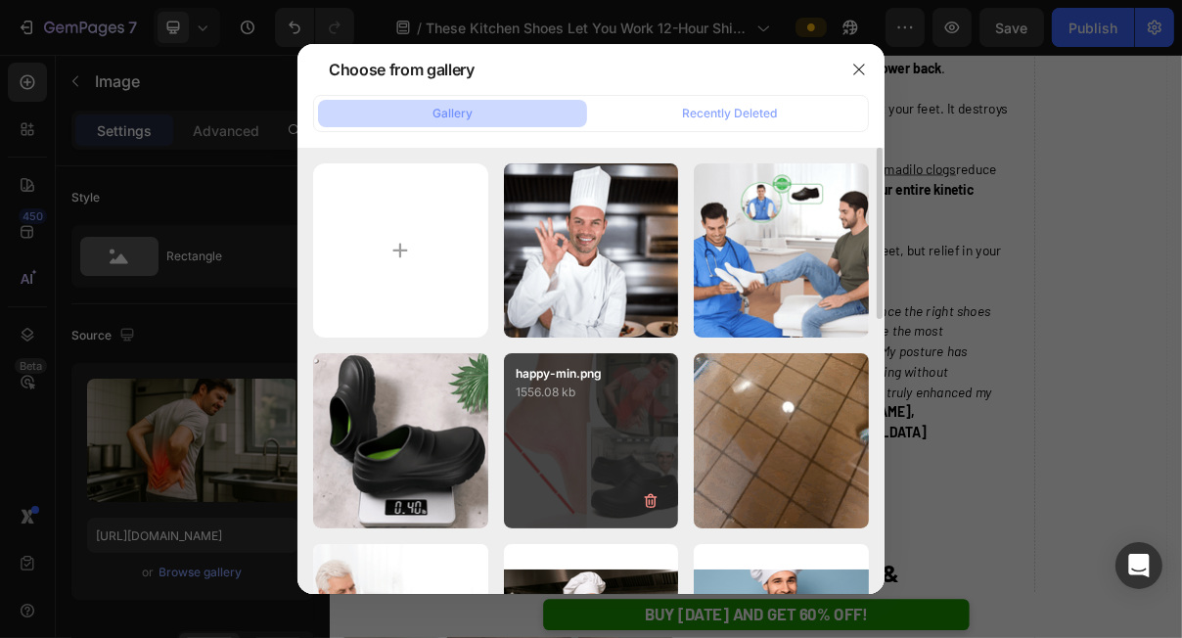
type input "[URL][DOMAIN_NAME]"
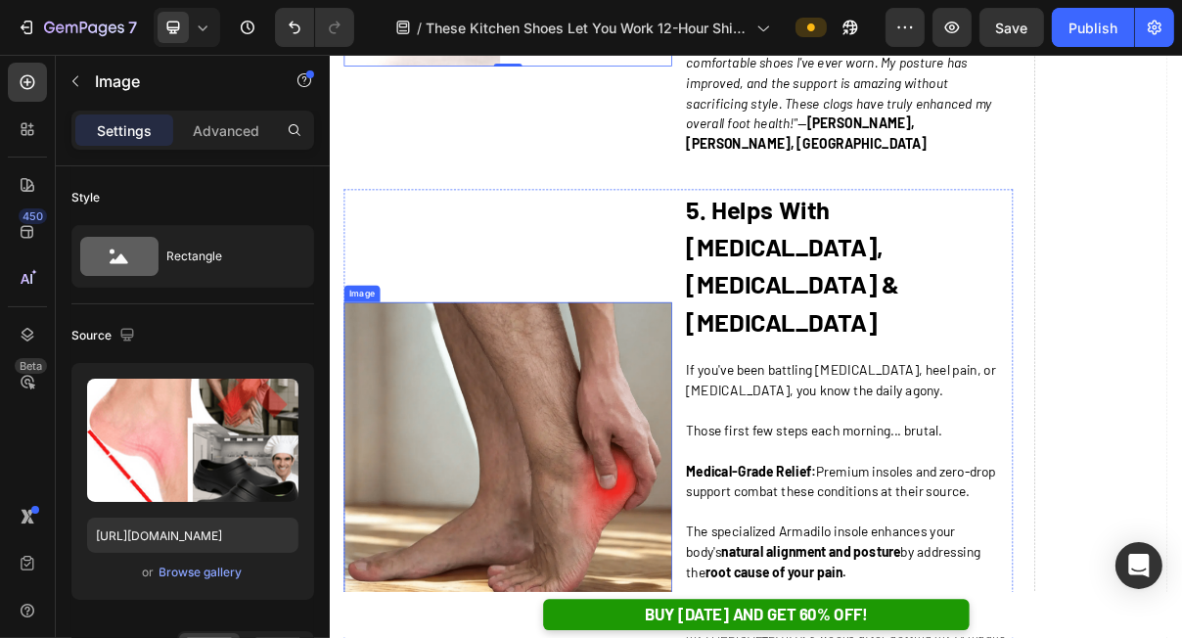
scroll to position [4737, 0]
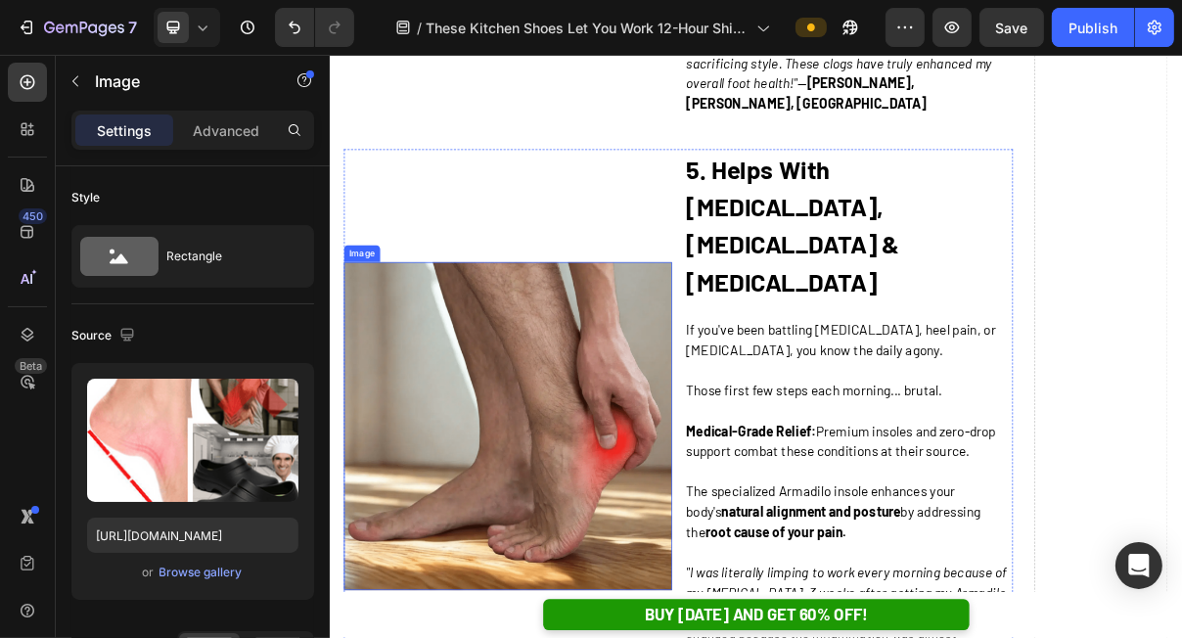
click at [600, 475] on img at bounding box center [574, 565] width 452 height 452
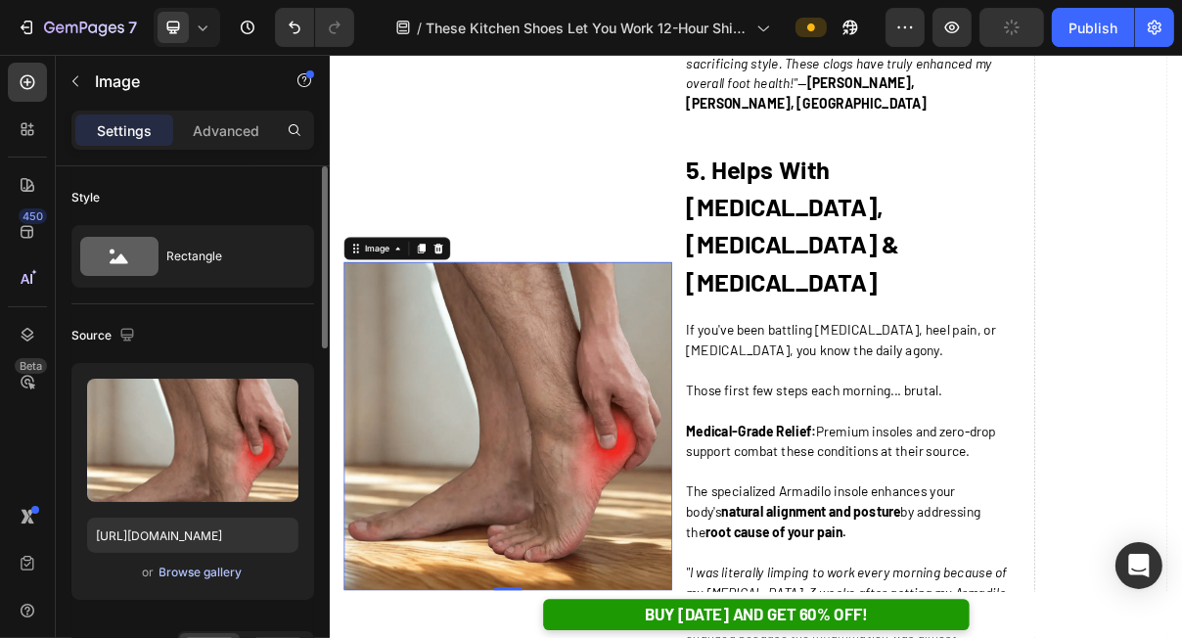
click at [195, 576] on div "Browse gallery" at bounding box center [200, 572] width 83 height 18
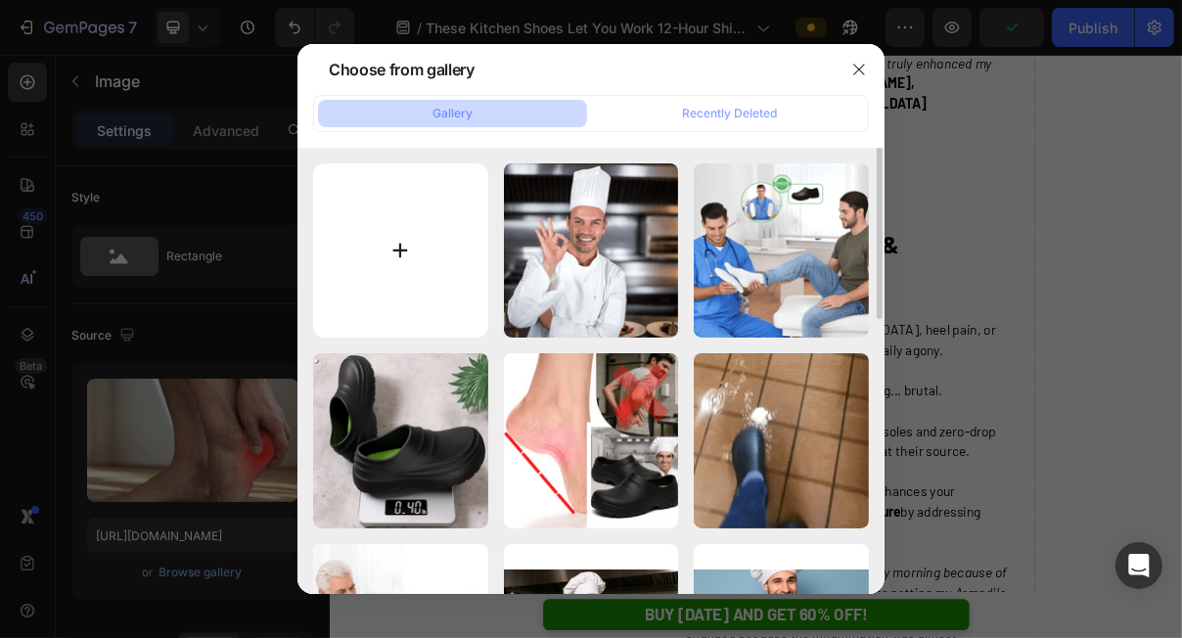
click at [392, 261] on input "file" at bounding box center [400, 250] width 175 height 175
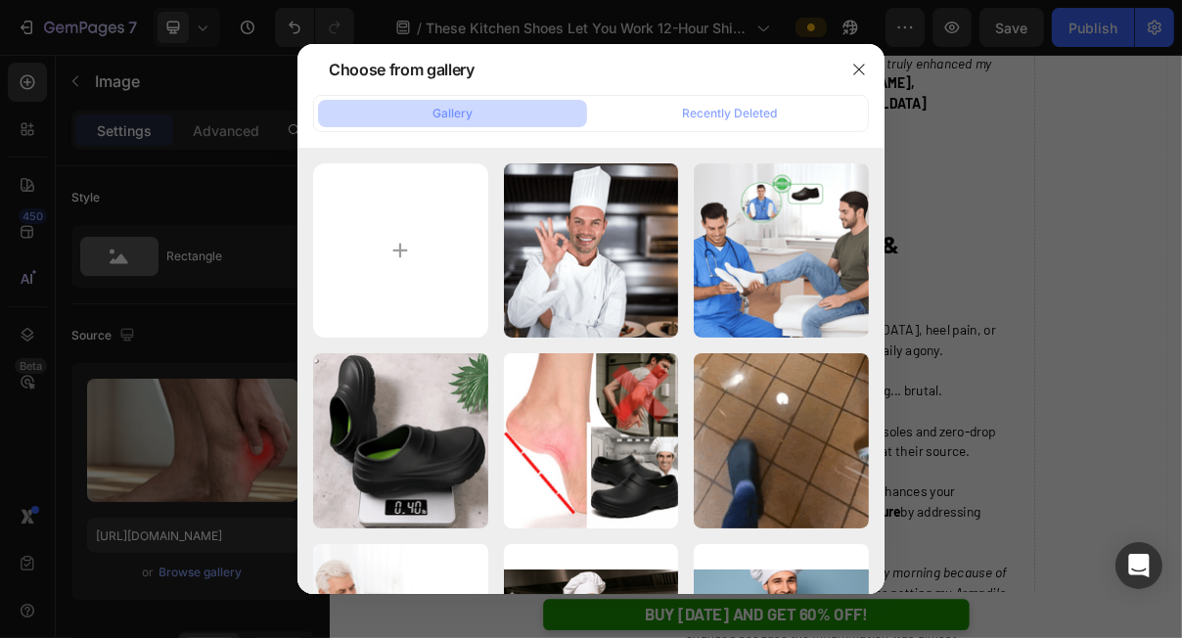
type input "C:\fakepath\Frame 1000003006-min.png"
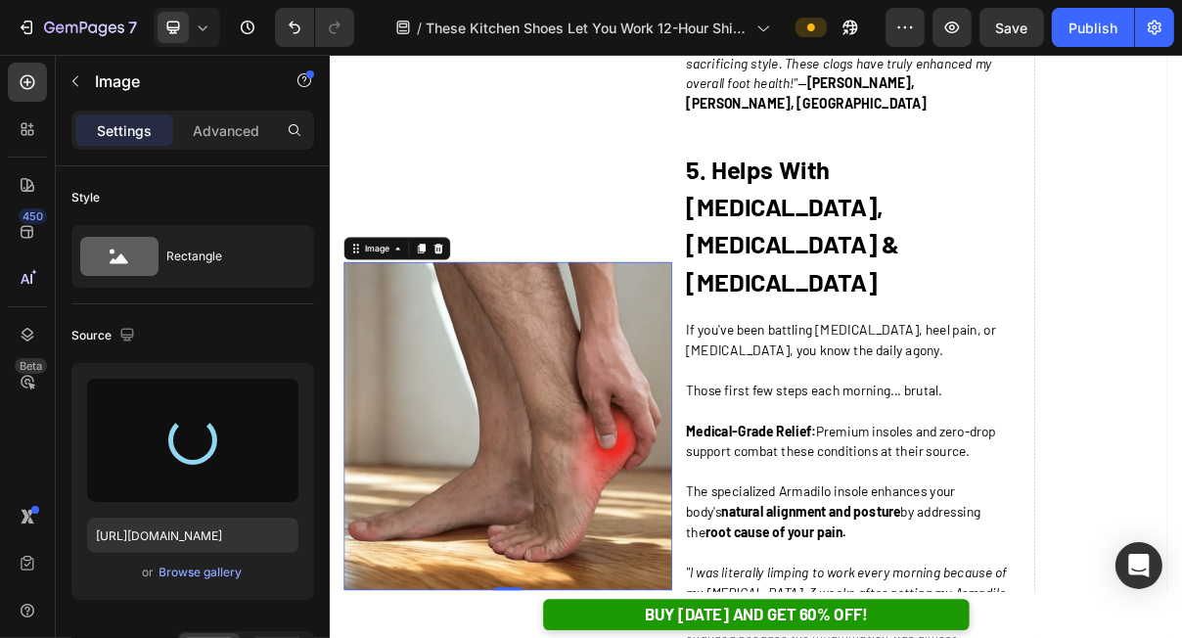
type input "https://cdn.shopify.com/s/files/1/0625/9304/0484/files/gempages_529493087827788…"
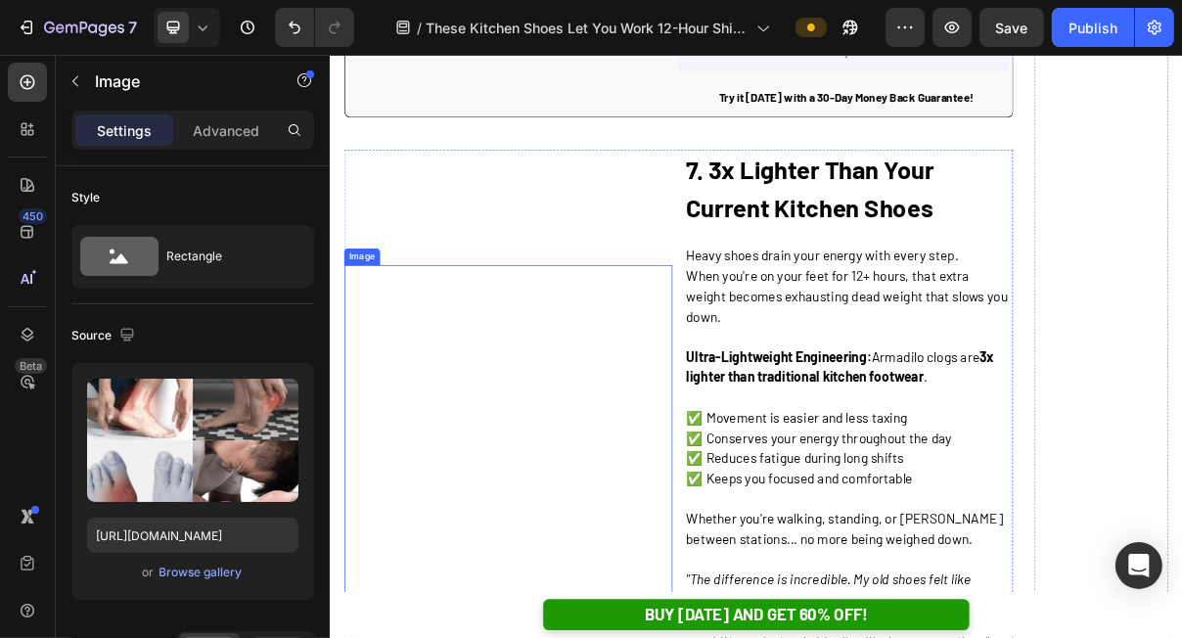
scroll to position [6920, 0]
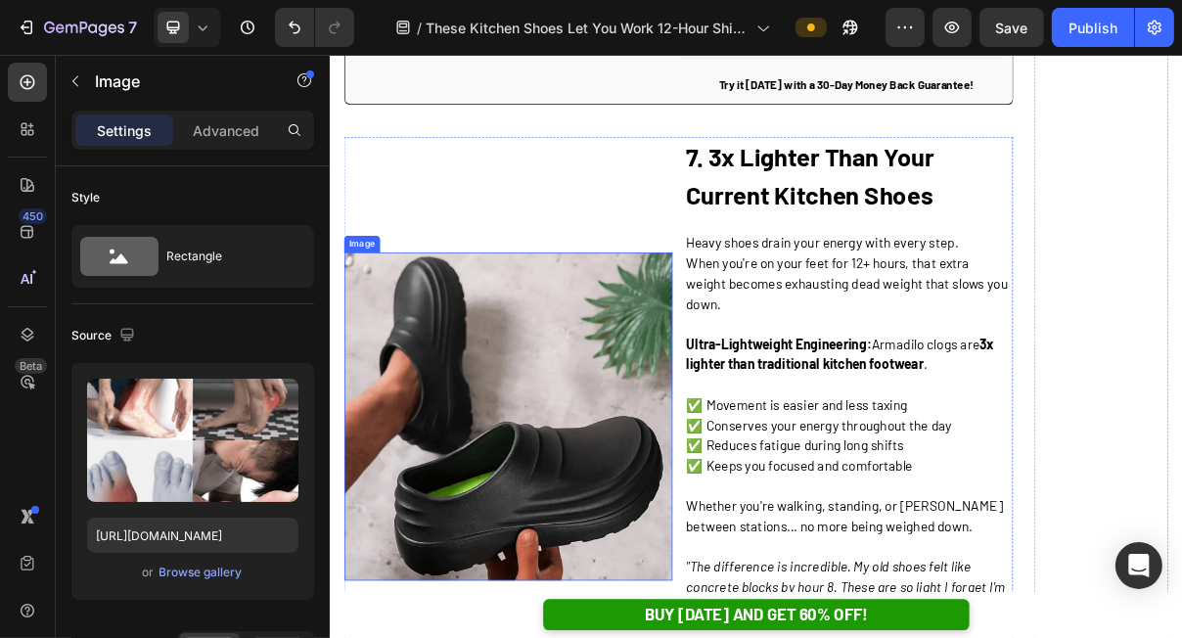
click at [624, 359] on img at bounding box center [574, 553] width 452 height 452
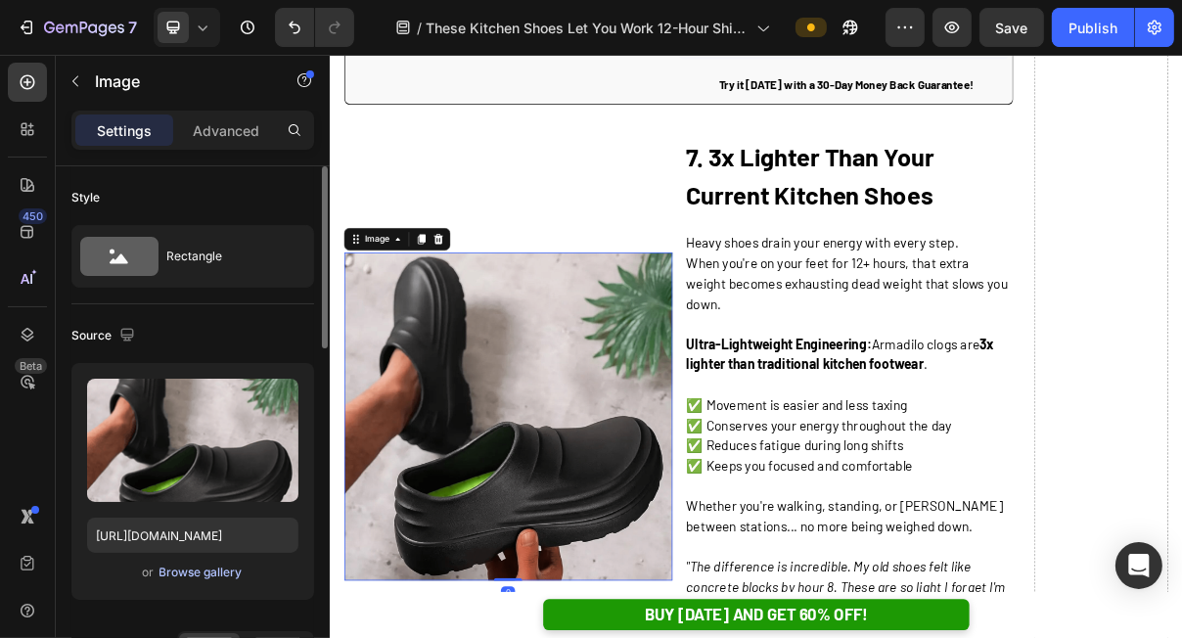
click at [179, 572] on div "Browse gallery" at bounding box center [200, 572] width 83 height 18
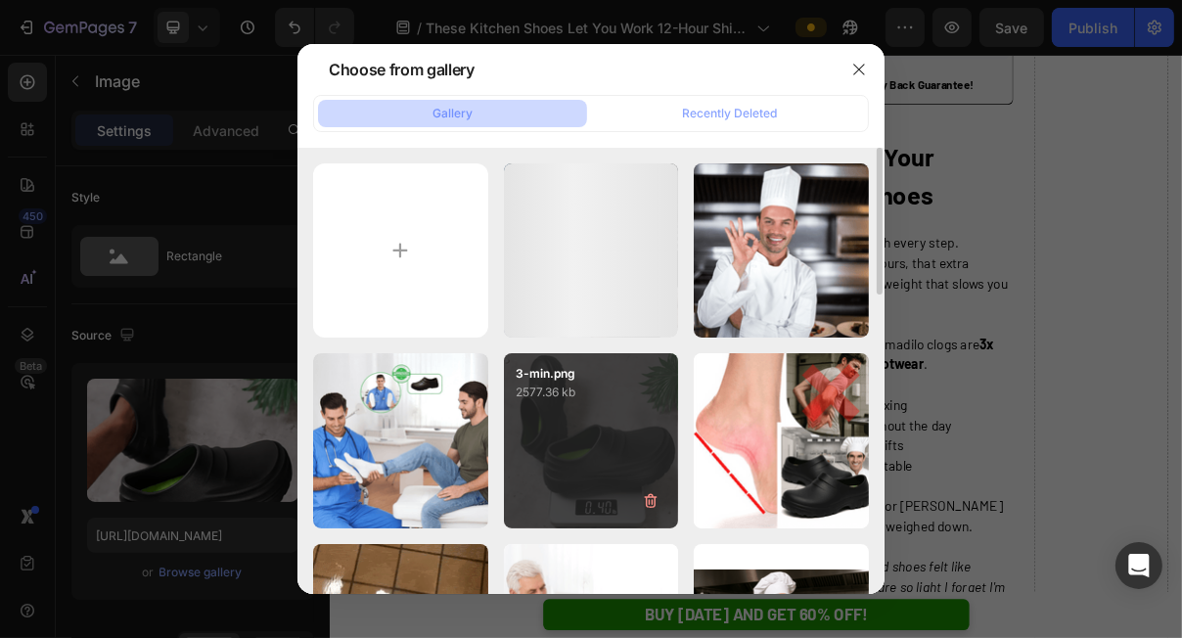
click at [577, 424] on div "3-min.png 2577.36 kb" at bounding box center [591, 440] width 175 height 175
type input "[URL][DOMAIN_NAME]"
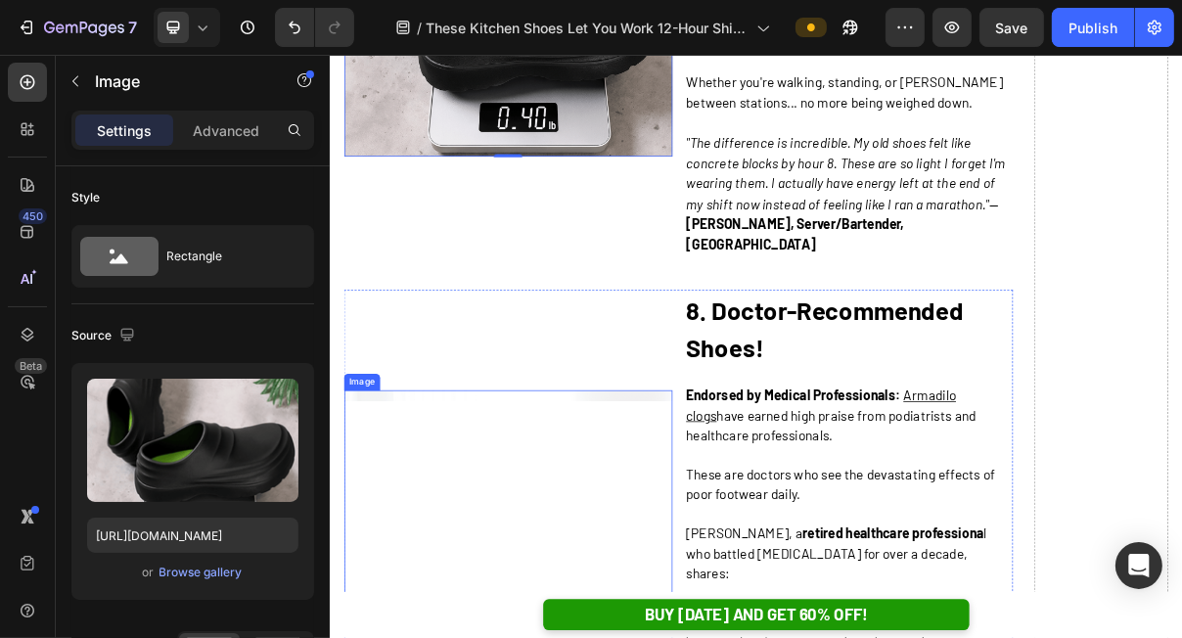
scroll to position [7560, 0]
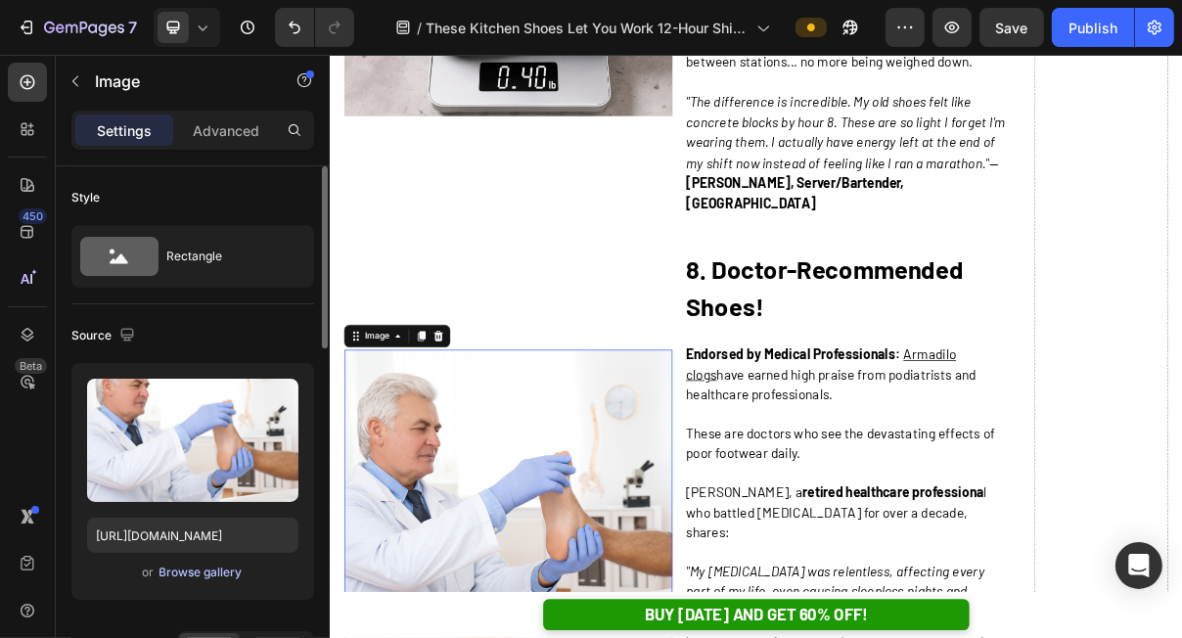
click at [188, 569] on div "Browse gallery" at bounding box center [200, 572] width 83 height 18
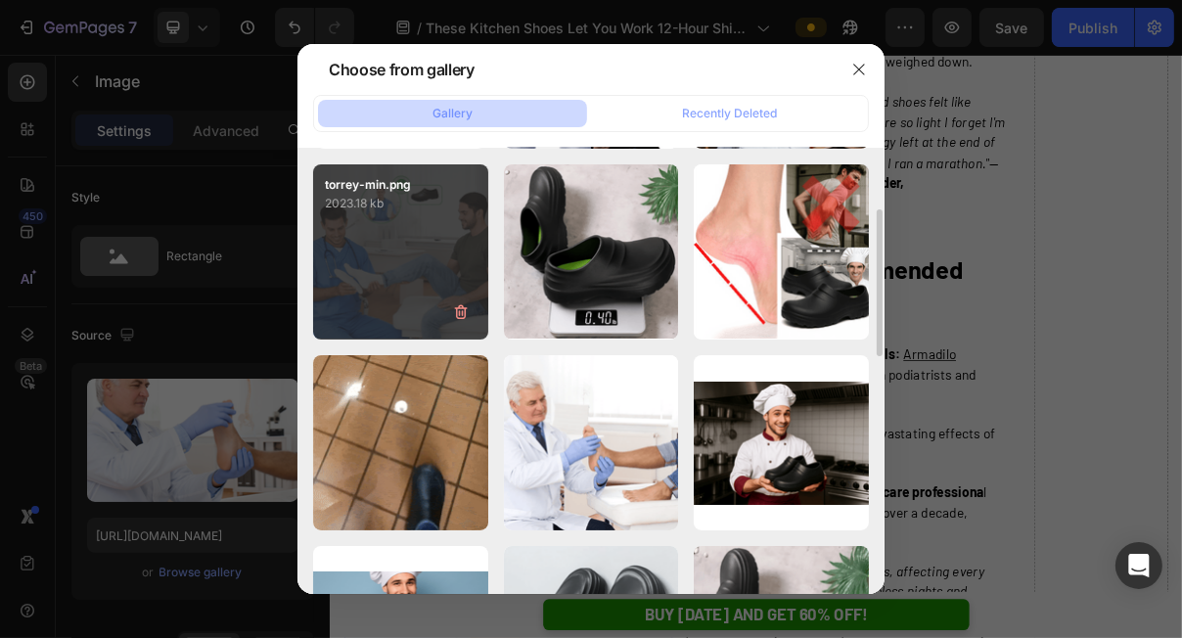
scroll to position [236, 0]
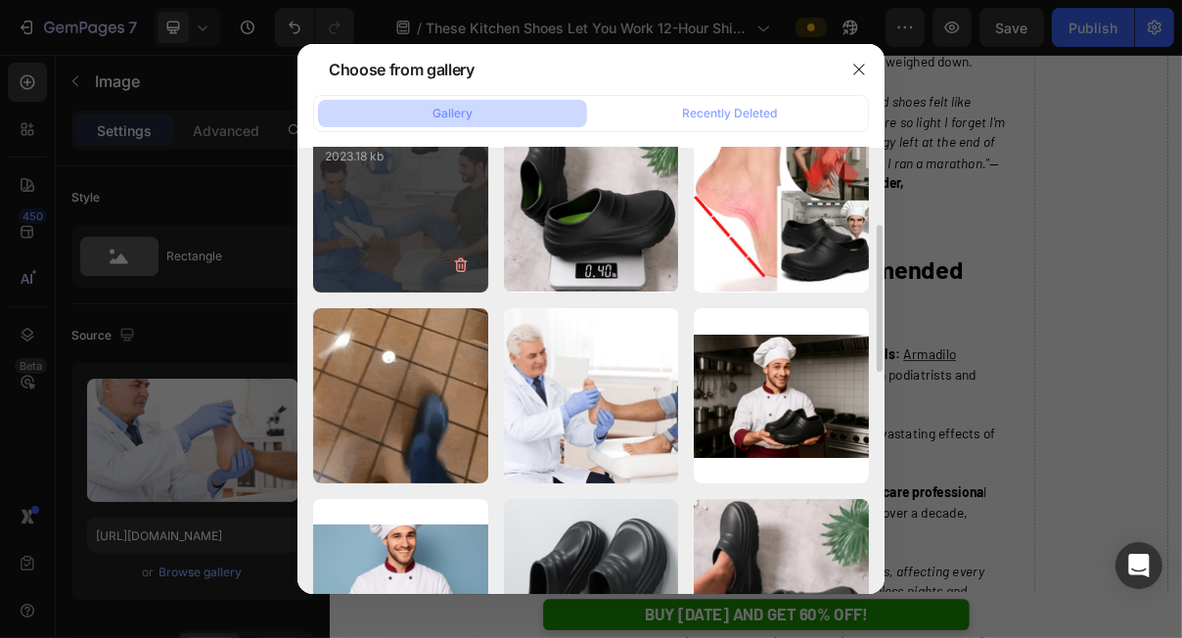
click at [382, 232] on div "torrey-min.png 2023.18 kb" at bounding box center [400, 204] width 175 height 175
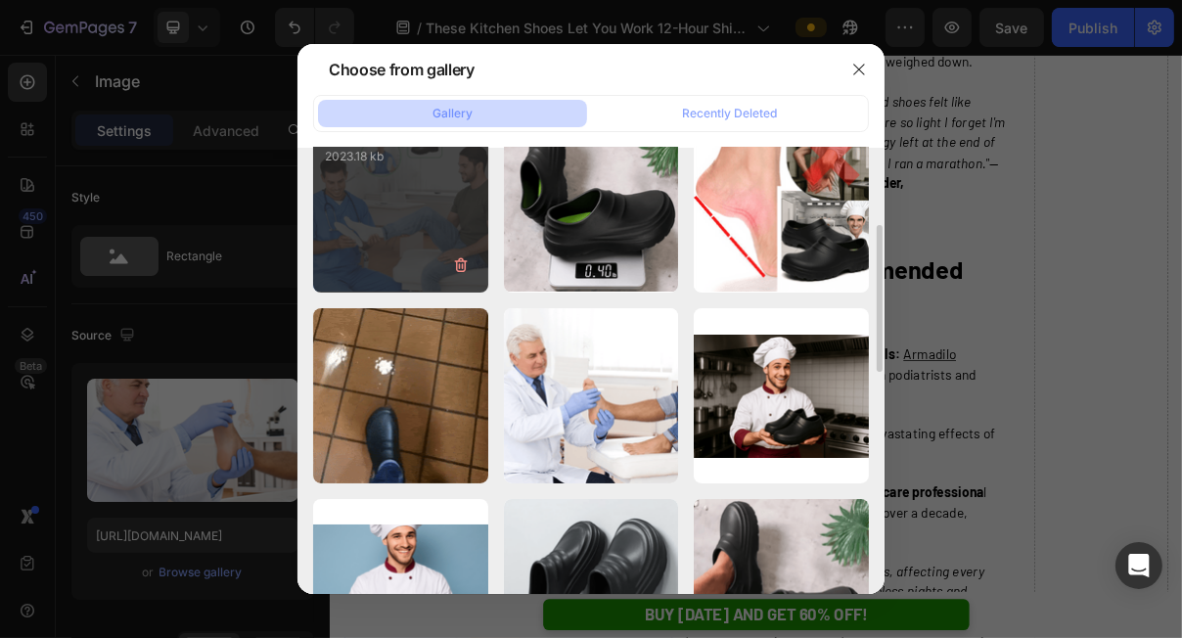
type input "[URL][DOMAIN_NAME]"
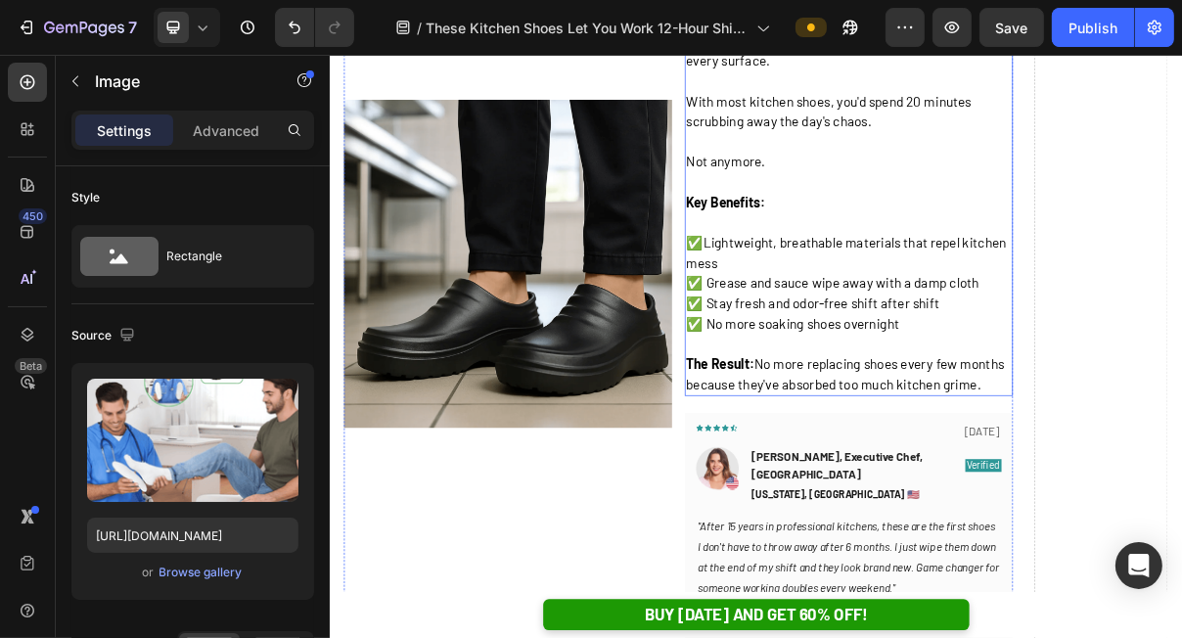
scroll to position [1878, 0]
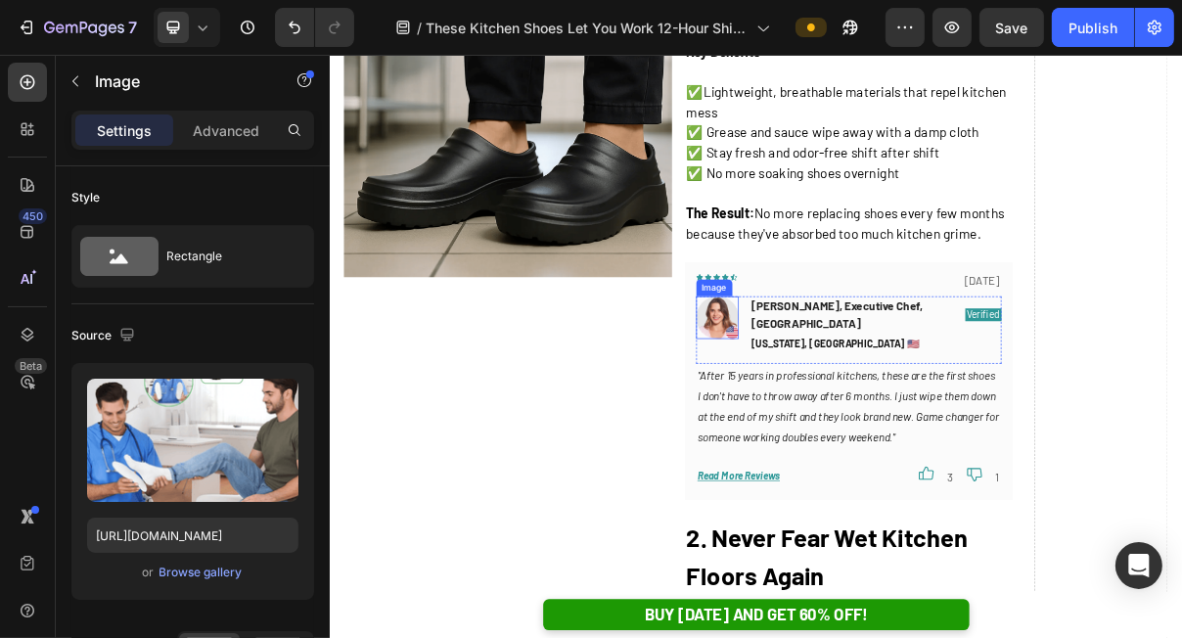
click at [871, 395] on img at bounding box center [862, 416] width 59 height 59
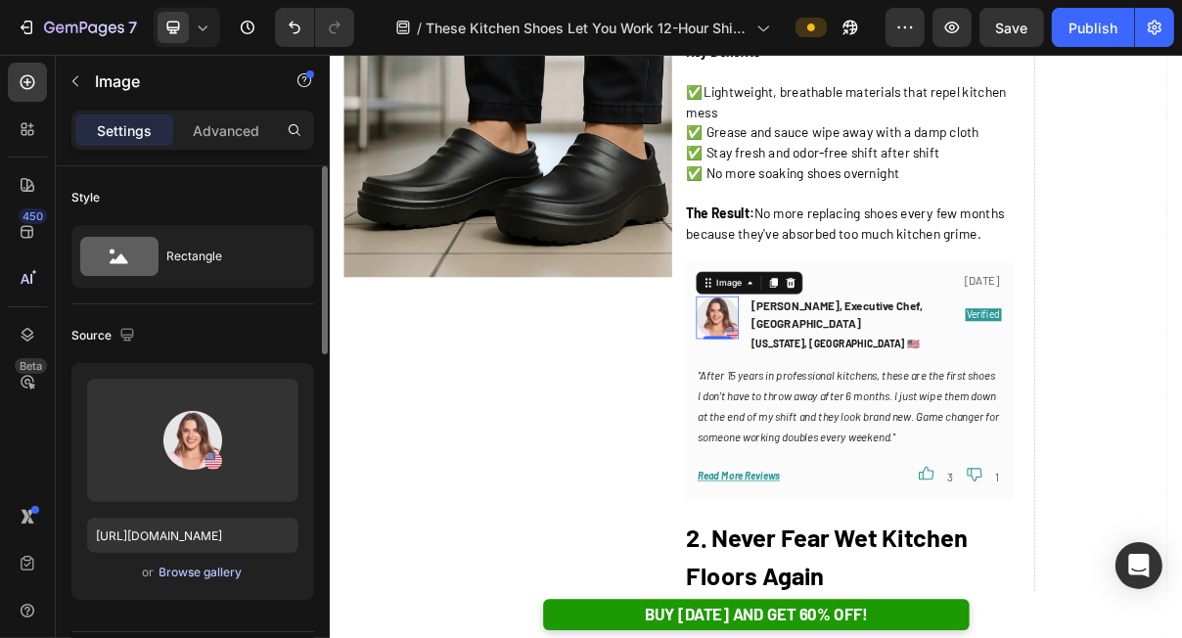
click at [219, 571] on div "Browse gallery" at bounding box center [200, 572] width 83 height 18
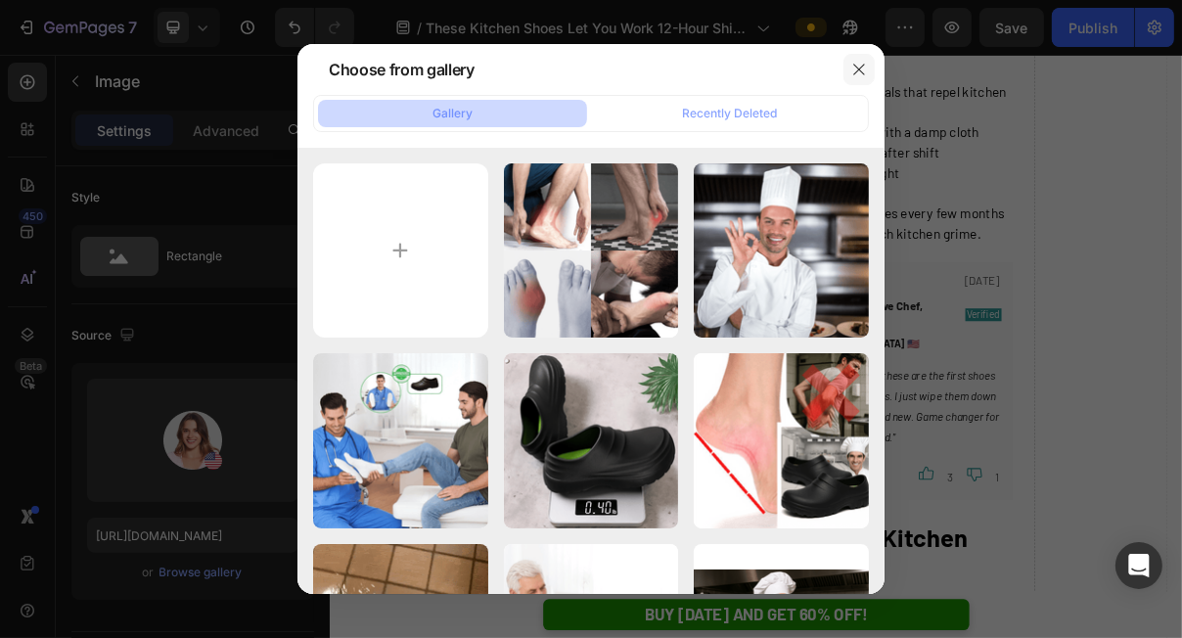
click at [858, 69] on icon "button" at bounding box center [858, 69] width 11 height 11
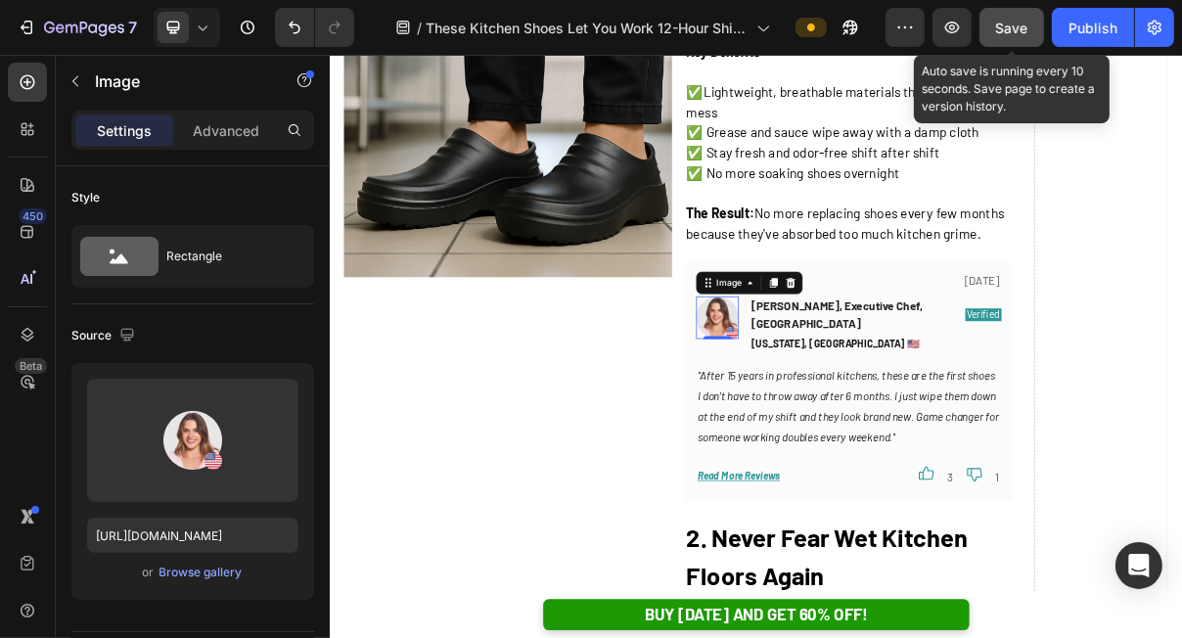
click at [1013, 31] on span "Save" at bounding box center [1012, 28] width 32 height 17
